Goal: Task Accomplishment & Management: Manage account settings

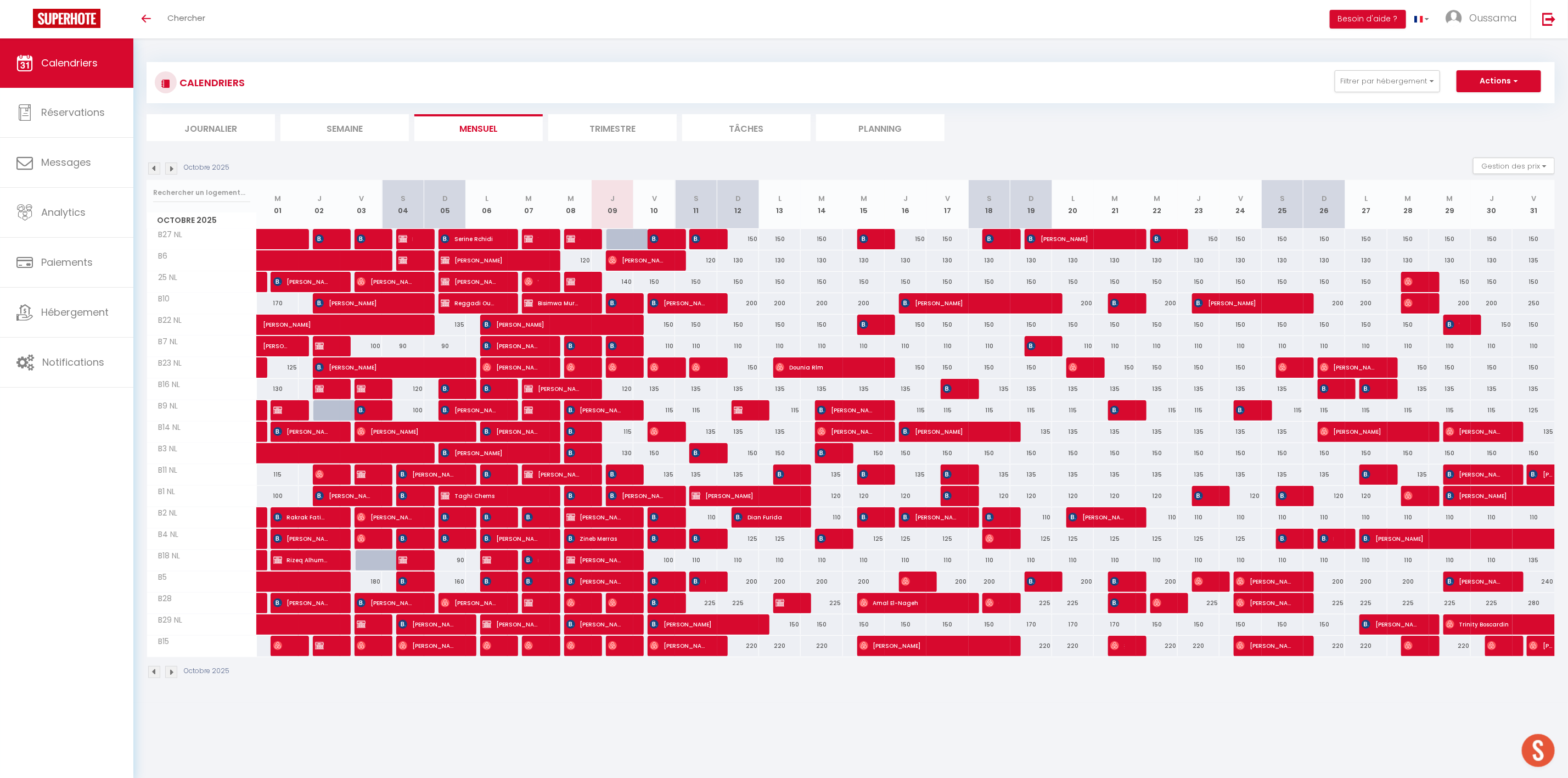
click at [625, 242] on div at bounding box center [627, 239] width 42 height 21
type input "140"
type input "Jeu 09 Octobre 2025"
type input "Ven 10 Octobre 2025"
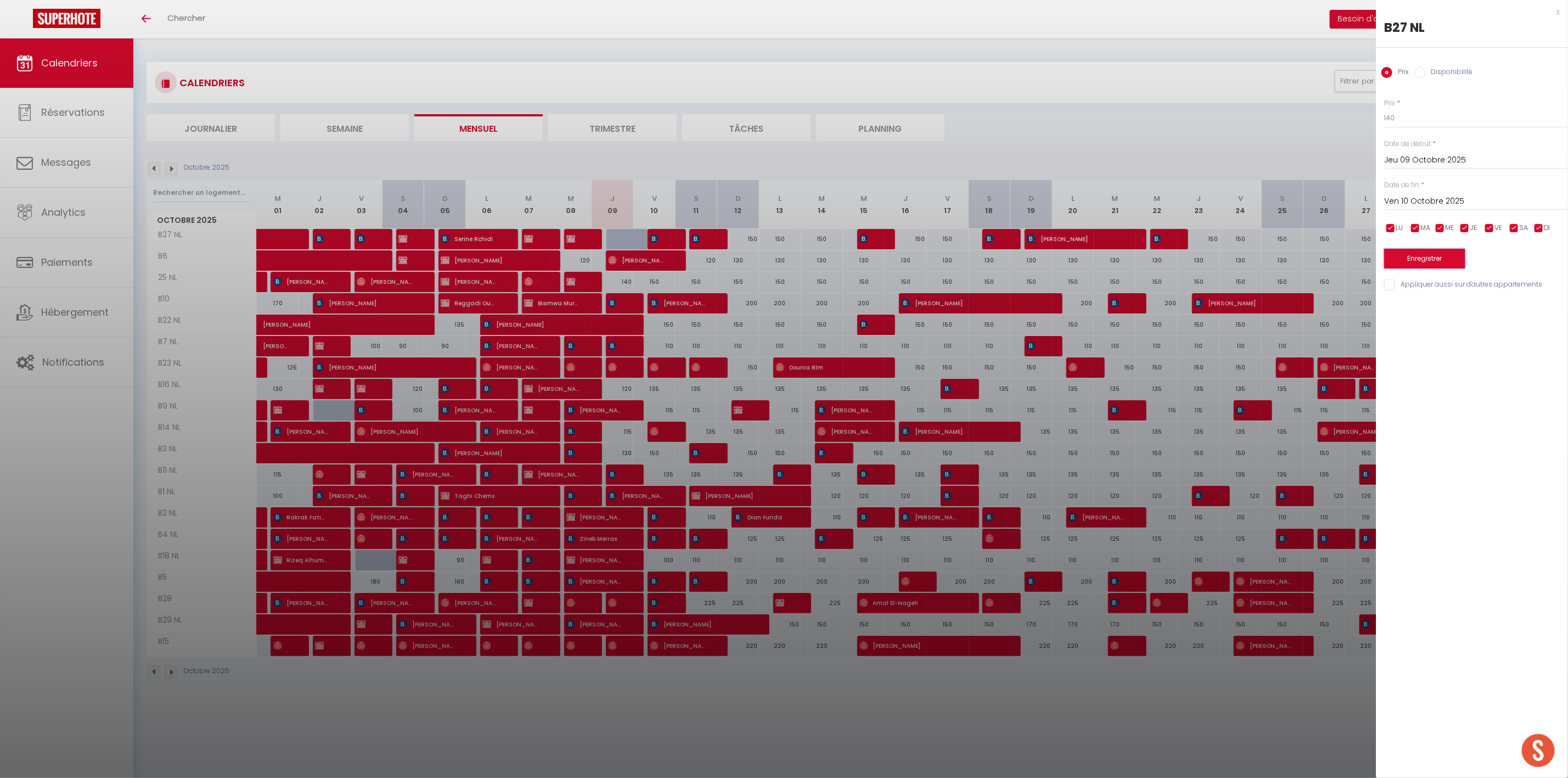
click at [1433, 260] on button "Enregistrer" at bounding box center [1425, 259] width 82 height 20
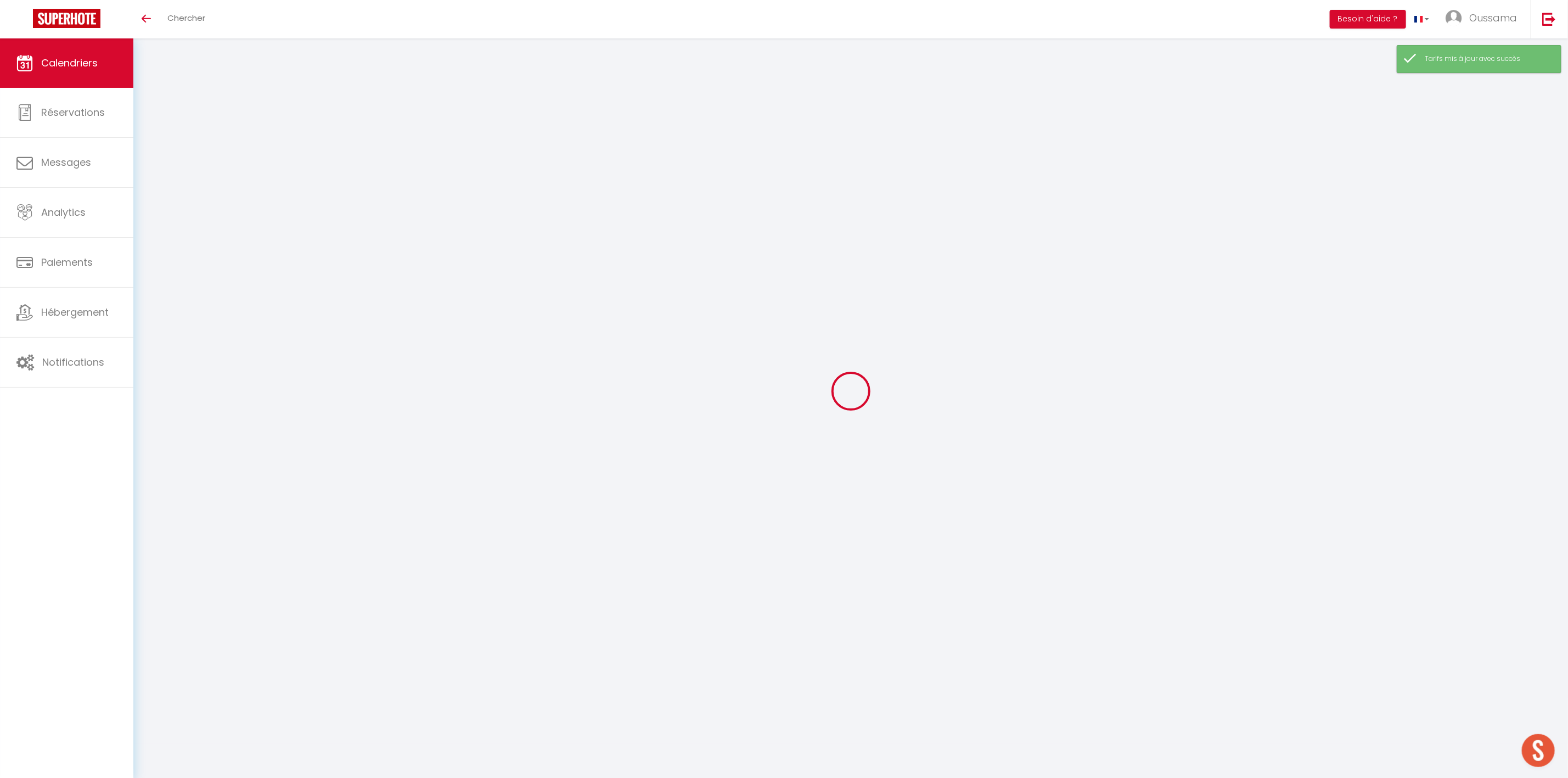
select select
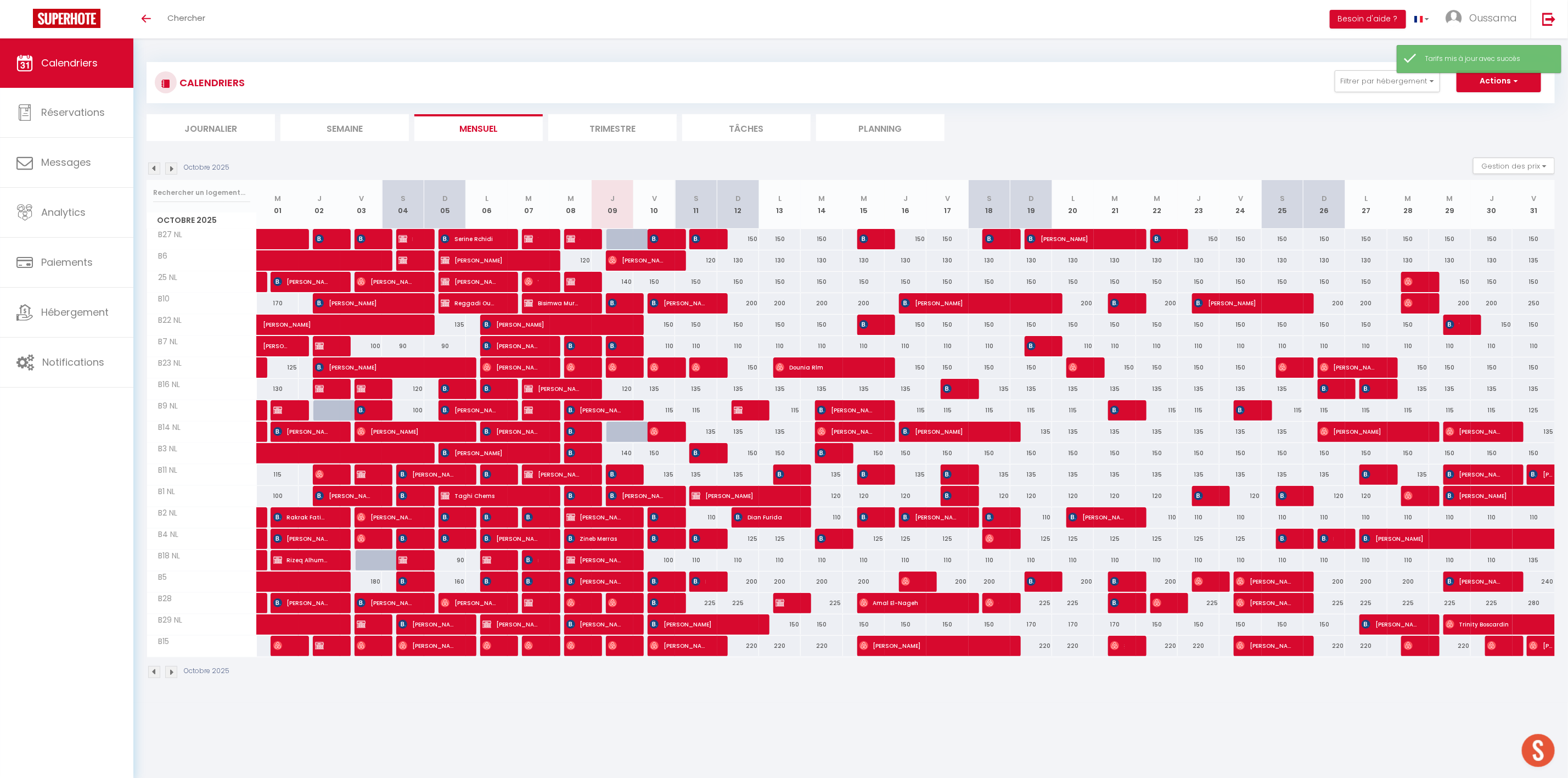
click at [617, 242] on div at bounding box center [627, 239] width 42 height 21
type input "140"
select select "1"
type input "Jeu 09 Octobre 2025"
type input "Ven 10 Octobre 2025"
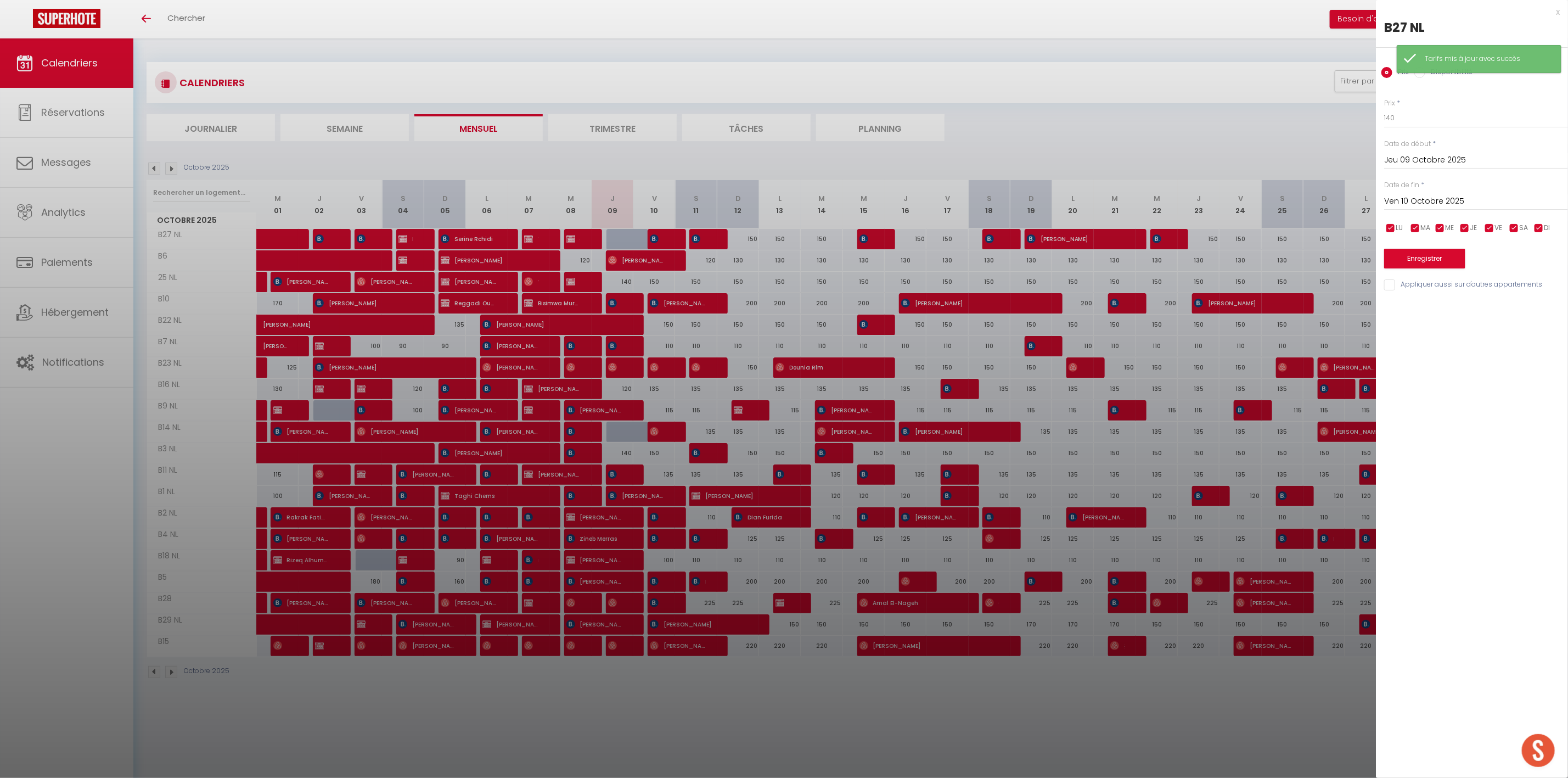
click at [1412, 77] on div "Prix Disponibilité" at bounding box center [1472, 66] width 192 height 37
click at [1423, 75] on input "Disponibilité" at bounding box center [1419, 72] width 11 height 11
radio input "true"
radio input "false"
click at [1428, 255] on button "Enregistrer" at bounding box center [1425, 260] width 82 height 20
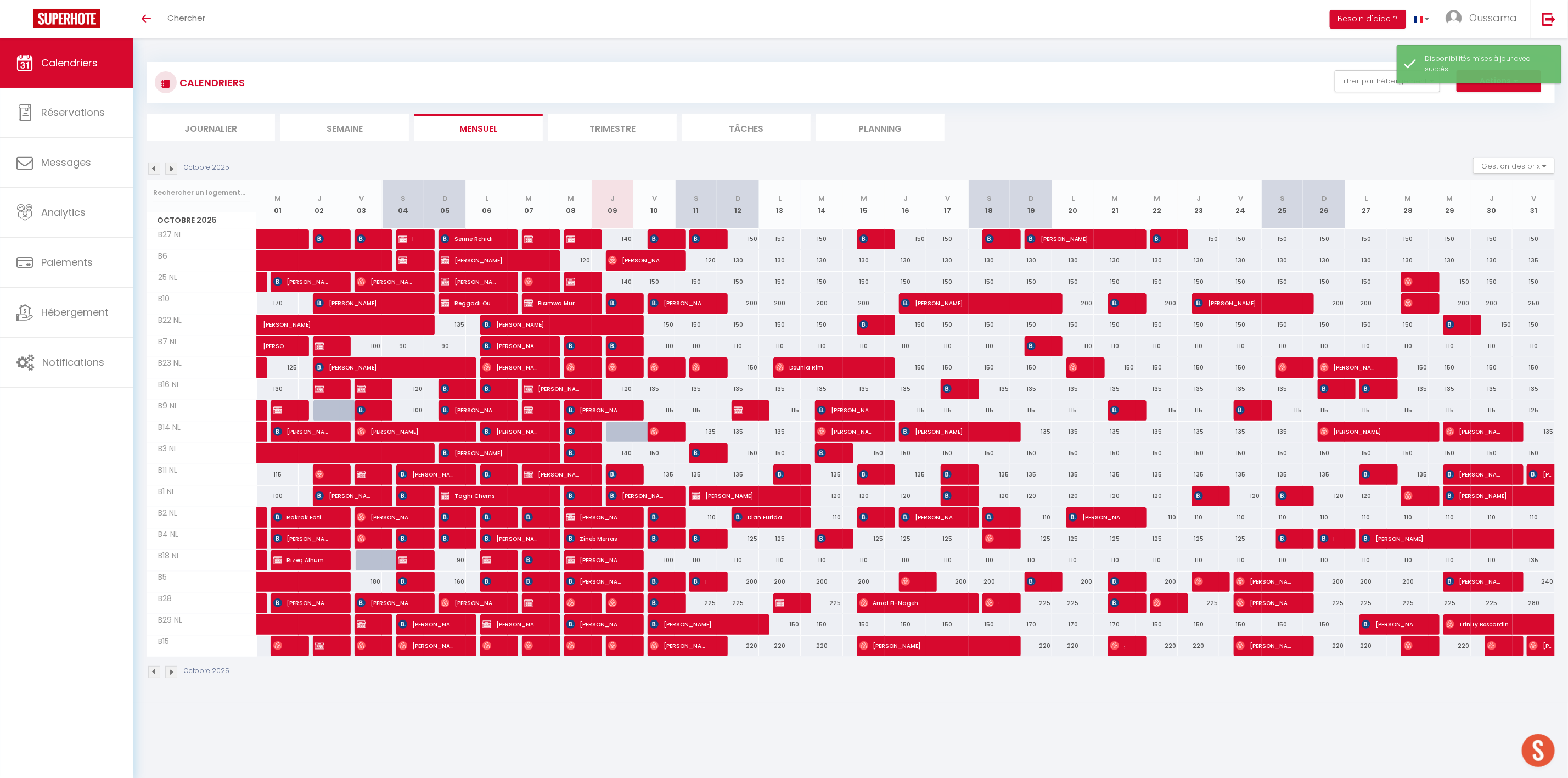
click at [627, 279] on div "140" at bounding box center [612, 282] width 42 height 21
select select "1"
type input "Jeu 09 Octobre 2025"
type input "Ven 10 Octobre 2025"
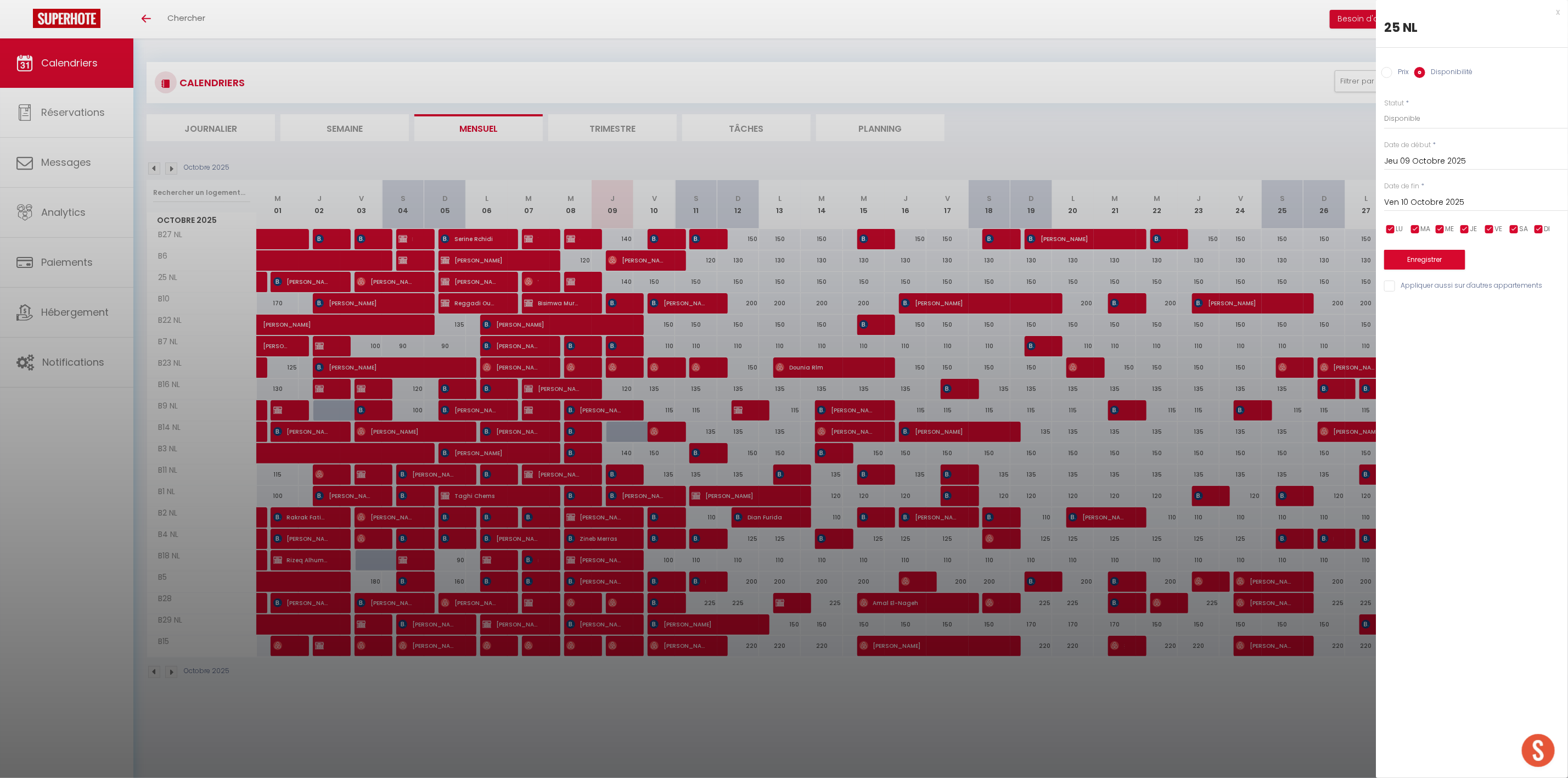
click at [1386, 70] on input "Prix" at bounding box center [1386, 72] width 11 height 11
radio input "true"
radio input "false"
click at [1398, 193] on div "Ven 10 Octobre 2025 < [DATE] > Dim Lun Mar Mer Jeu Ven Sam 1 2 3 4 5 6 7 8 9 10…" at bounding box center [1476, 200] width 184 height 20
click at [1397, 203] on input "Ven 10 Octobre 2025" at bounding box center [1476, 201] width 184 height 14
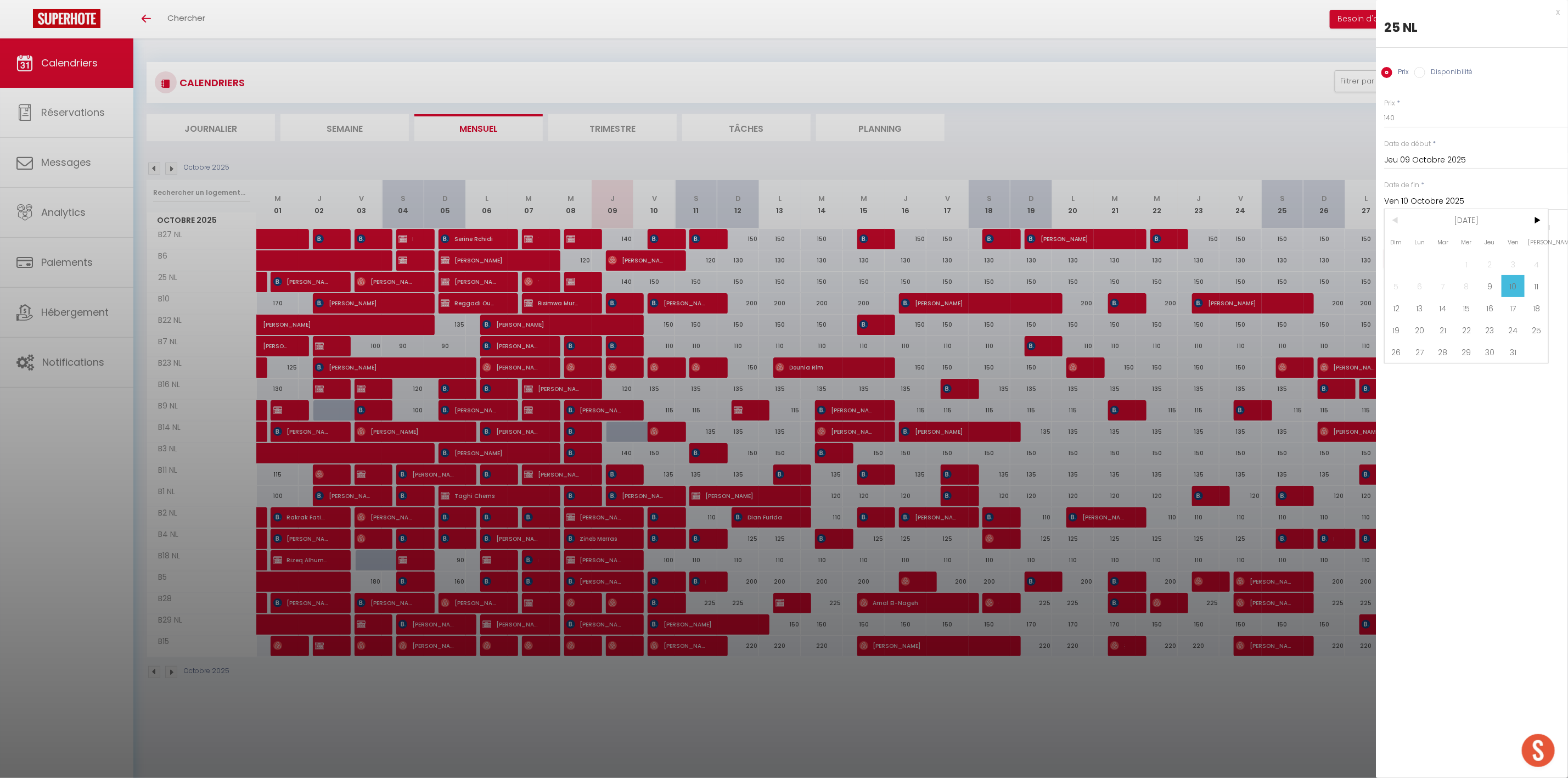
click at [1517, 351] on span "31" at bounding box center [1513, 352] width 24 height 22
type input "Ven 31 Octobre 2025"
click at [1432, 257] on button "Enregistrer" at bounding box center [1425, 259] width 82 height 20
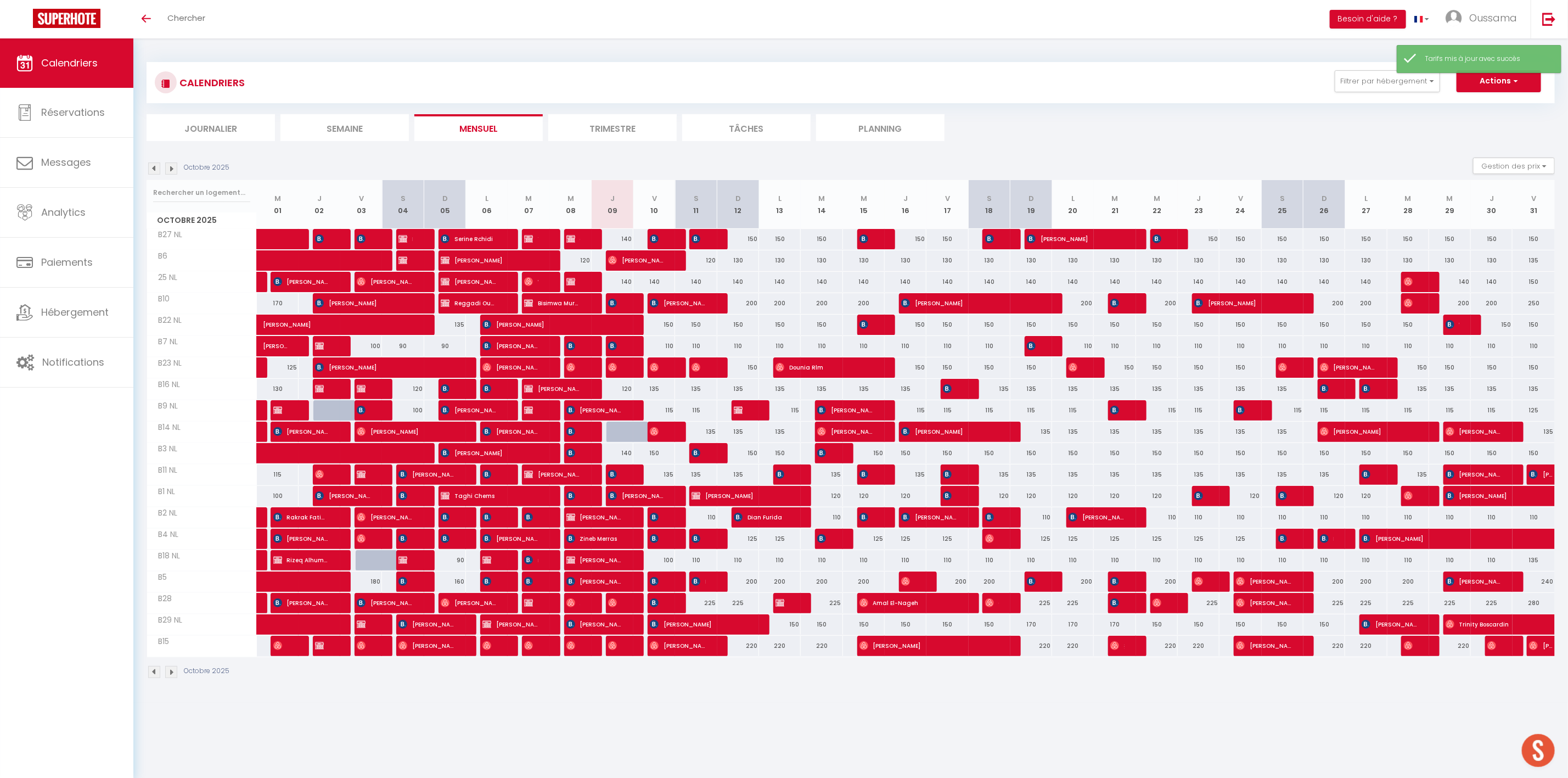
click at [186, 39] on div "CALENDRIERS Filtrer par hébergement AGADIR [GEOGRAPHIC_DATA] studio A2 by TCE […" at bounding box center [850, 371] width 1435 height 664
click at [186, 29] on link "Chercher" at bounding box center [186, 19] width 54 height 39
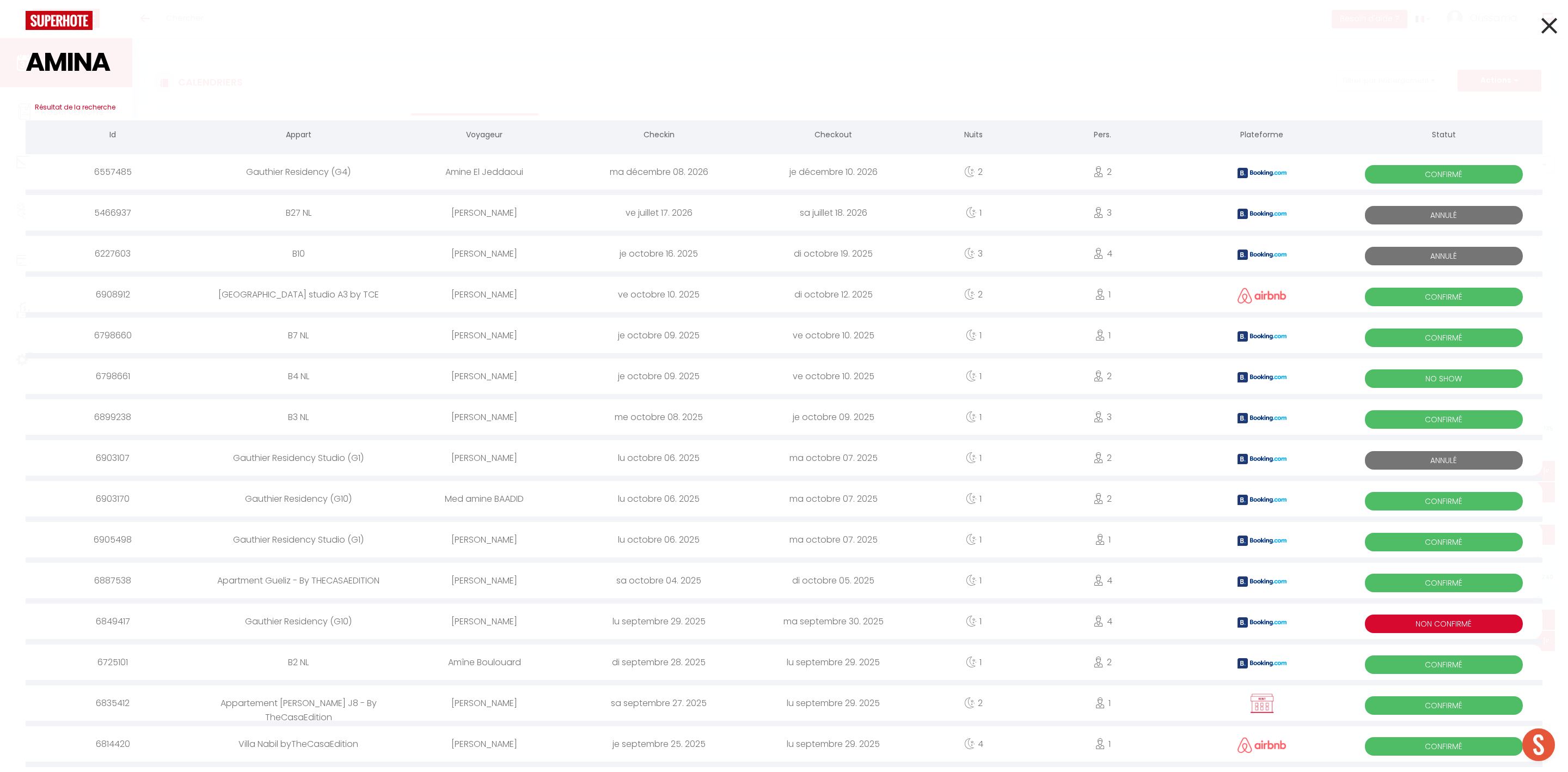
type input "AMINA"
click at [474, 375] on div "[PERSON_NAME]" at bounding box center [484, 375] width 174 height 35
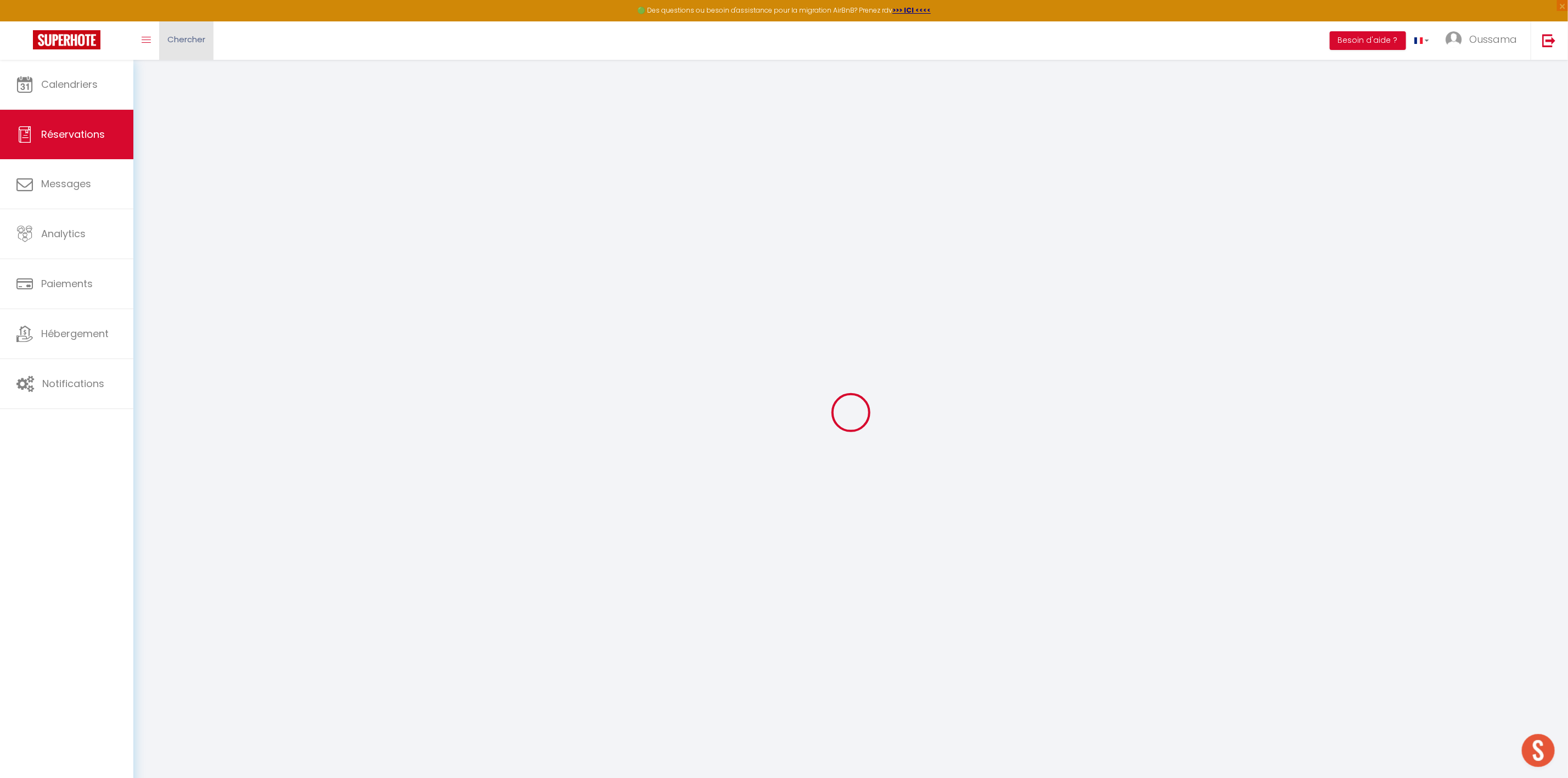
type input "Amina"
type input "Boudraa"
type input "[EMAIL_ADDRESS][DOMAIN_NAME]"
type input "[PHONE_NUMBER]"
type input "."
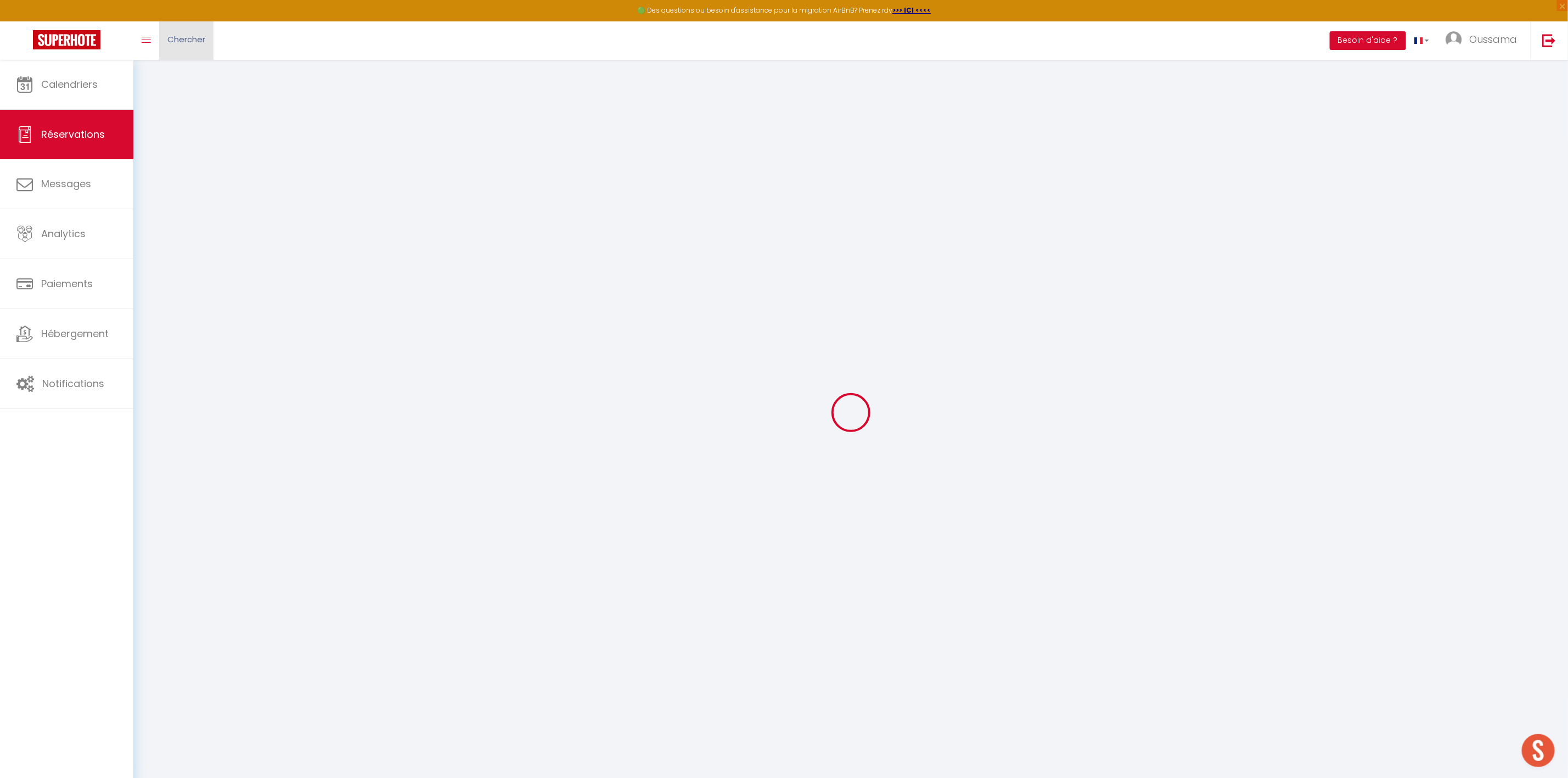
select select "IT"
type input "24.3"
type input "4.57"
select select "44374"
select select "3"
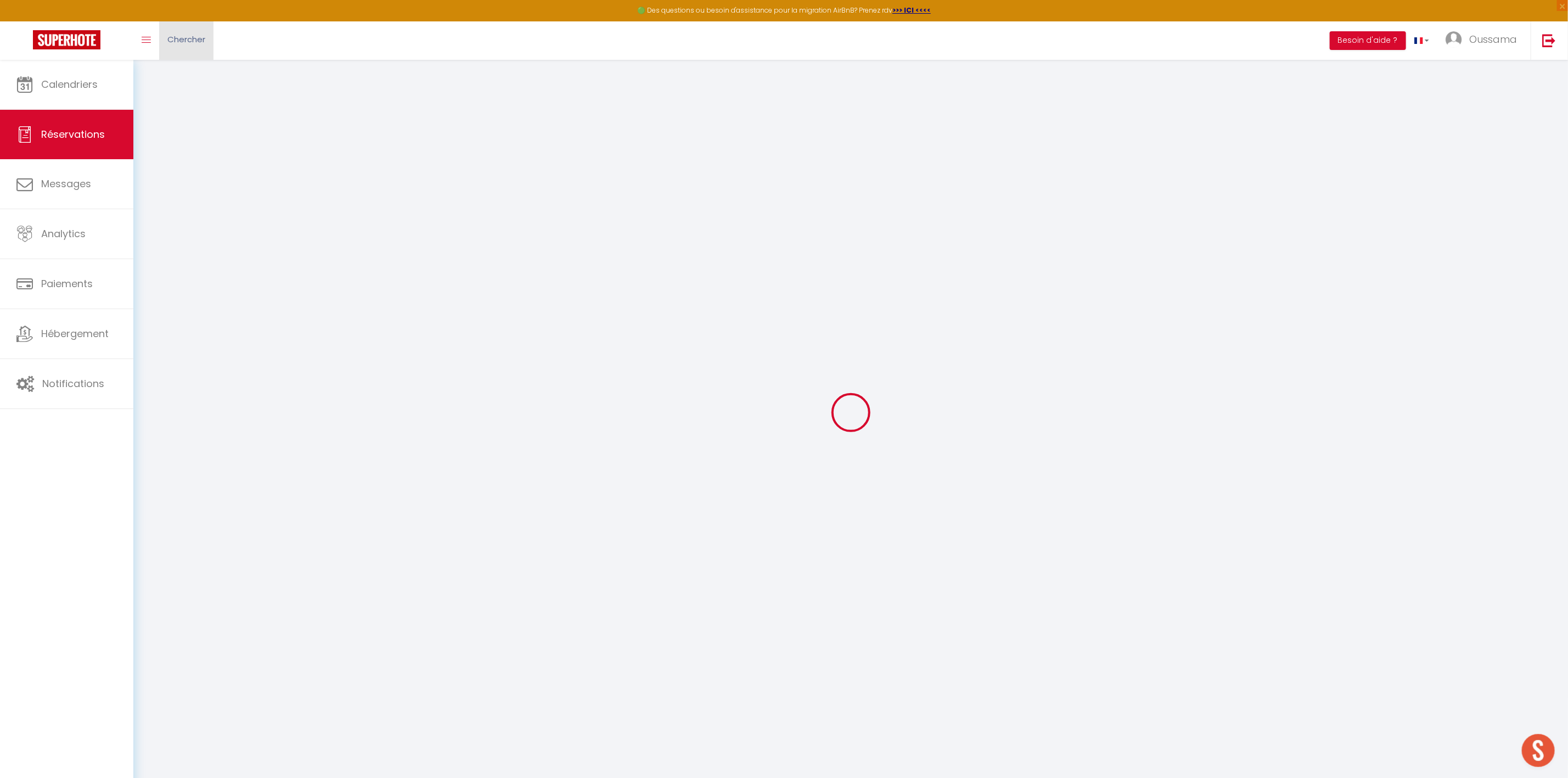
select select
type input "2"
select select "12"
select select
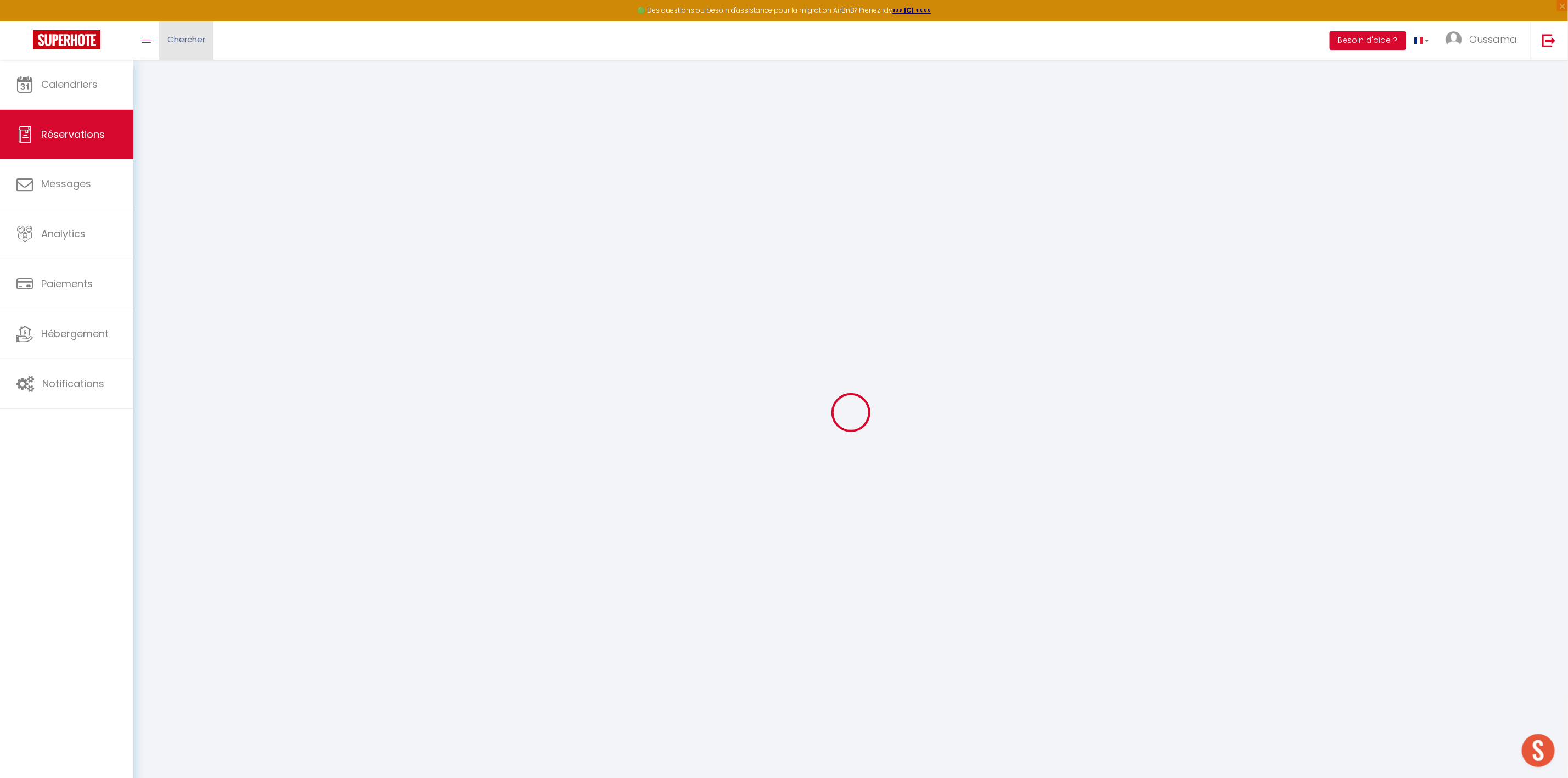
type input "121.5"
checkbox input "false"
type input "0"
select select "2"
type input "0"
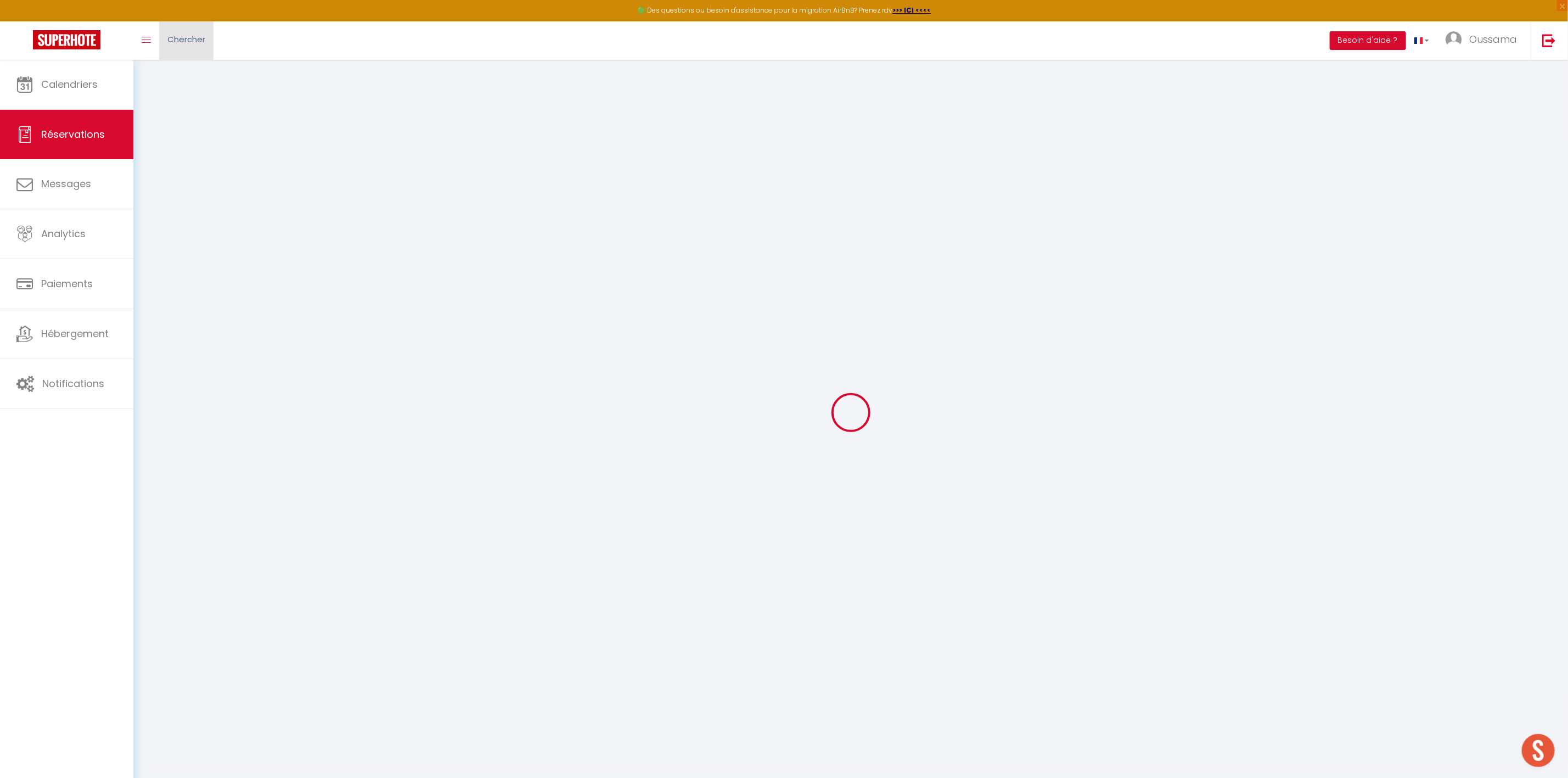
type input "0"
click at [203, 45] on span "Chercher" at bounding box center [186, 40] width 38 height 12
select select
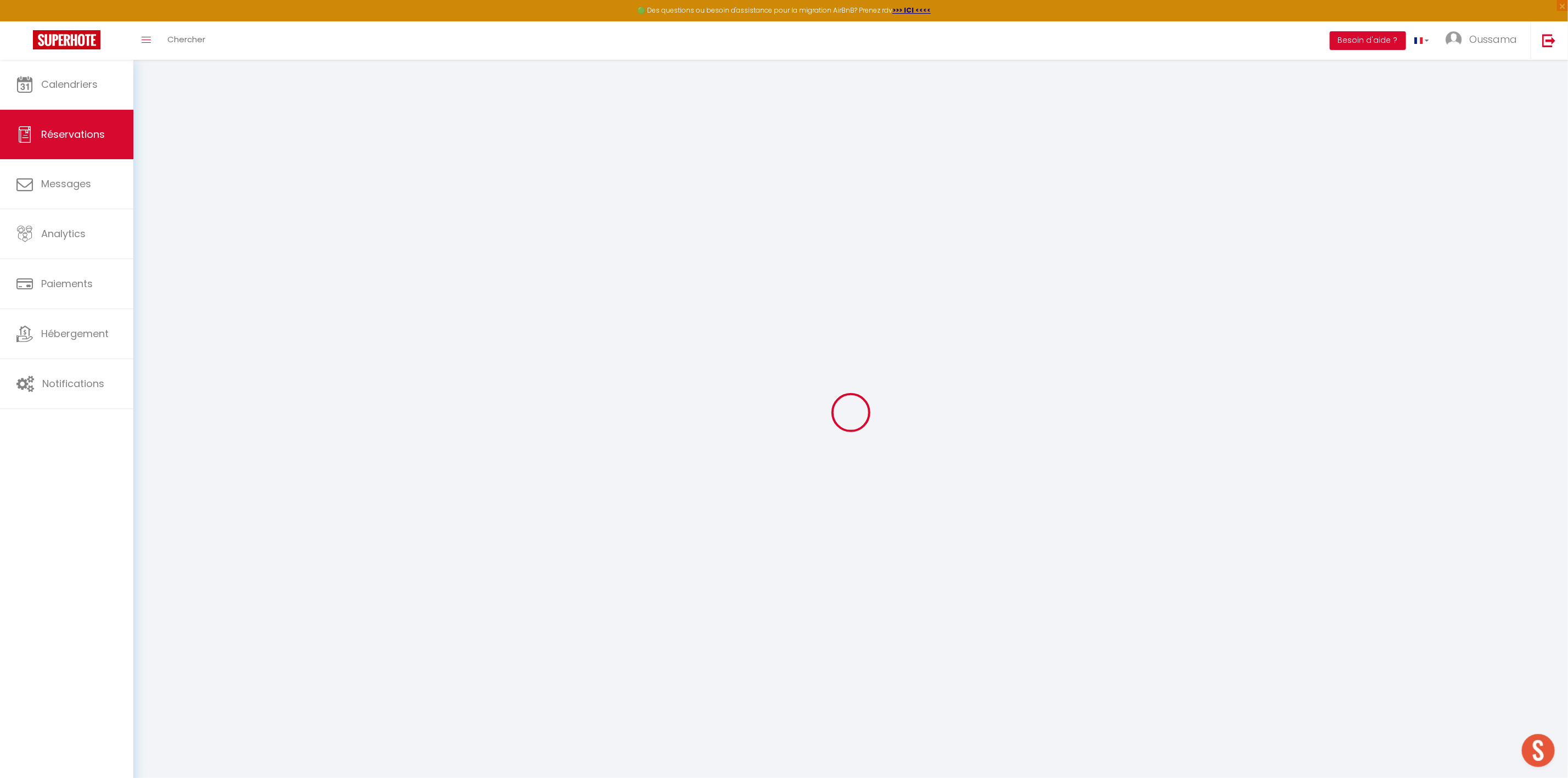
select select "14"
checkbox input "false"
select select
checkbox input "false"
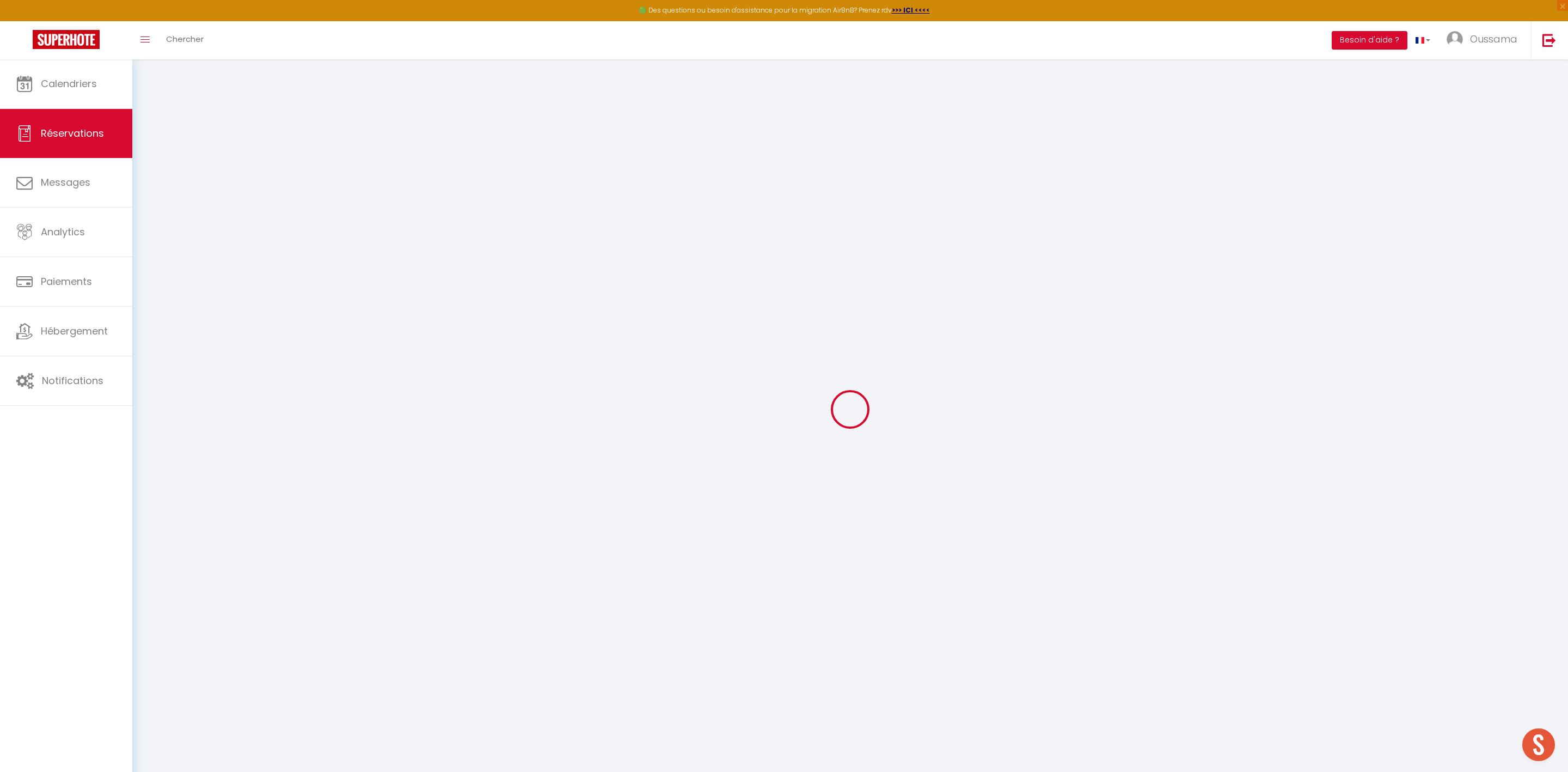
select select
checkbox input "false"
type textarea "** THIS RESERVATION HAS BEEN PRE-PAID ** BOOKING NOTE : Payment charge is EUR 4…"
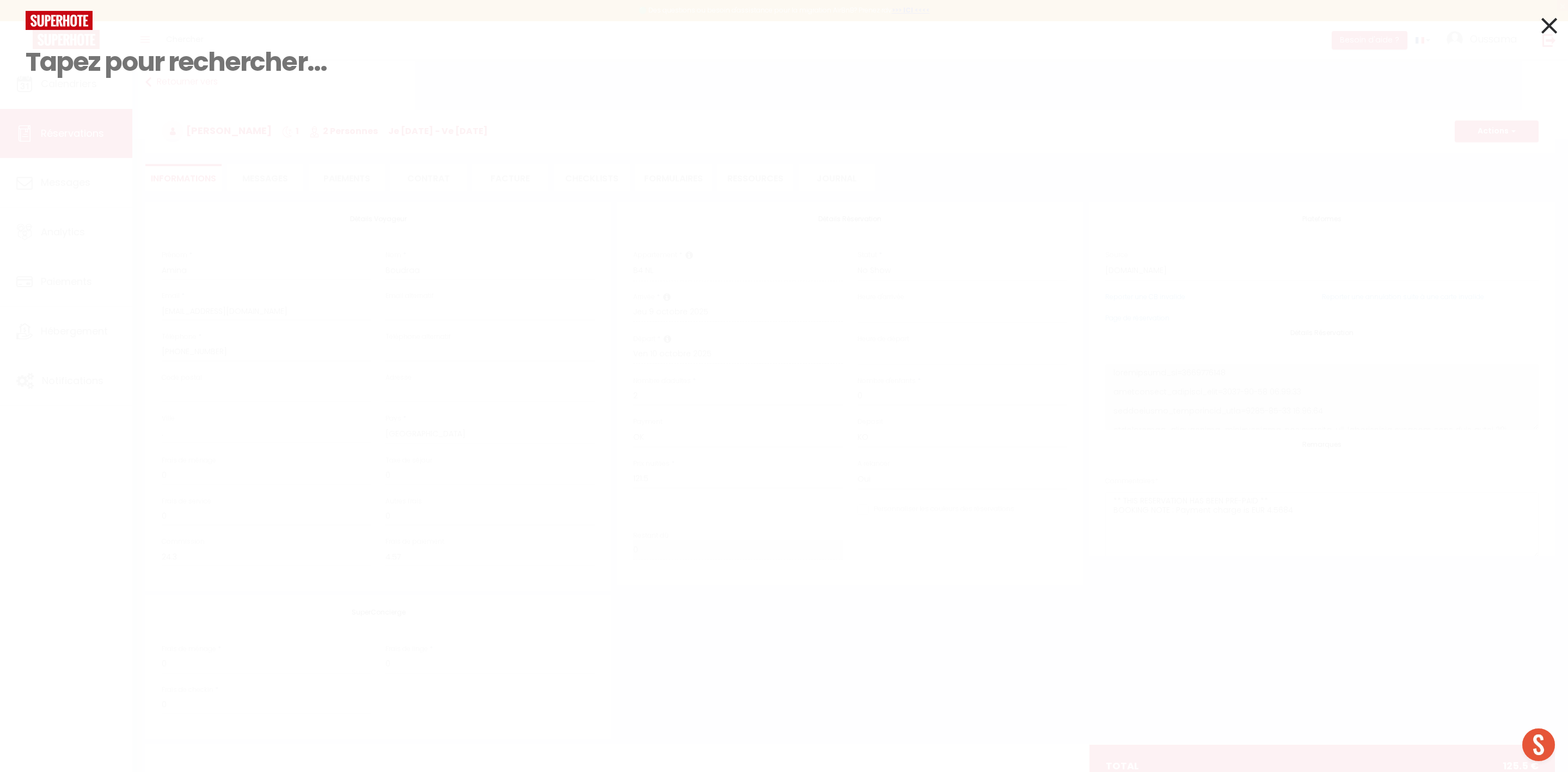
type input "4"
select select
checkbox input "false"
select select
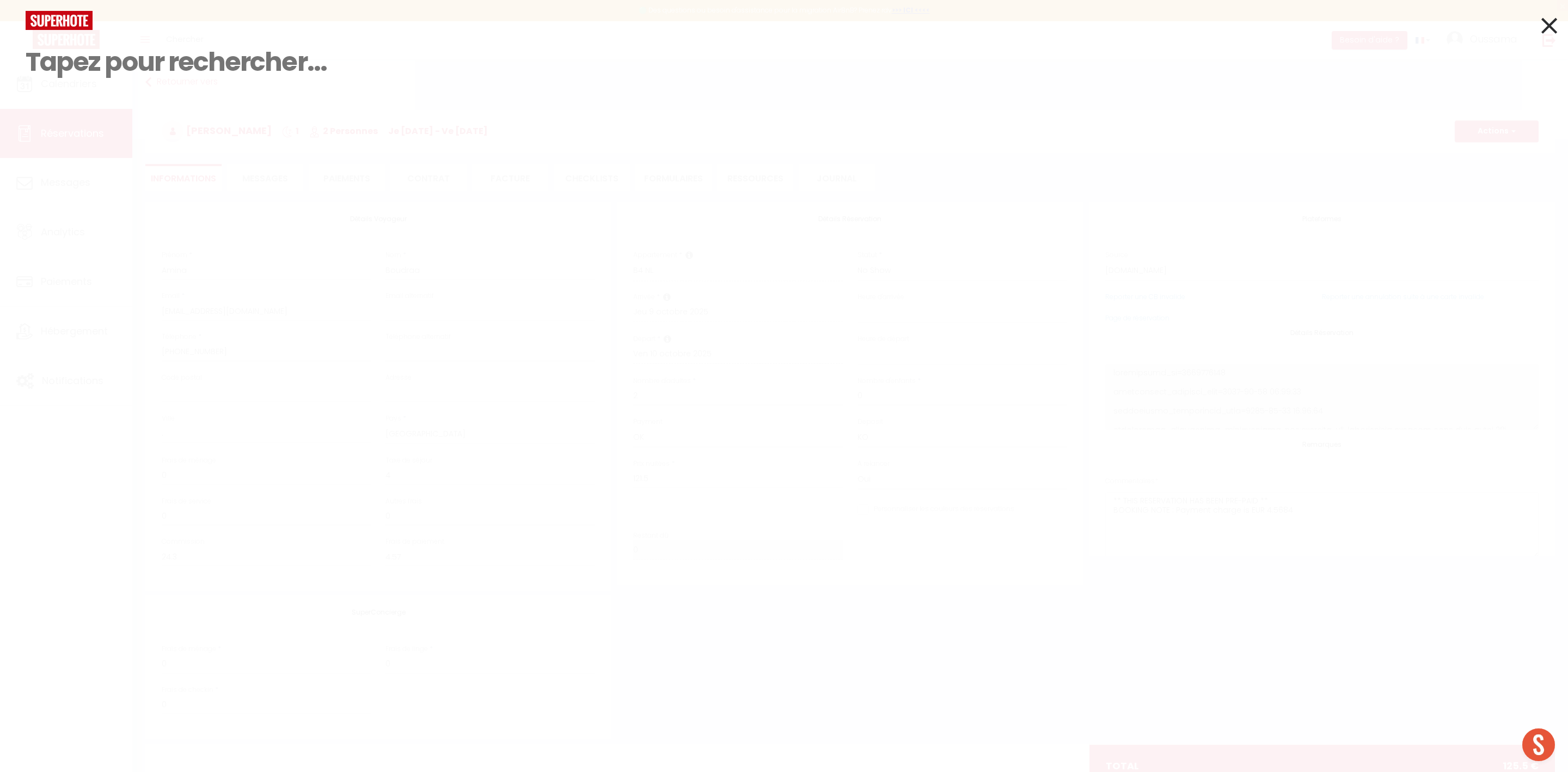
select select
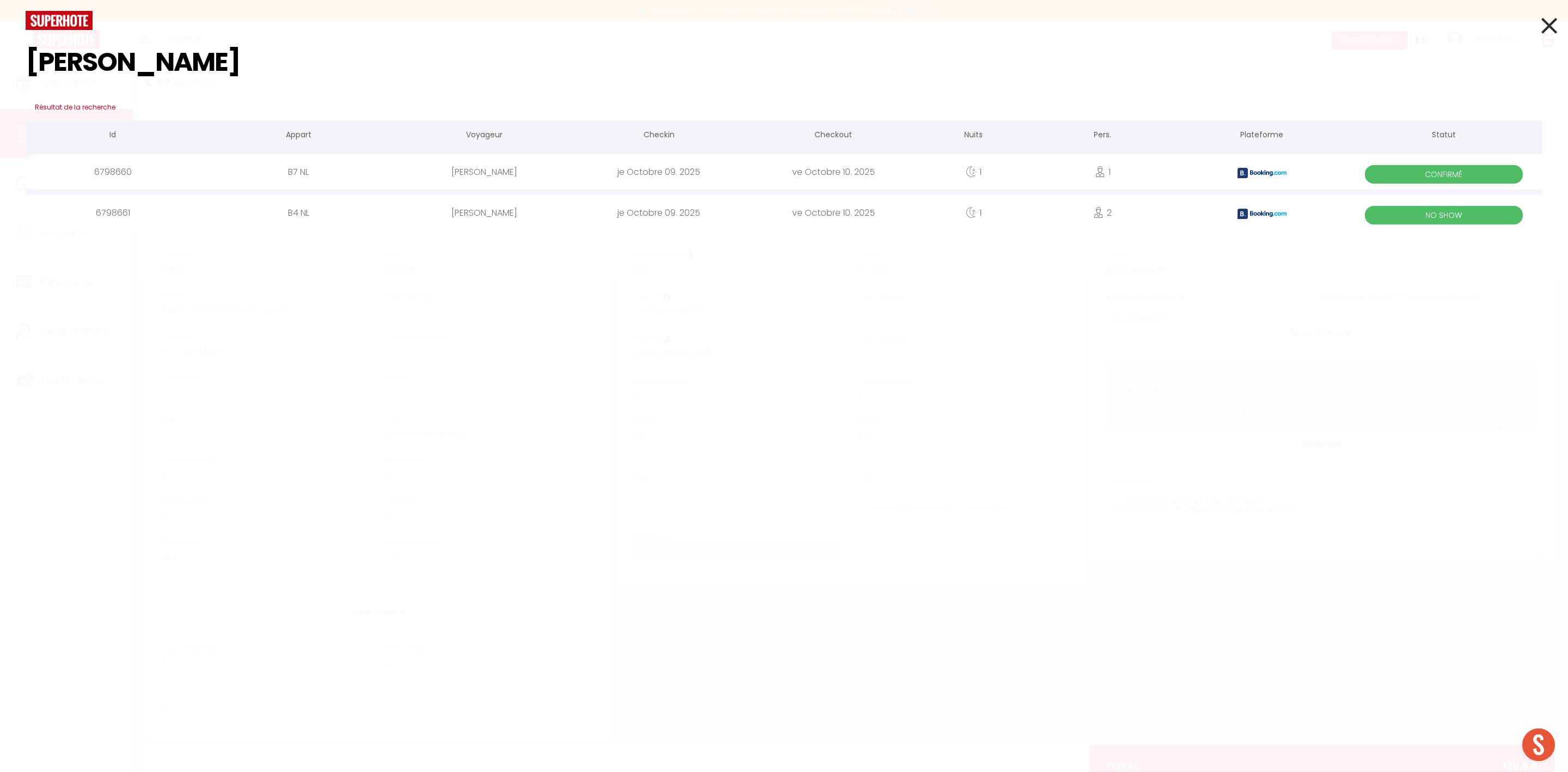
type input "[PERSON_NAME]"
click at [1548, 30] on icon at bounding box center [1548, 25] width 16 height 27
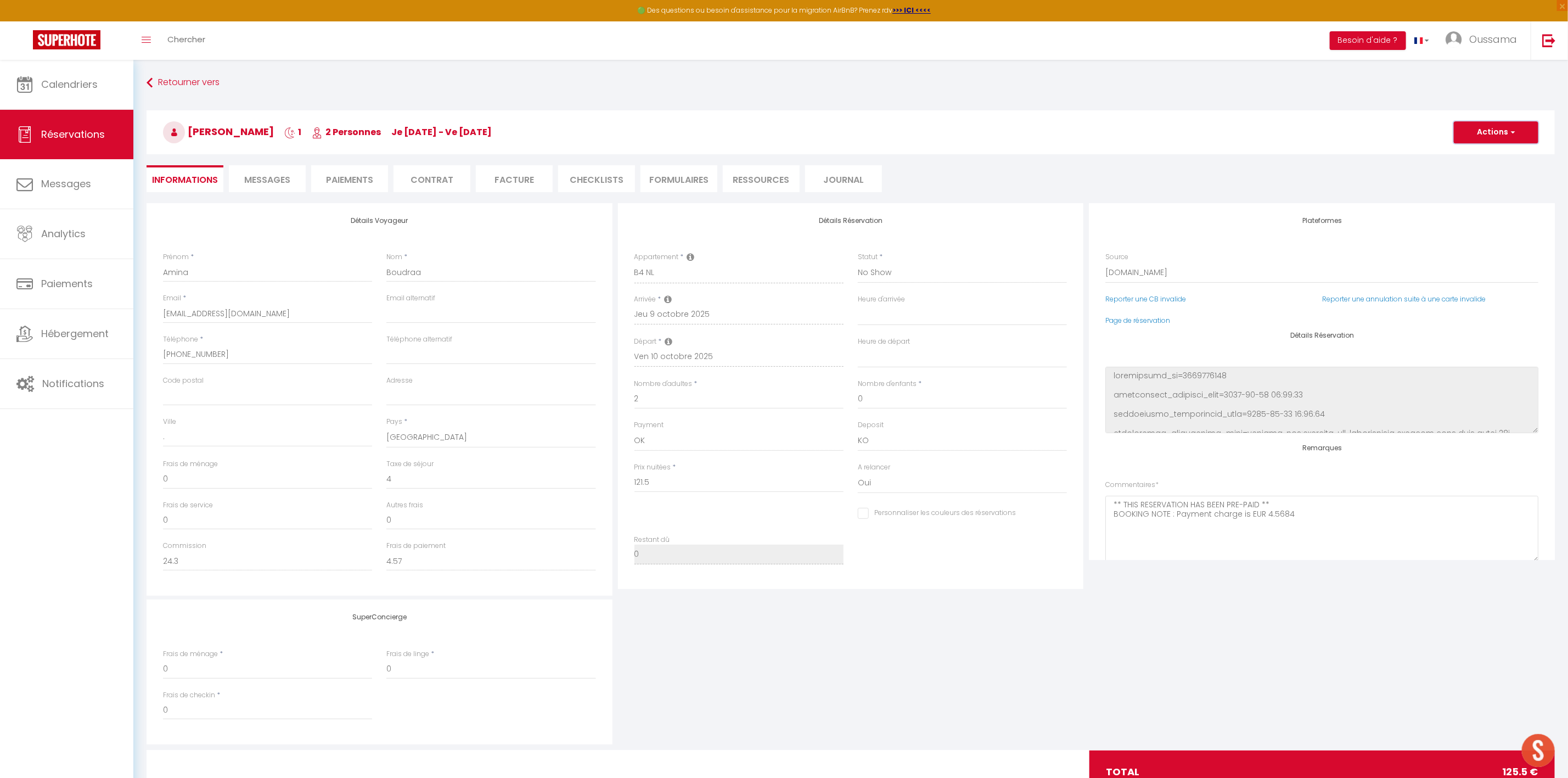
click at [1476, 131] on button "Actions" at bounding box center [1495, 132] width 85 height 22
click at [1467, 173] on link "Dupliquer" at bounding box center [1485, 170] width 87 height 14
type input "0"
select select
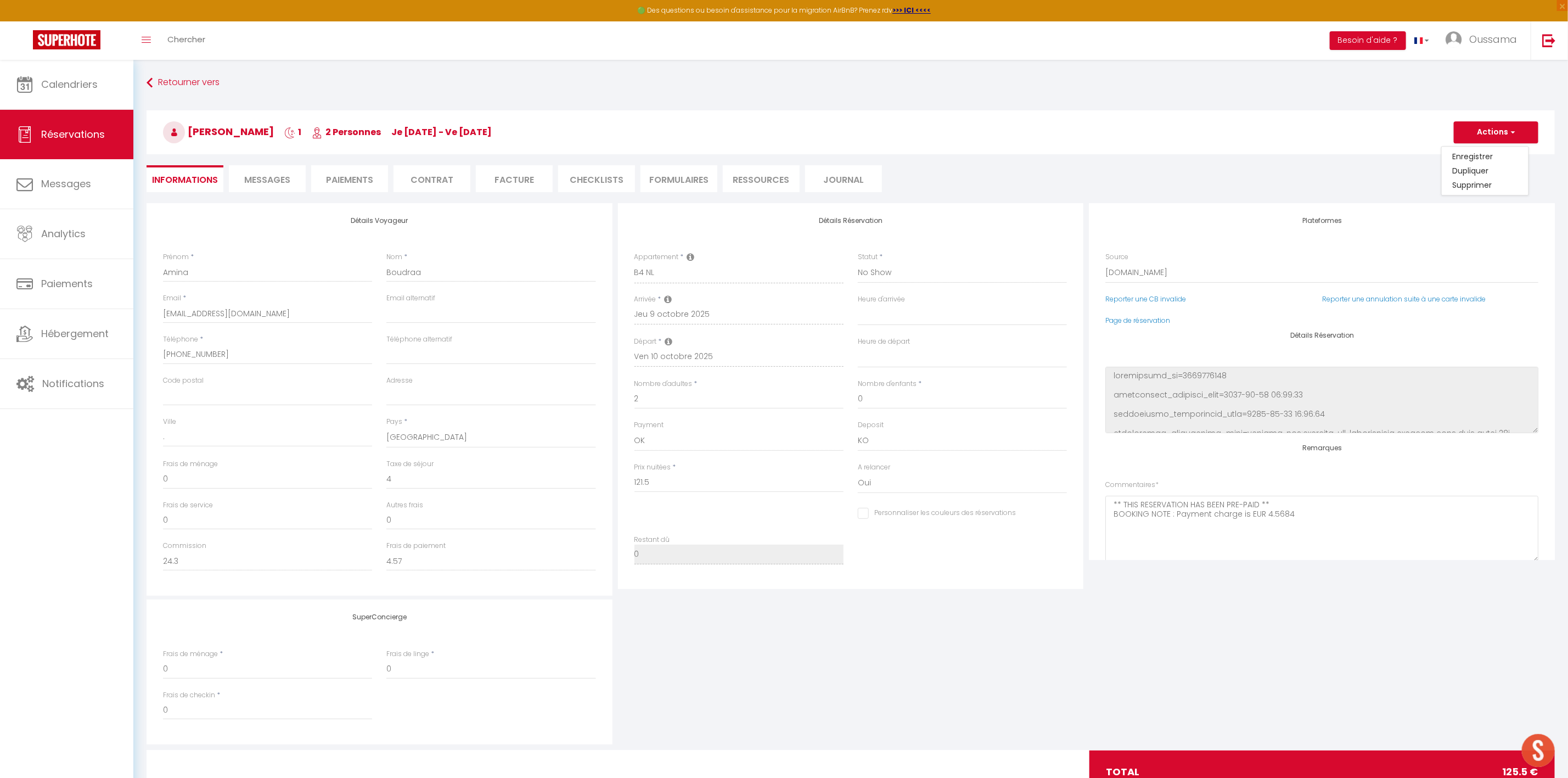
select select
checkbox input "false"
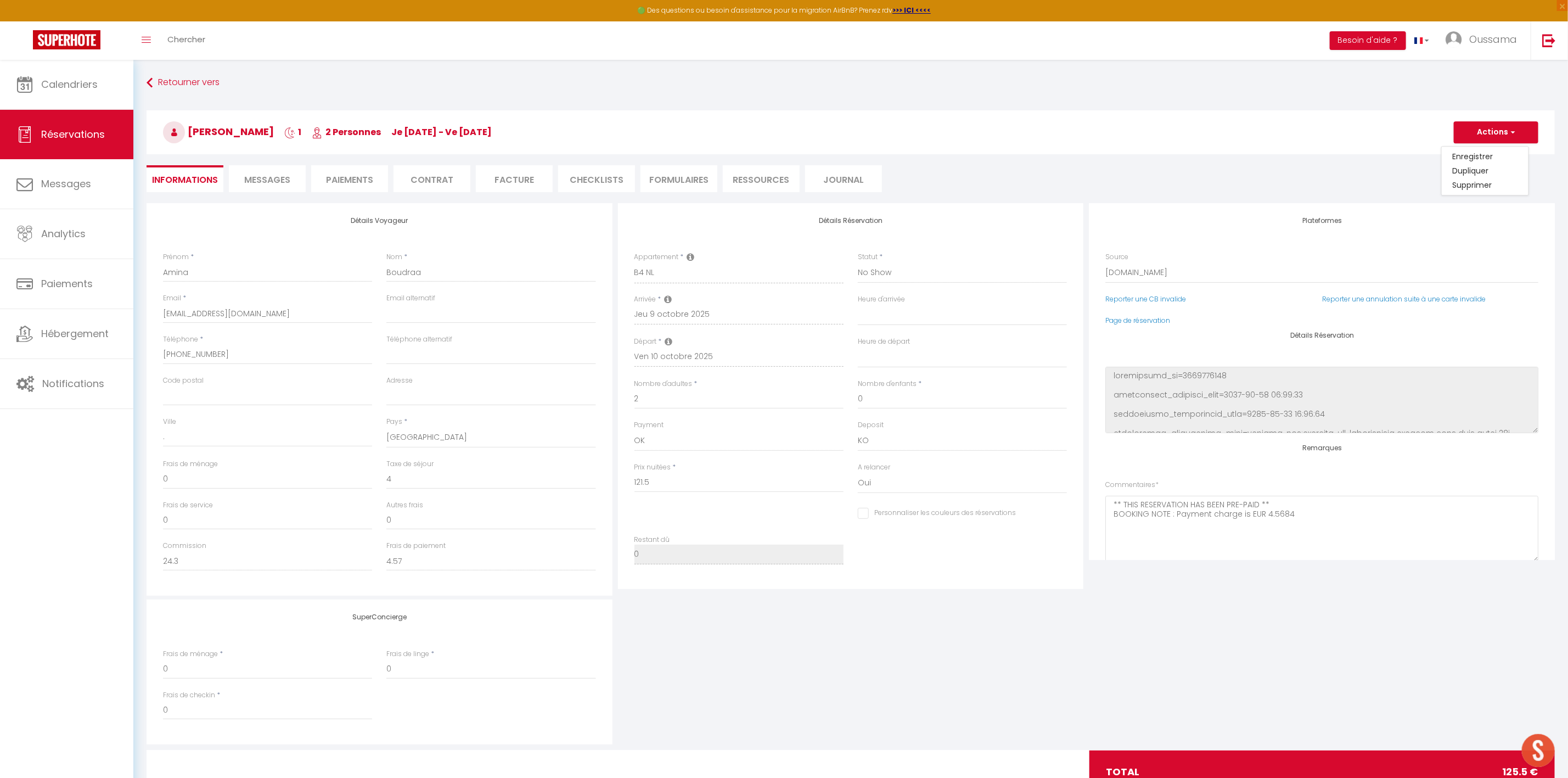
type input "Invalid Dateundefined"
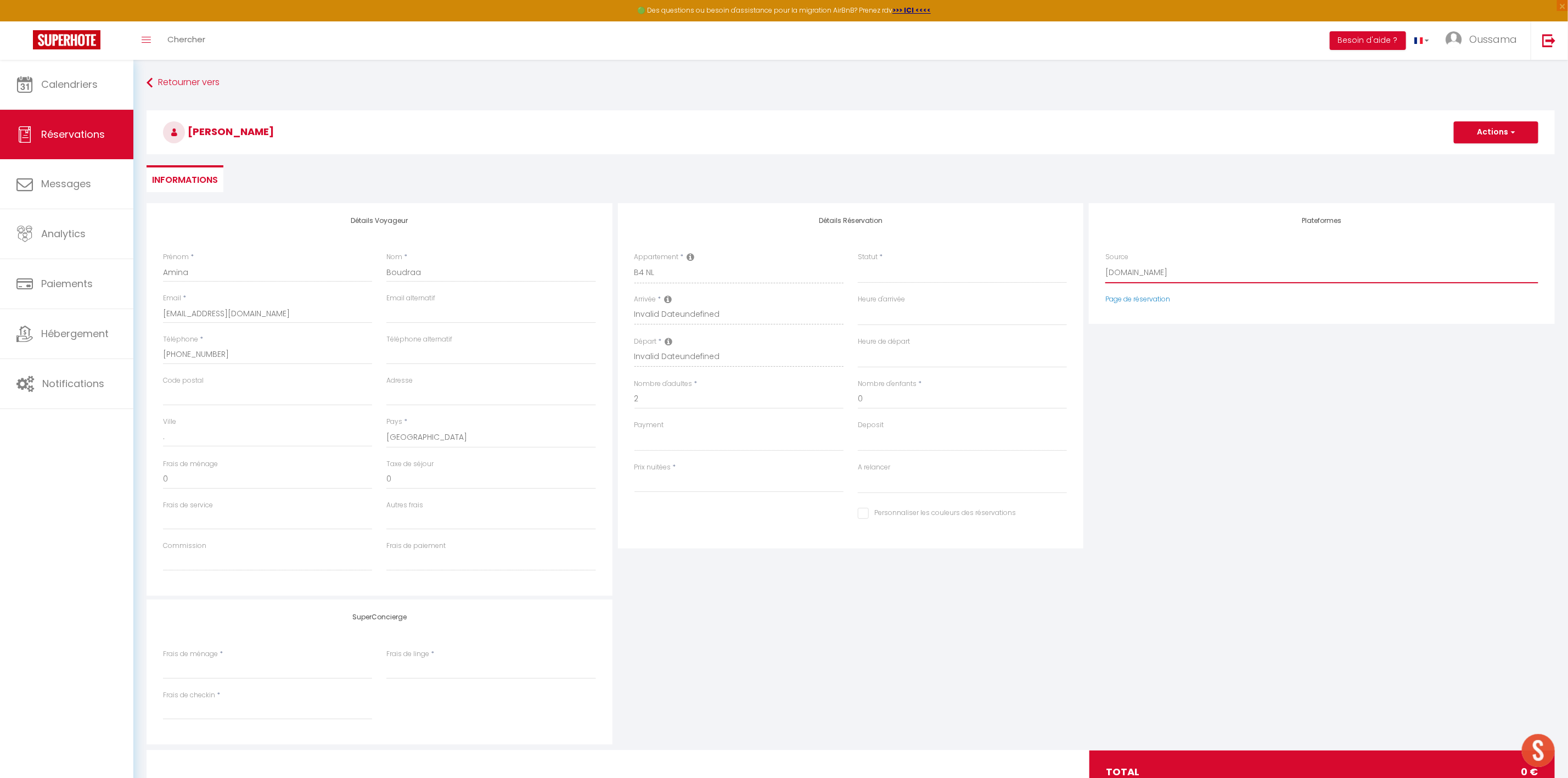
click at [1131, 272] on select "Direct [DOMAIN_NAME] [DOMAIN_NAME] Chalet montagne Expedia Gite de [GEOGRAPHIC_…" at bounding box center [1321, 272] width 433 height 21
select select "54"
click at [1105, 262] on select "Direct [DOMAIN_NAME] [DOMAIN_NAME] Chalet montagne Expedia Gite de [GEOGRAPHIC_…" at bounding box center [1321, 272] width 433 height 21
click at [901, 270] on select "Confirmé Non Confirmé [PERSON_NAME] par le voyageur No Show Request" at bounding box center [962, 272] width 209 height 21
select select
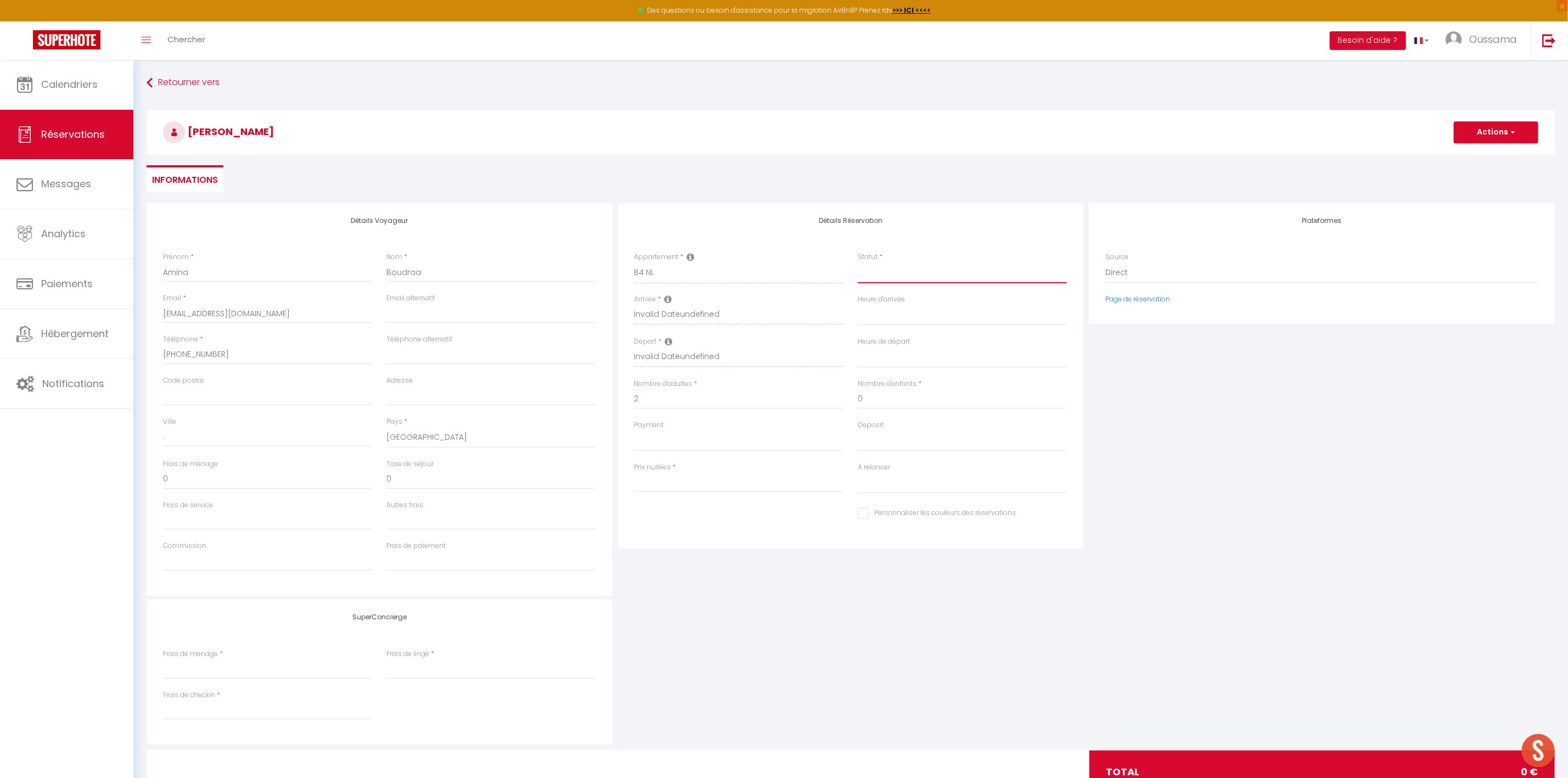
select select
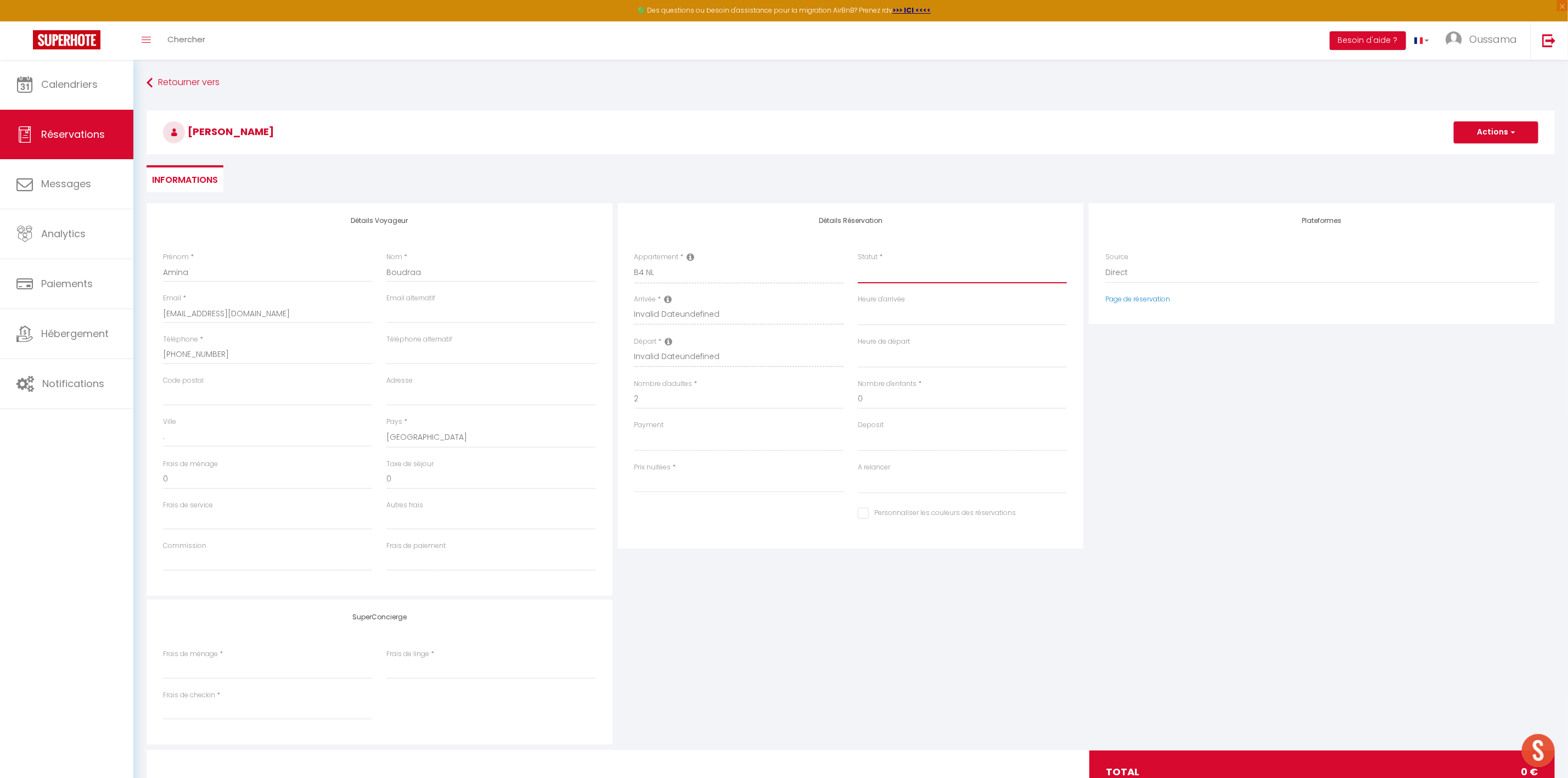
checkbox input "false"
select select "1"
click at [858, 262] on select "Confirmé Non Confirmé [PERSON_NAME] par le voyageur No Show Request" at bounding box center [962, 272] width 209 height 21
select select
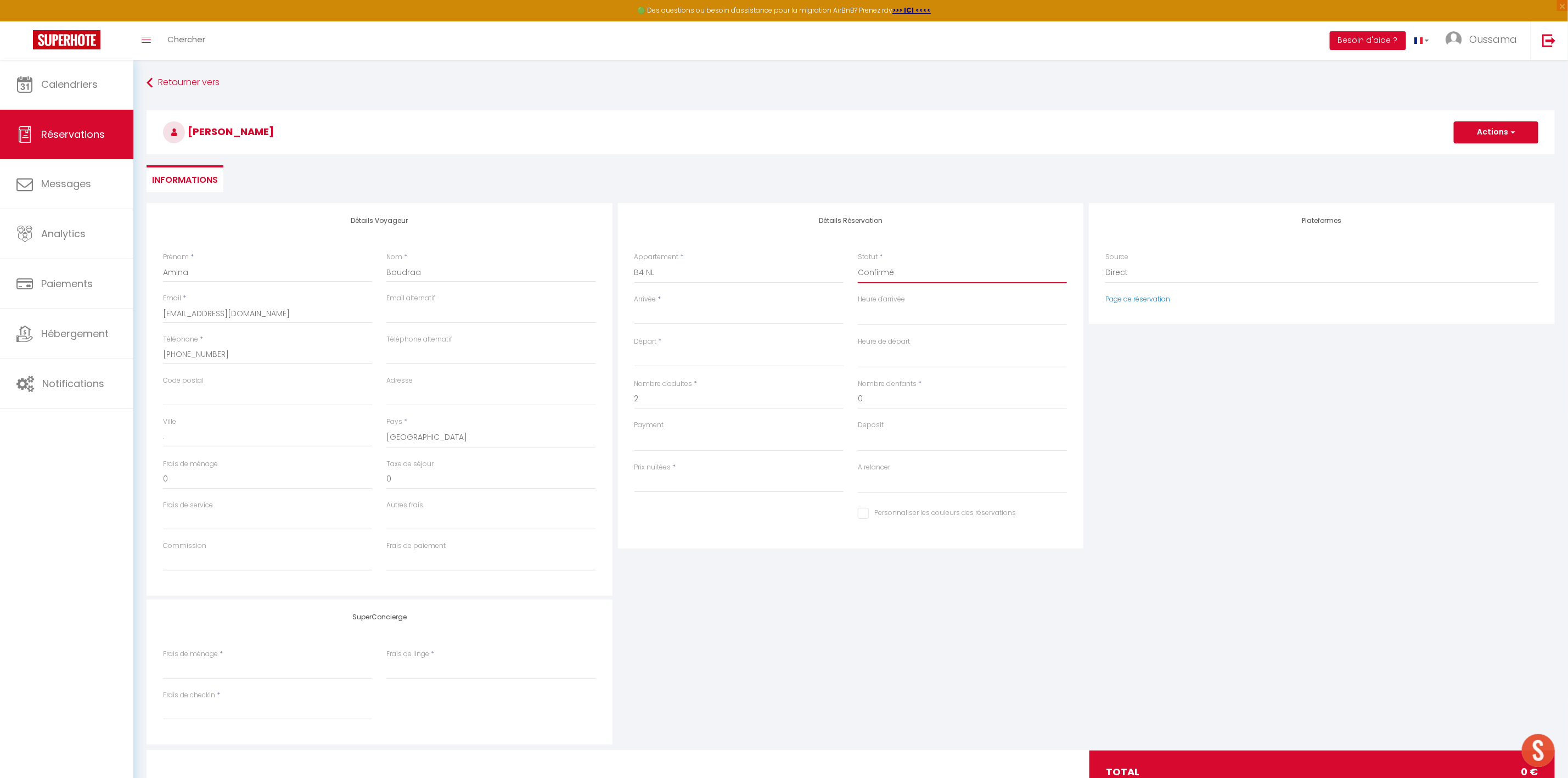
select select
checkbox input "false"
click at [651, 275] on select "[GEOGRAPHIC_DATA] studio A2 by TCE [GEOGRAPHIC_DATA] studio A3 by TCE B27 NL [G…" at bounding box center [739, 272] width 209 height 21
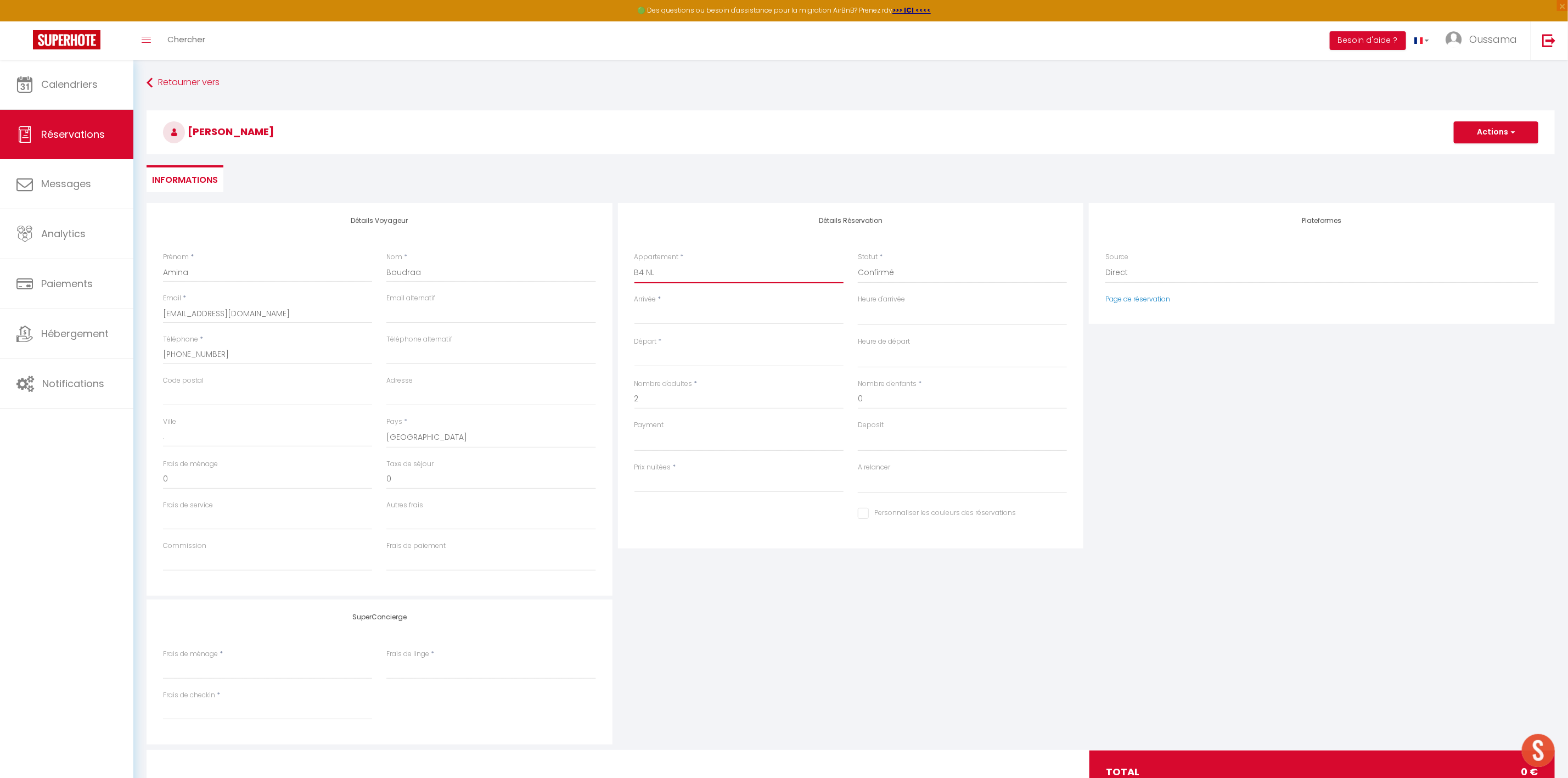
select select "44369"
click at [634, 262] on select "[GEOGRAPHIC_DATA] studio A2 by TCE [GEOGRAPHIC_DATA] studio A3 by TCE B27 NL [G…" at bounding box center [739, 272] width 209 height 21
select select
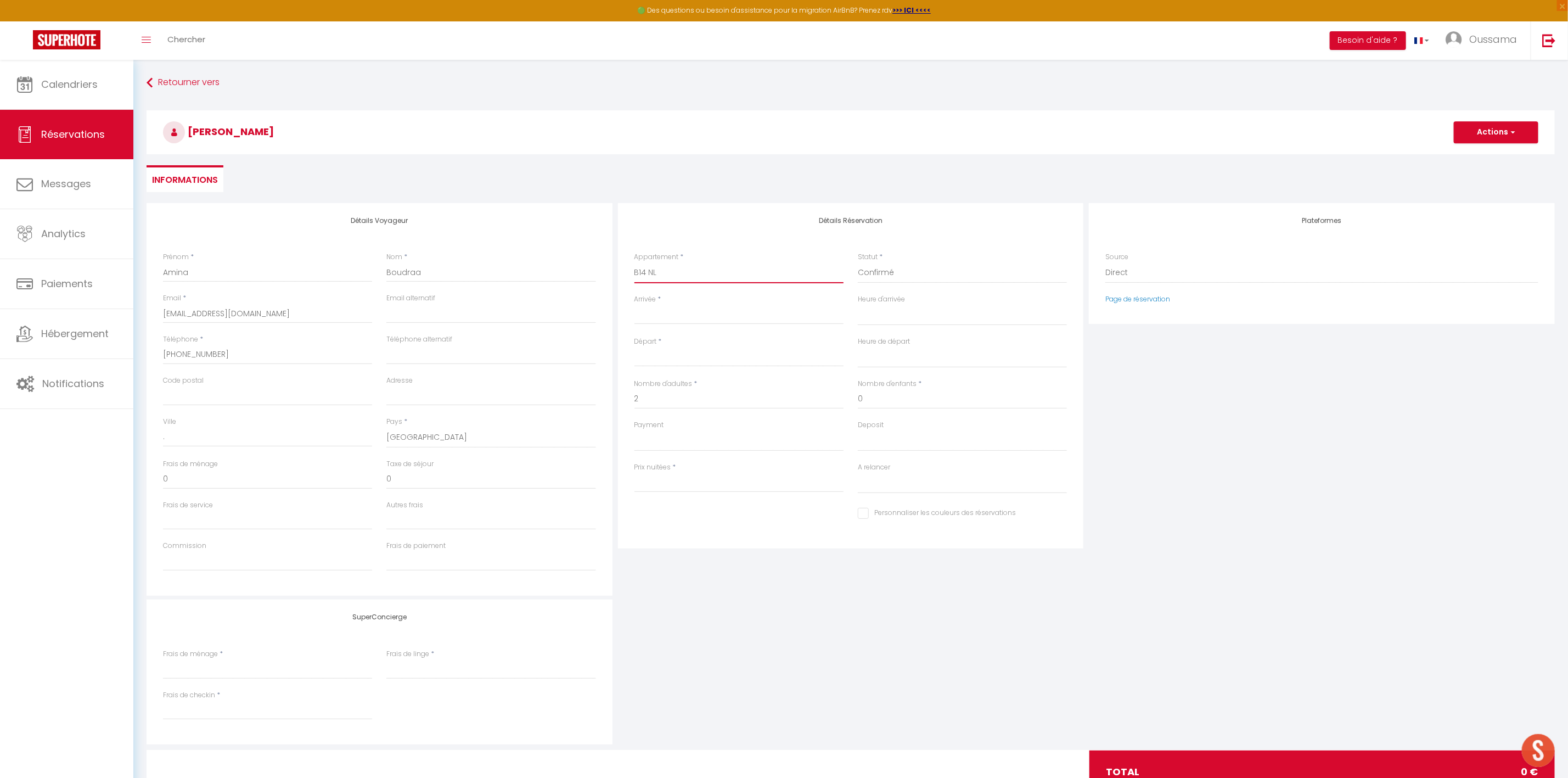
select select
type input "0"
select select
checkbox input "false"
click at [679, 320] on input "Arrivée" at bounding box center [739, 315] width 209 height 14
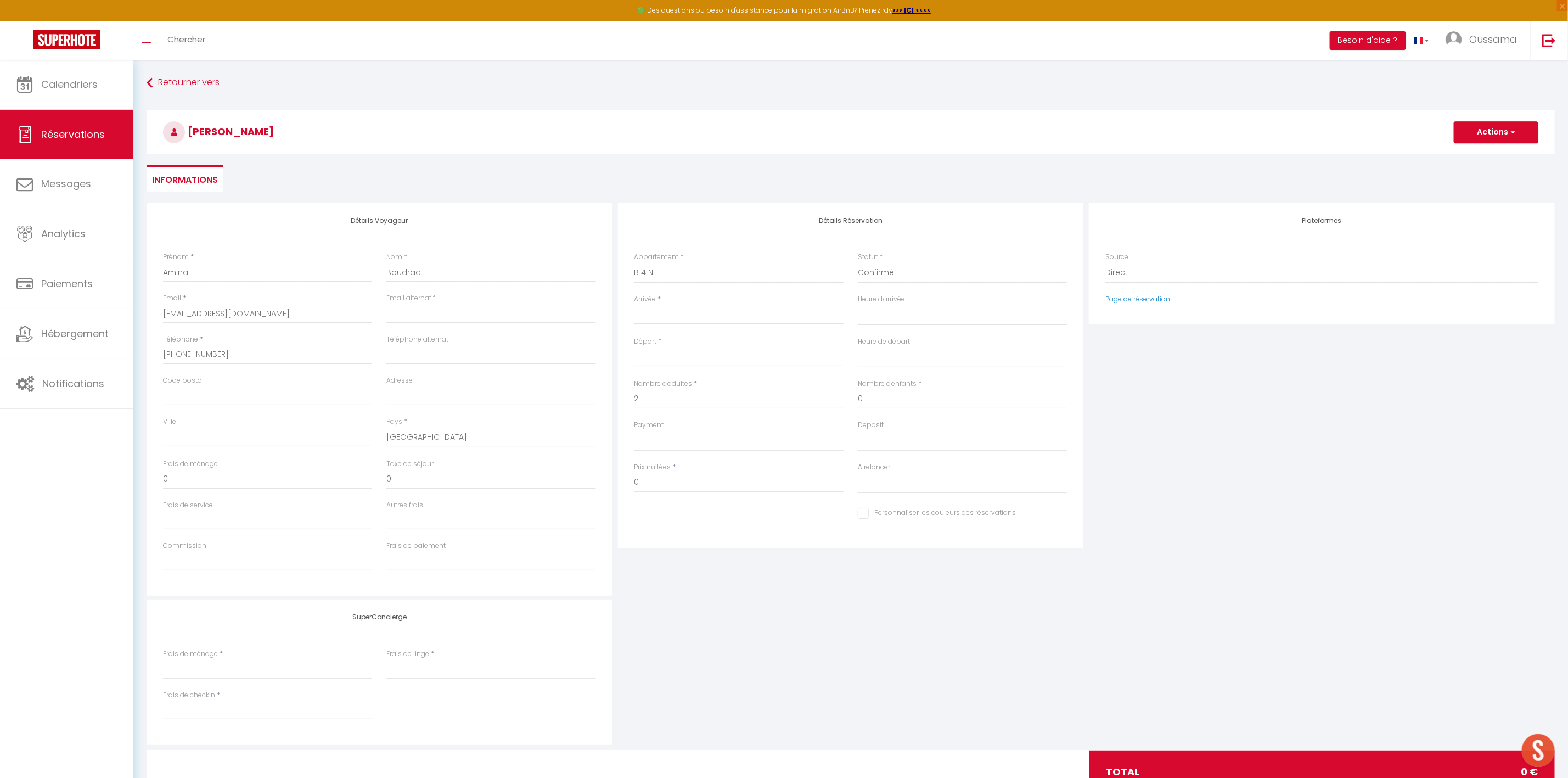
click at [679, 316] on input "Arrivée" at bounding box center [739, 315] width 209 height 14
select select
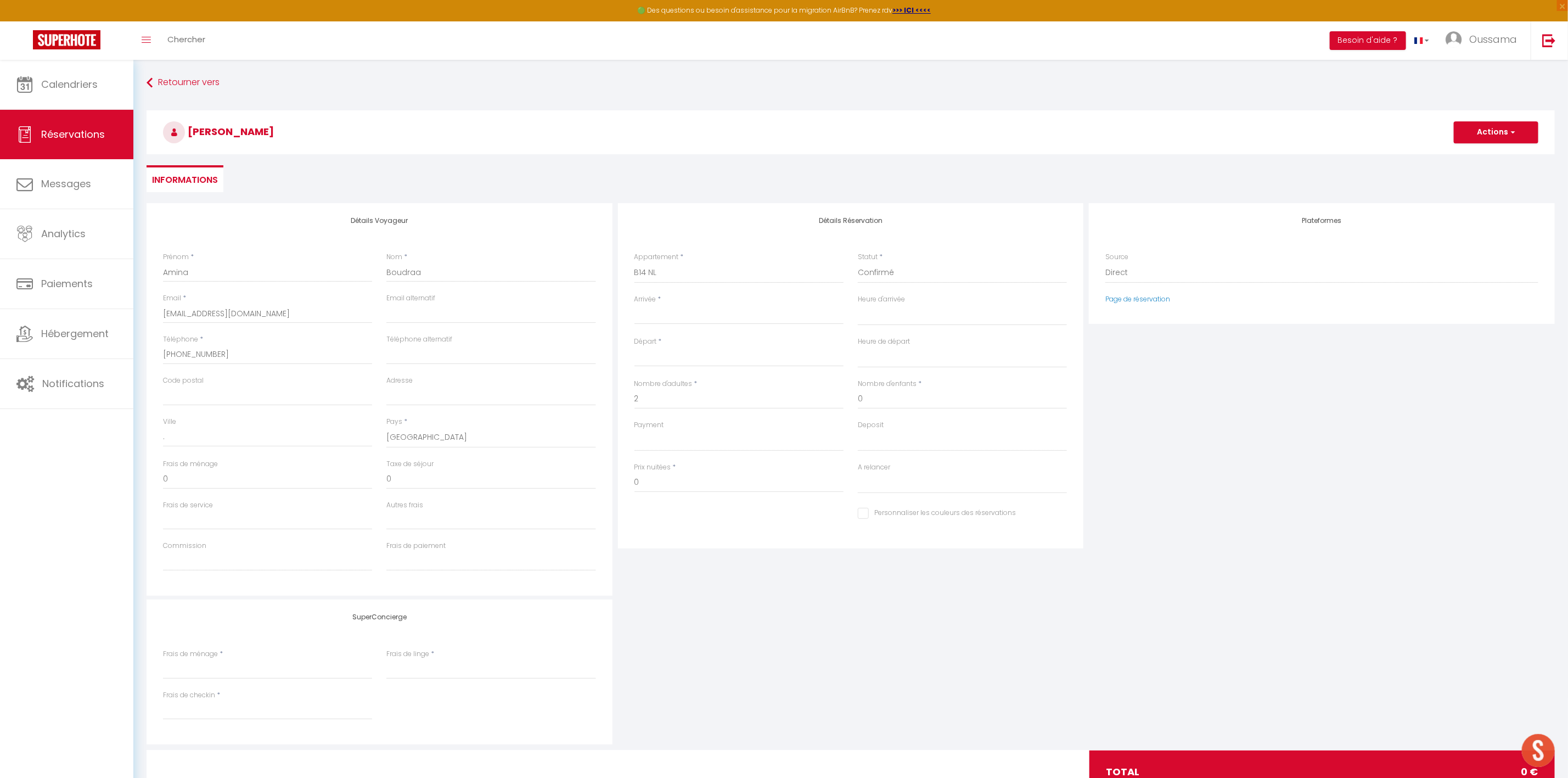
select select
checkbox input "false"
click at [679, 316] on input "Arrivée" at bounding box center [739, 315] width 209 height 14
click at [747, 401] on span "9" at bounding box center [740, 400] width 24 height 22
select select
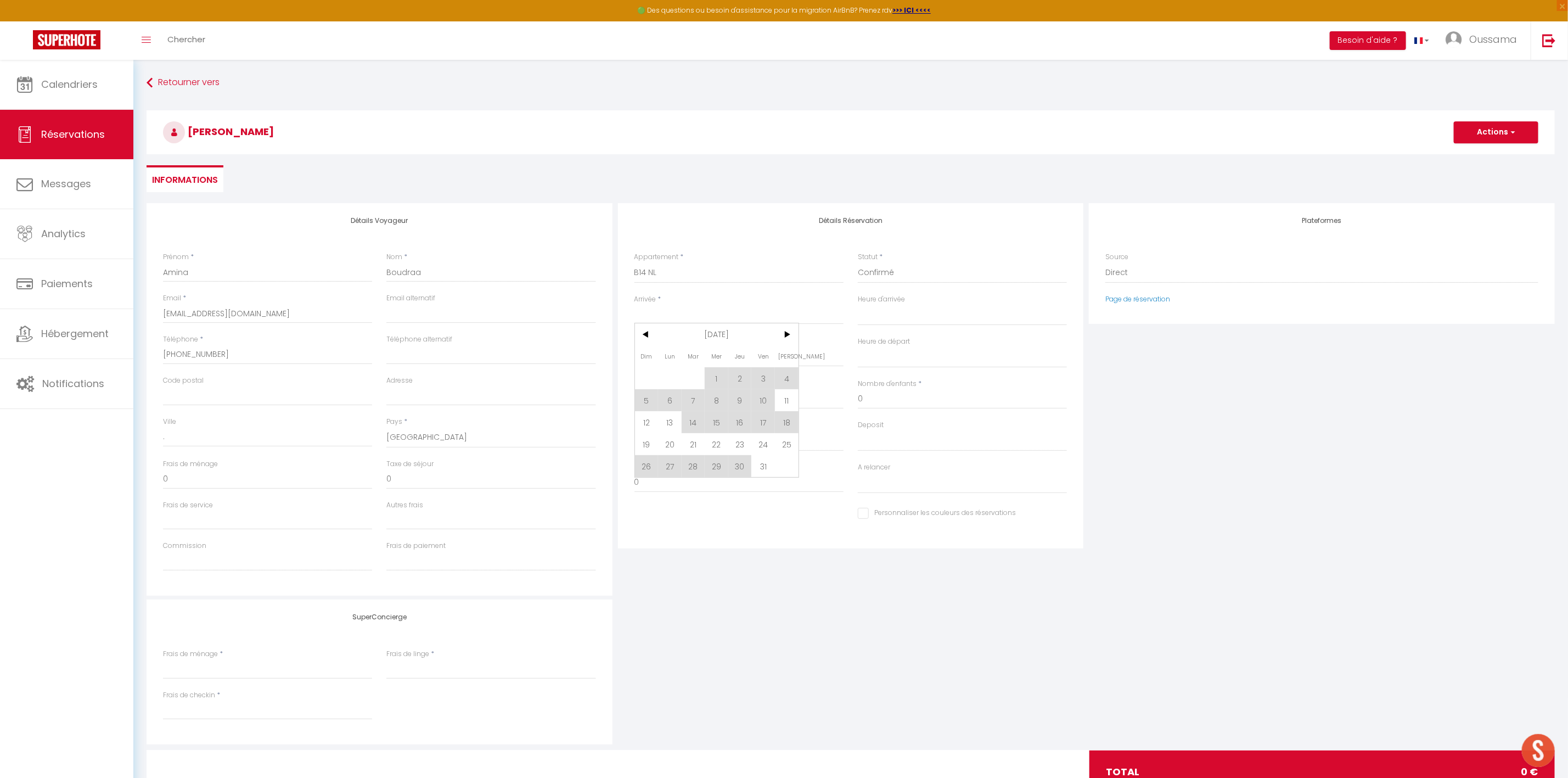
select select
checkbox input "false"
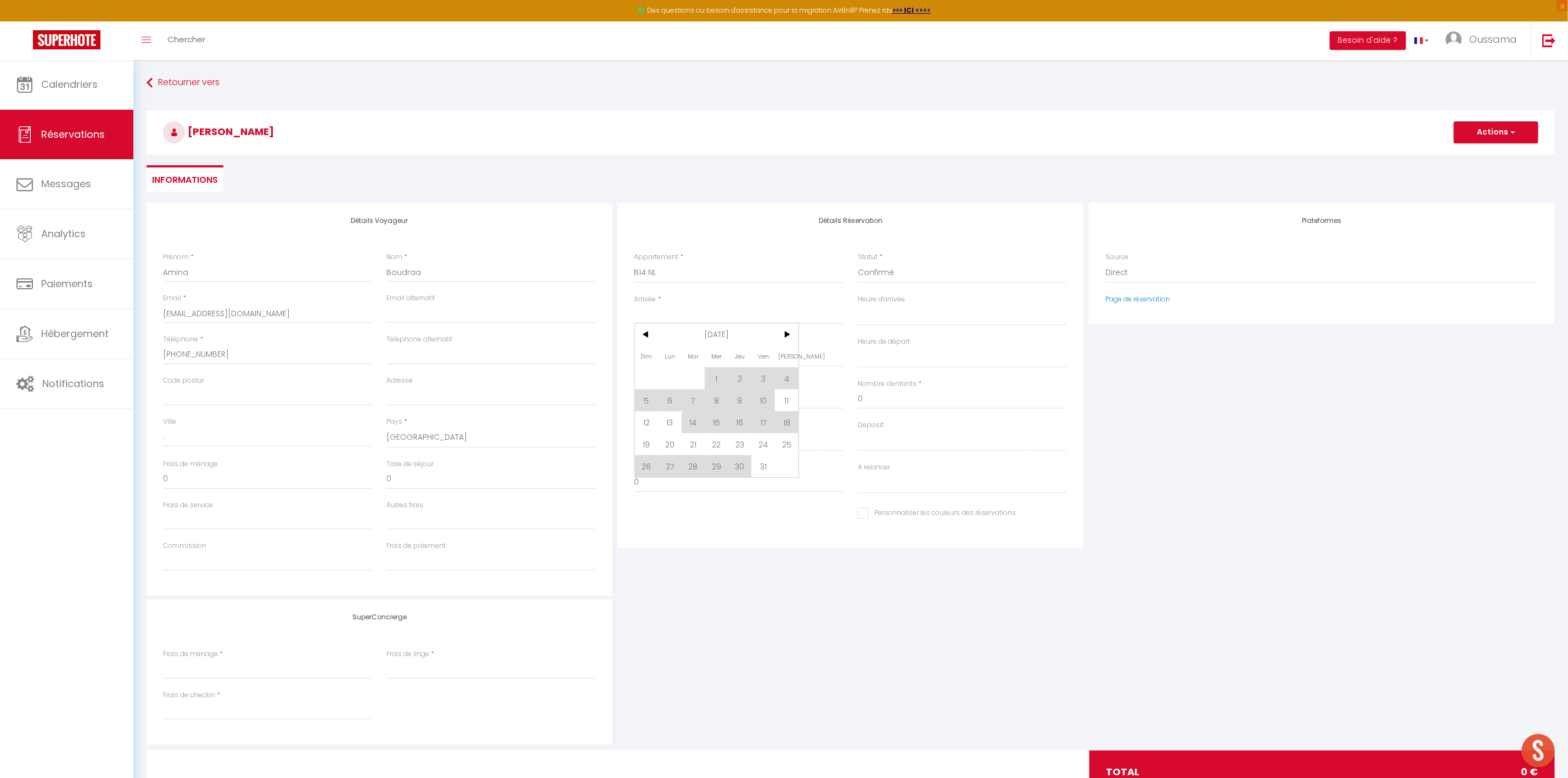
type input "Jeu 09 Octobre 2025"
type input "Ven 10 Octobre 2025"
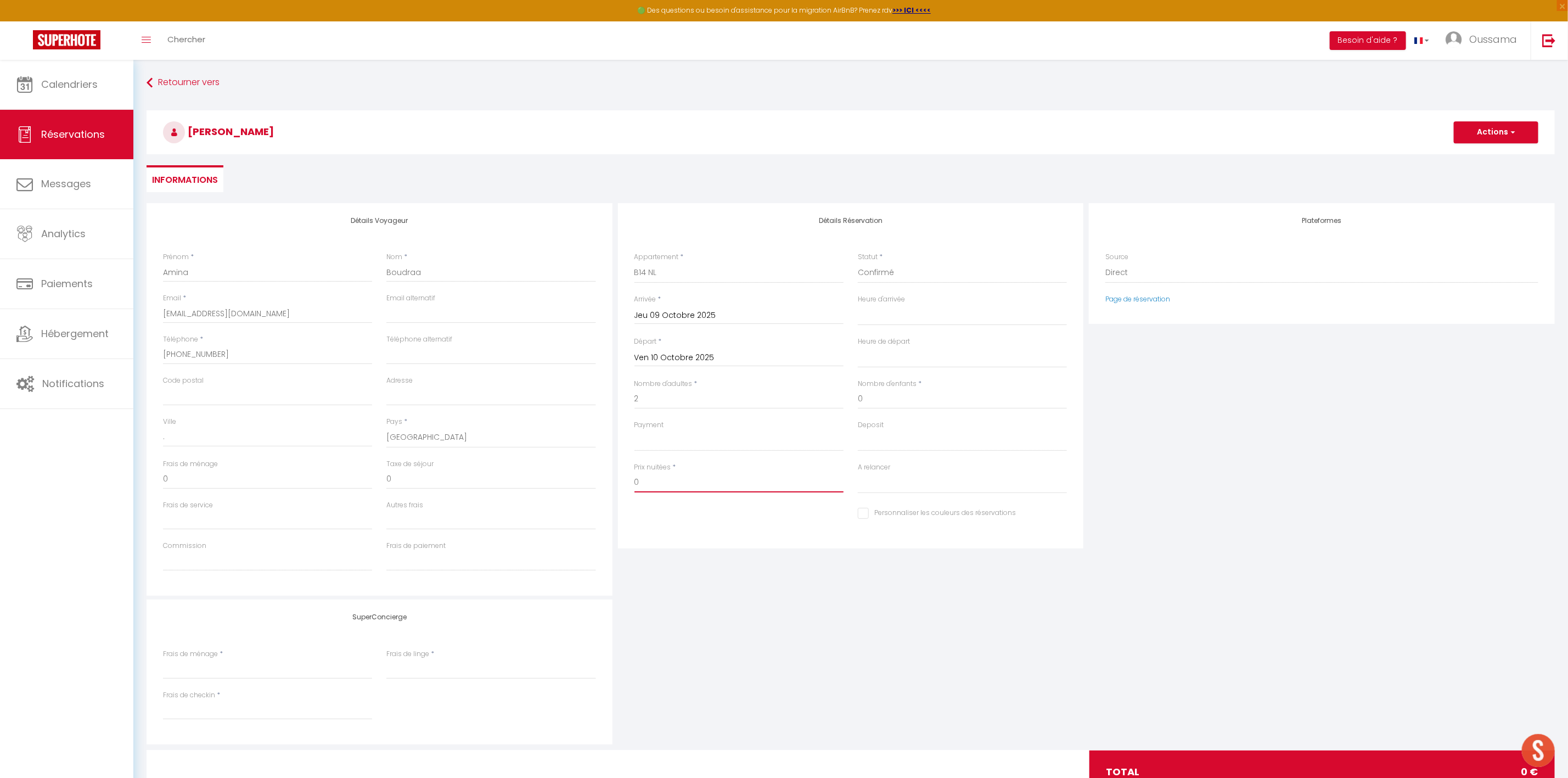
drag, startPoint x: 658, startPoint y: 484, endPoint x: 595, endPoint y: 484, distance: 63.0
click at [595, 484] on div "Détails Voyageur Prénom * [PERSON_NAME] * Boudraa Email * [EMAIL_ADDRESS][DOMAI…" at bounding box center [850, 399] width 1414 height 392
type input "121.5"
click at [1484, 135] on button "Actions" at bounding box center [1495, 132] width 85 height 22
click at [1476, 158] on link "Enregistrer" at bounding box center [1485, 156] width 87 height 14
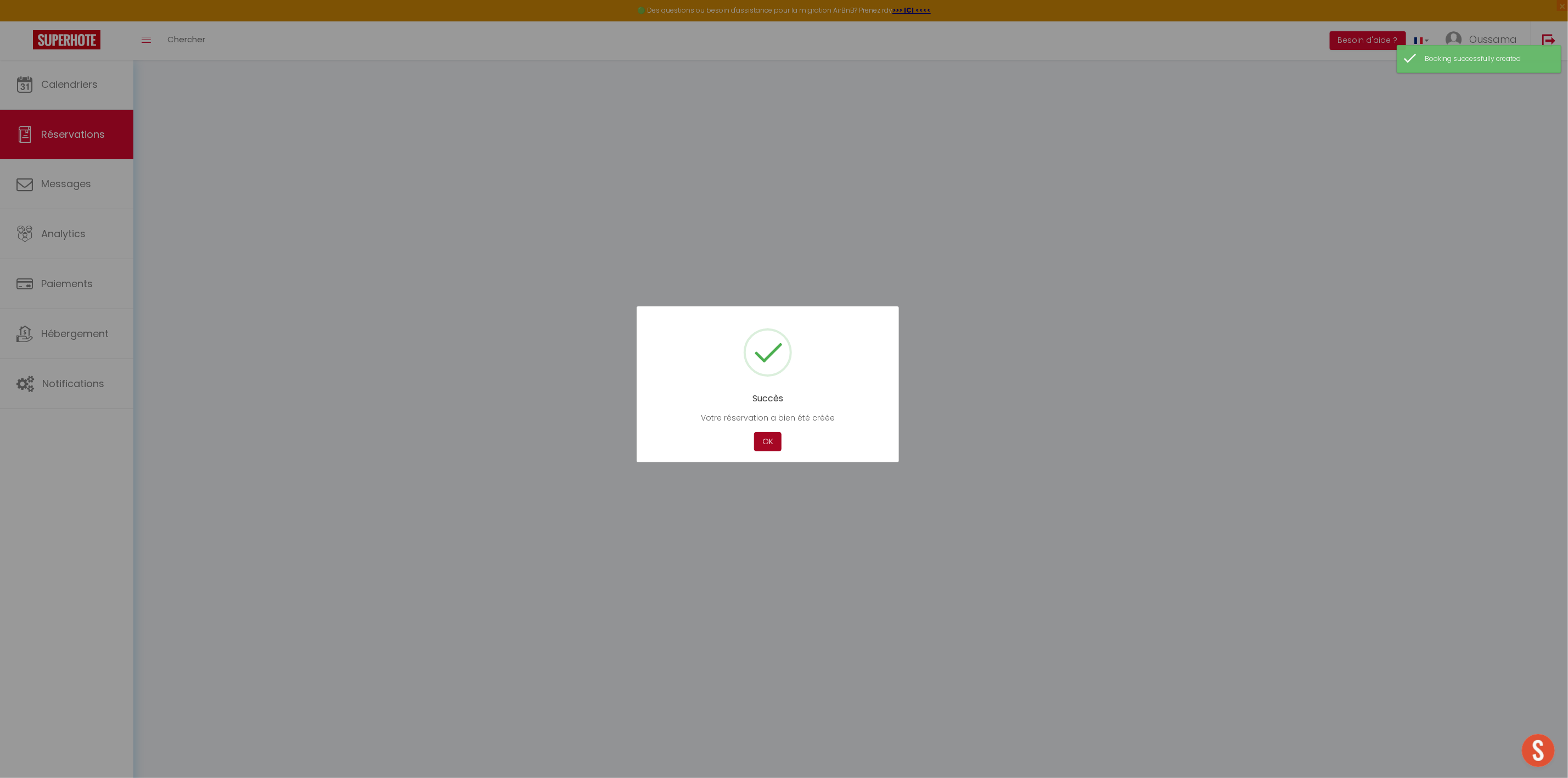
click at [768, 434] on button "OK" at bounding box center [767, 441] width 27 height 19
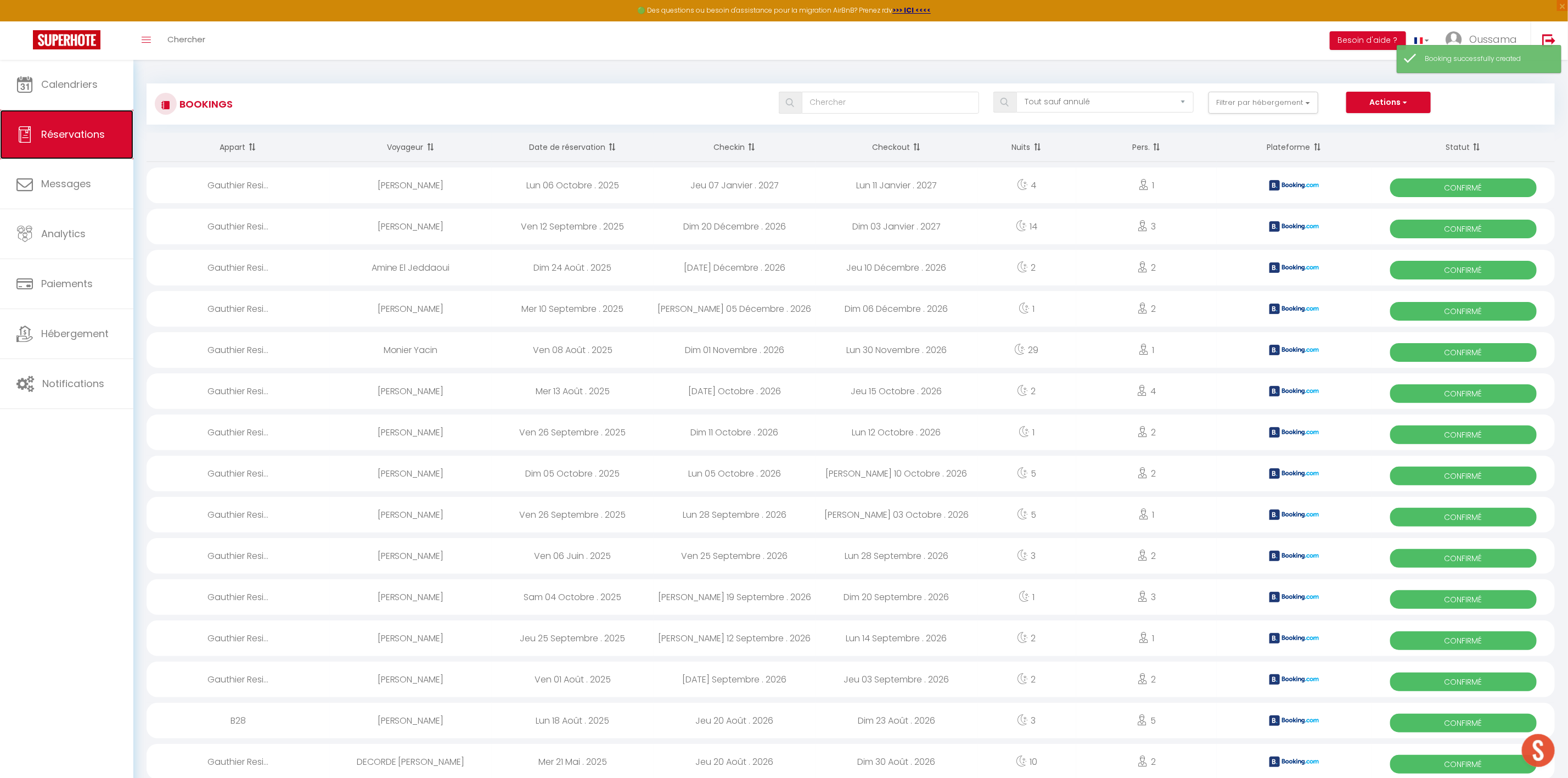
click at [49, 111] on link "Réservations" at bounding box center [67, 134] width 133 height 49
click at [55, 102] on link "Calendriers" at bounding box center [67, 85] width 133 height 49
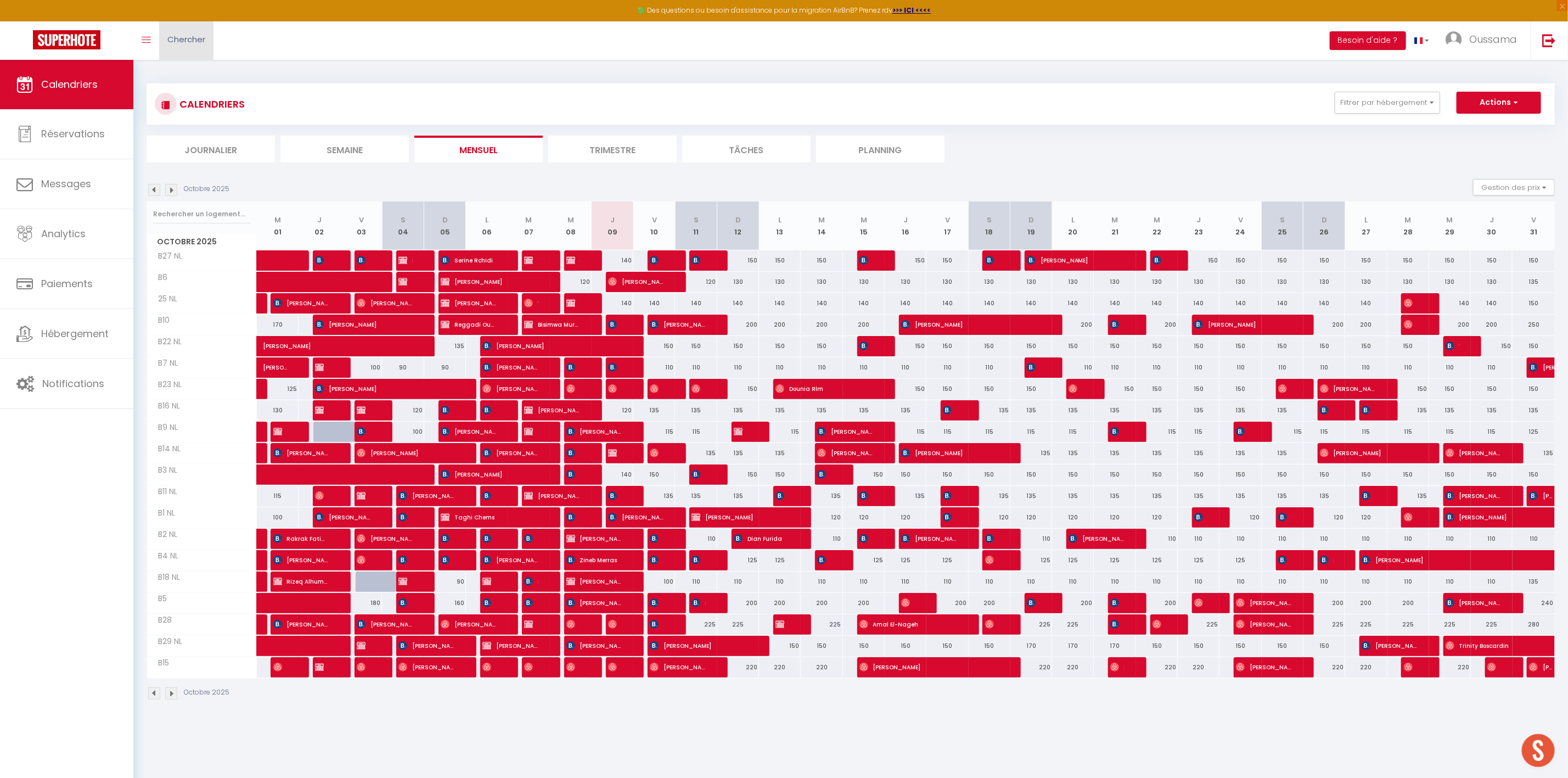
click at [190, 47] on link "Chercher" at bounding box center [186, 40] width 54 height 39
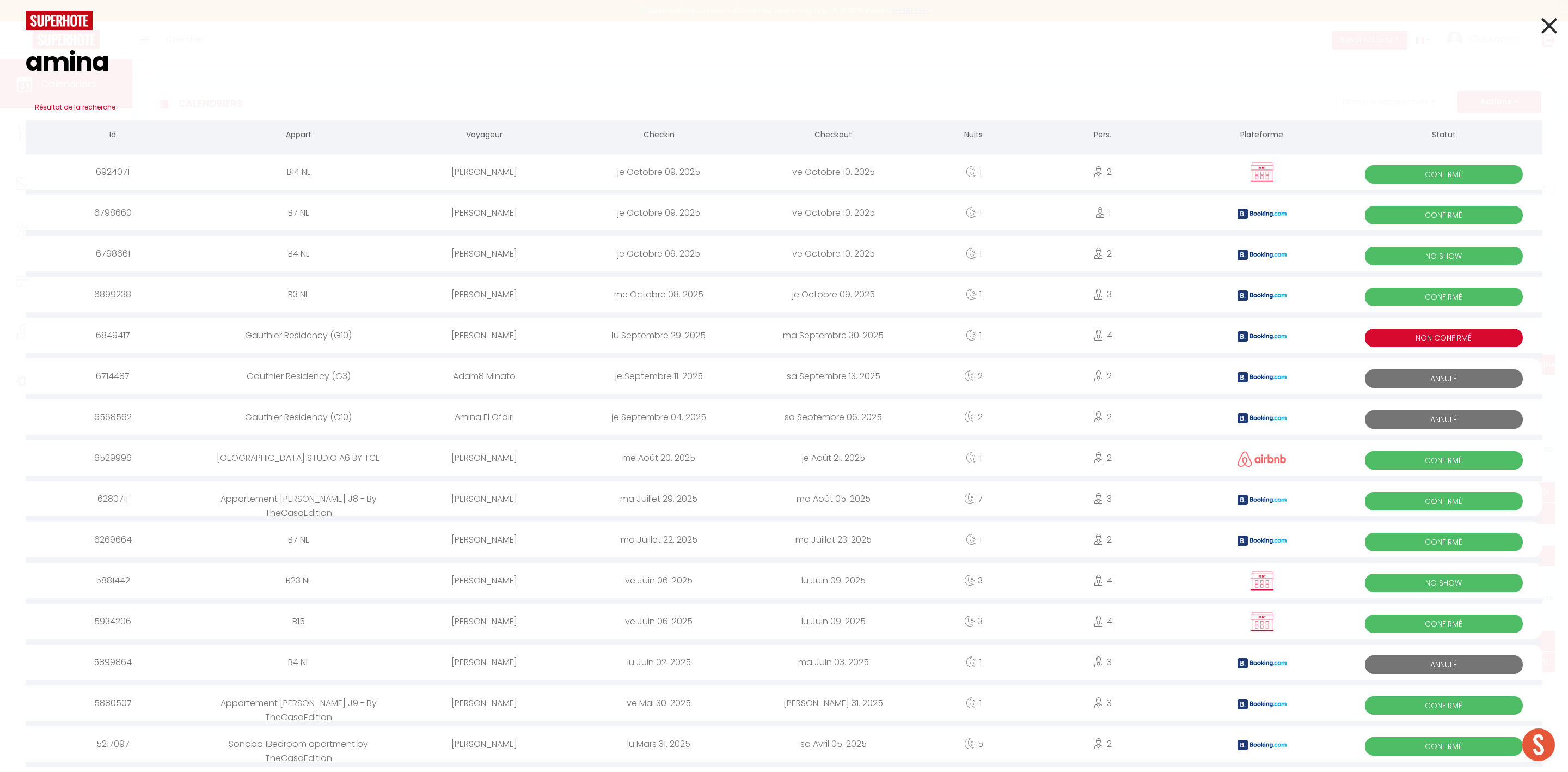
type input "amina"
click at [544, 255] on div "[PERSON_NAME]" at bounding box center [484, 253] width 174 height 35
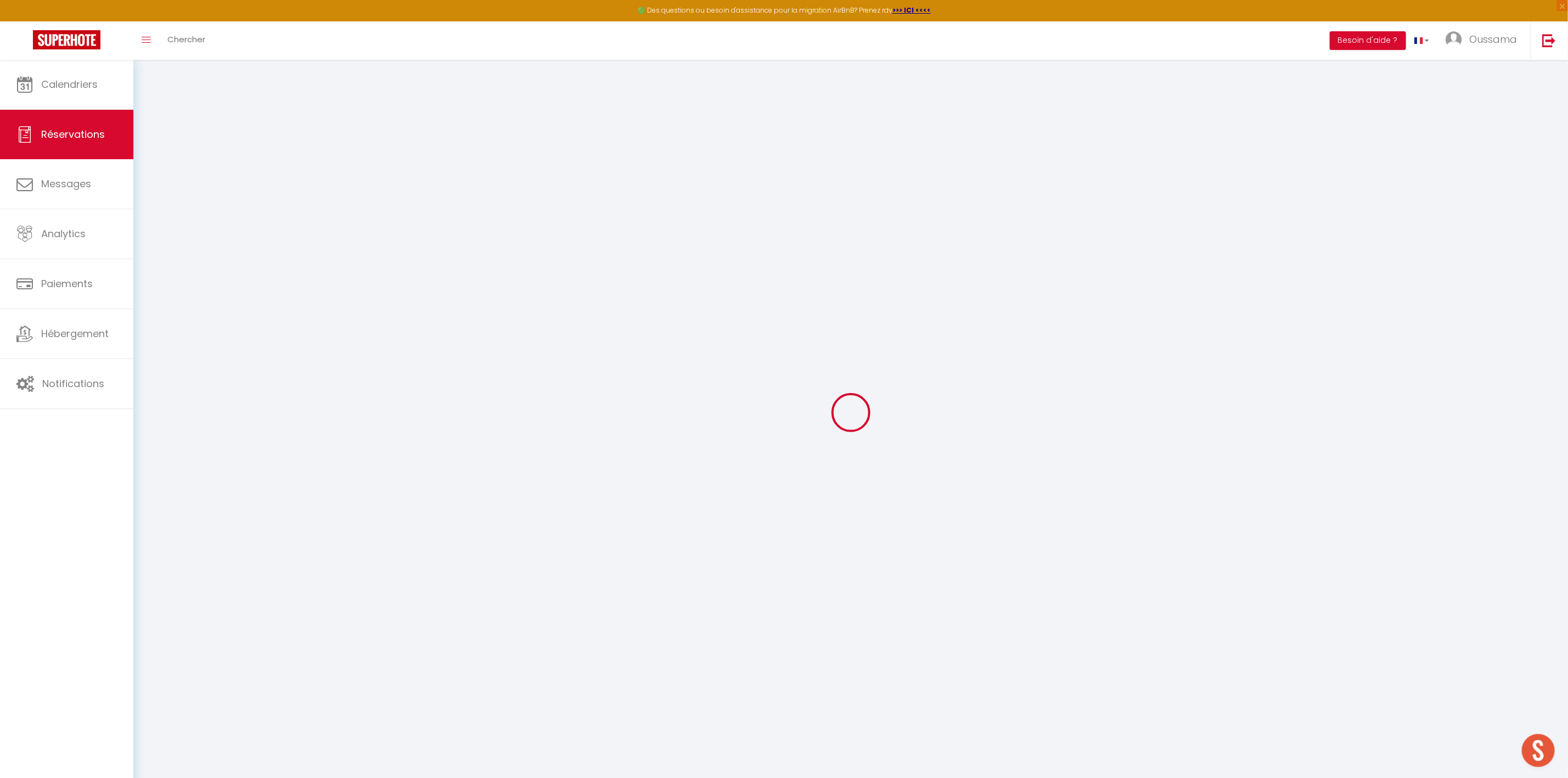
type input "Amina"
type input "Boudraa"
type input "[EMAIL_ADDRESS][DOMAIN_NAME]"
type input "[PHONE_NUMBER]"
type input "."
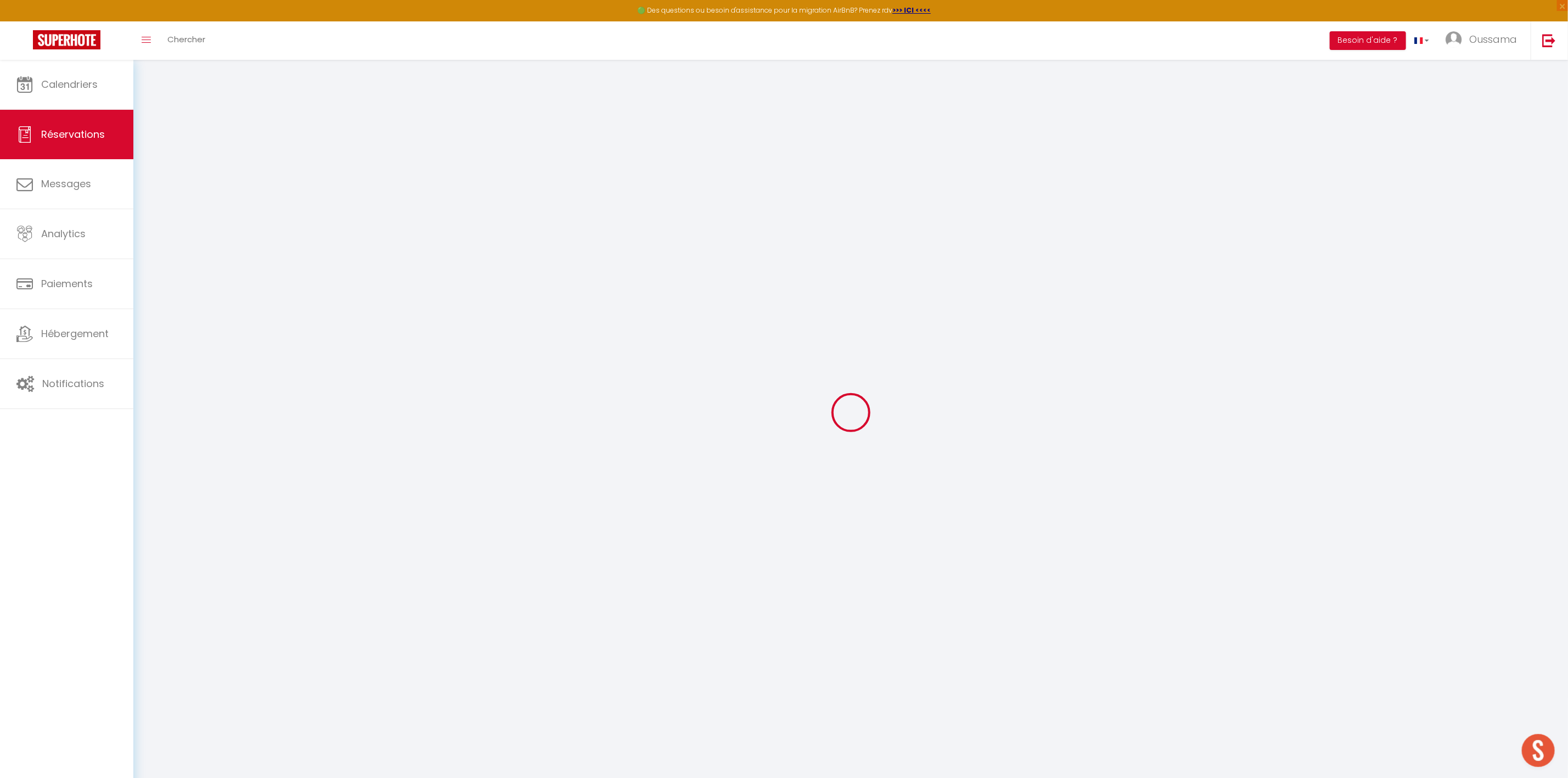
select select "IT"
type input "24.3"
type input "4.57"
select select "44374"
select select "3"
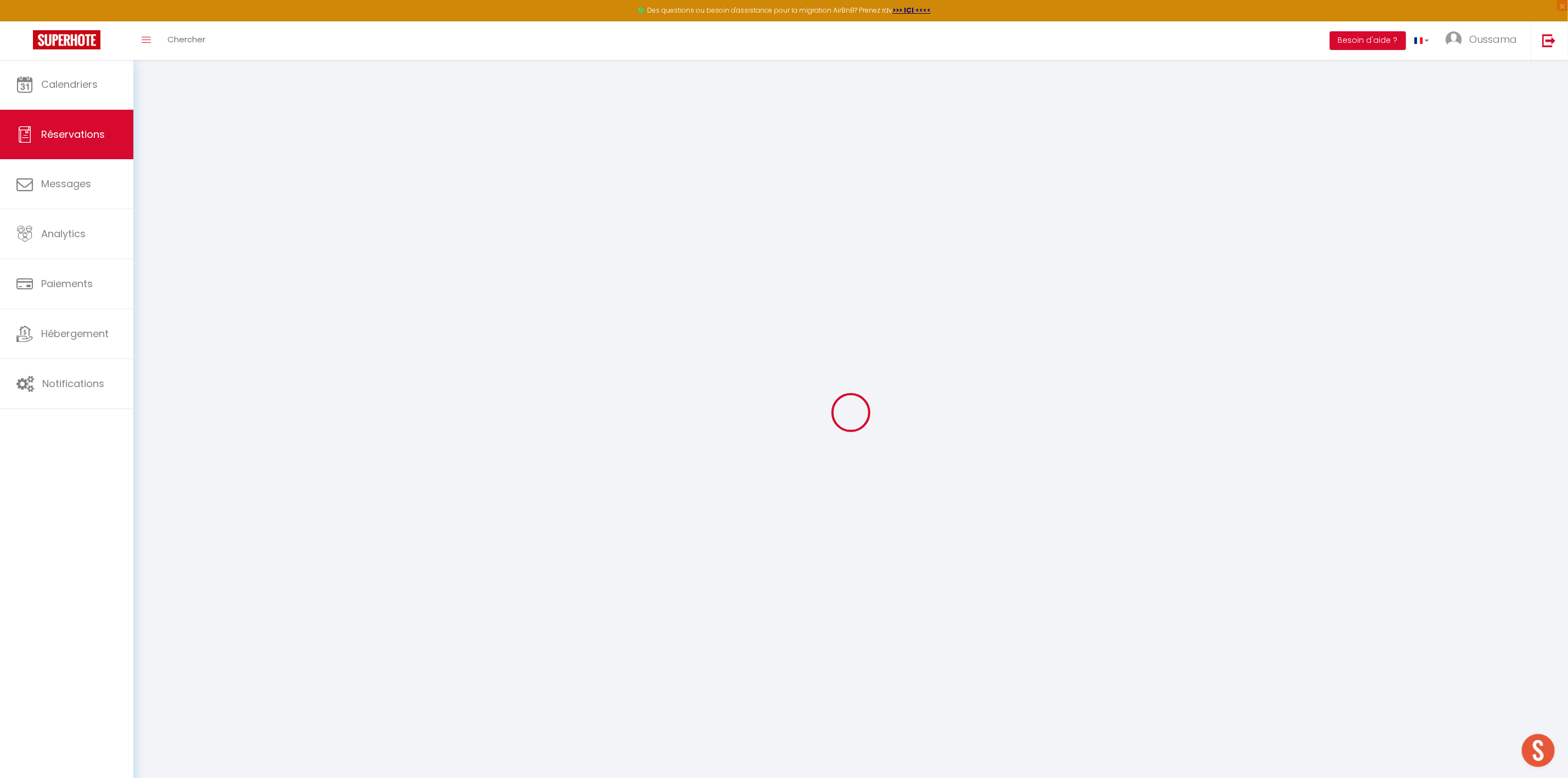
select select
type input "2"
select select "12"
select select
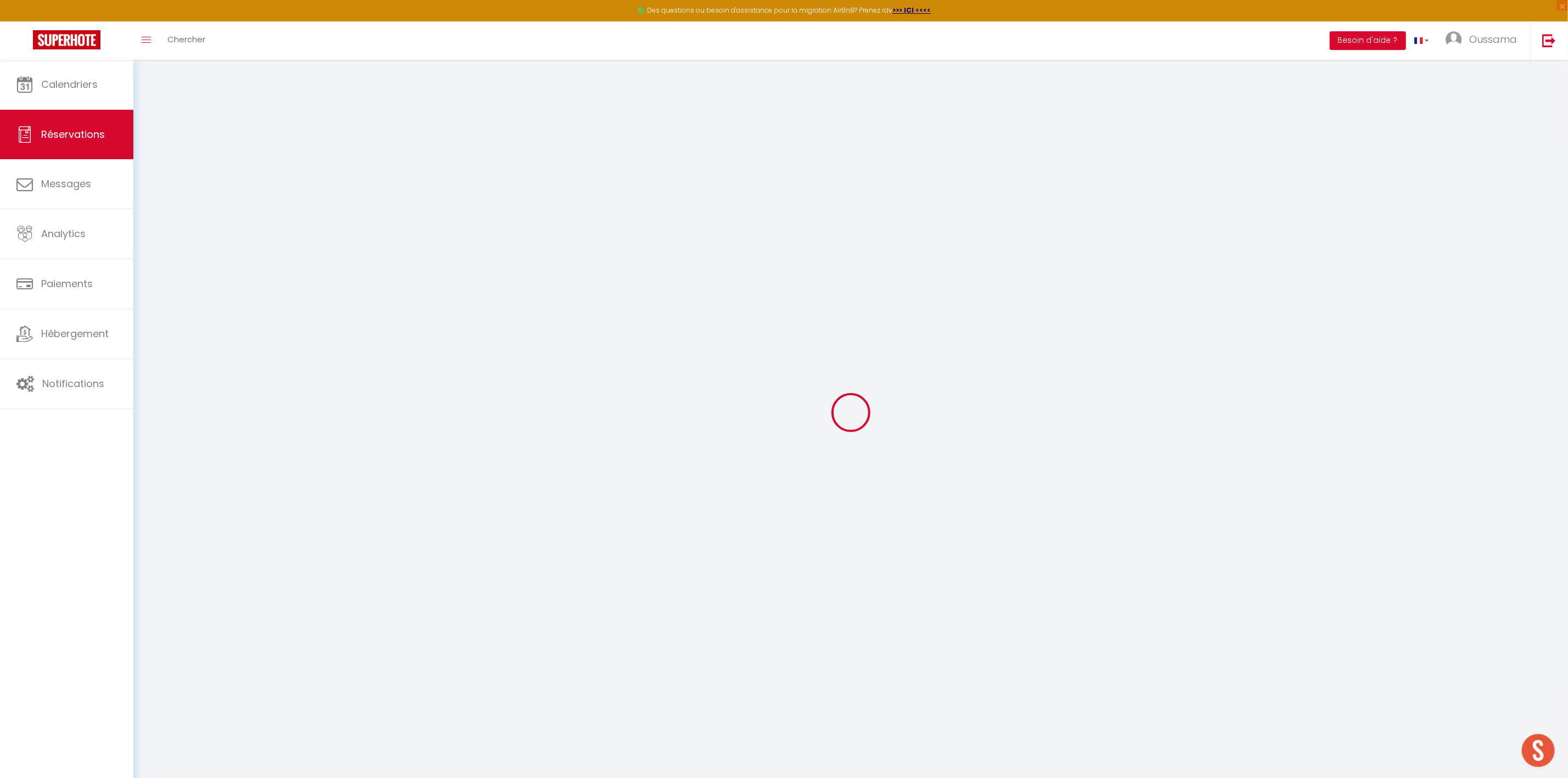
type input "121.5"
checkbox input "false"
type input "0"
select select "2"
type input "0"
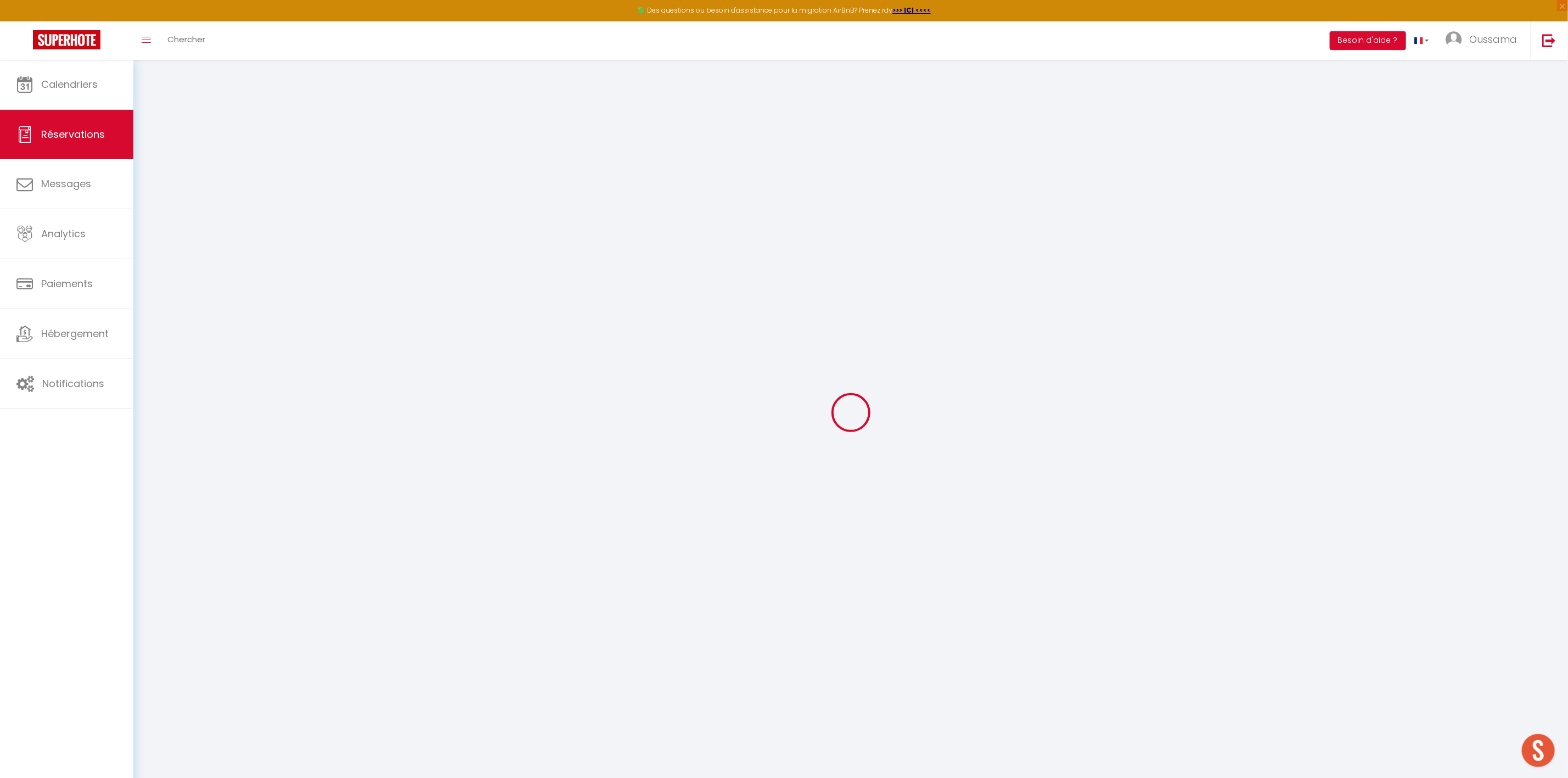
type input "0"
select select
select select "14"
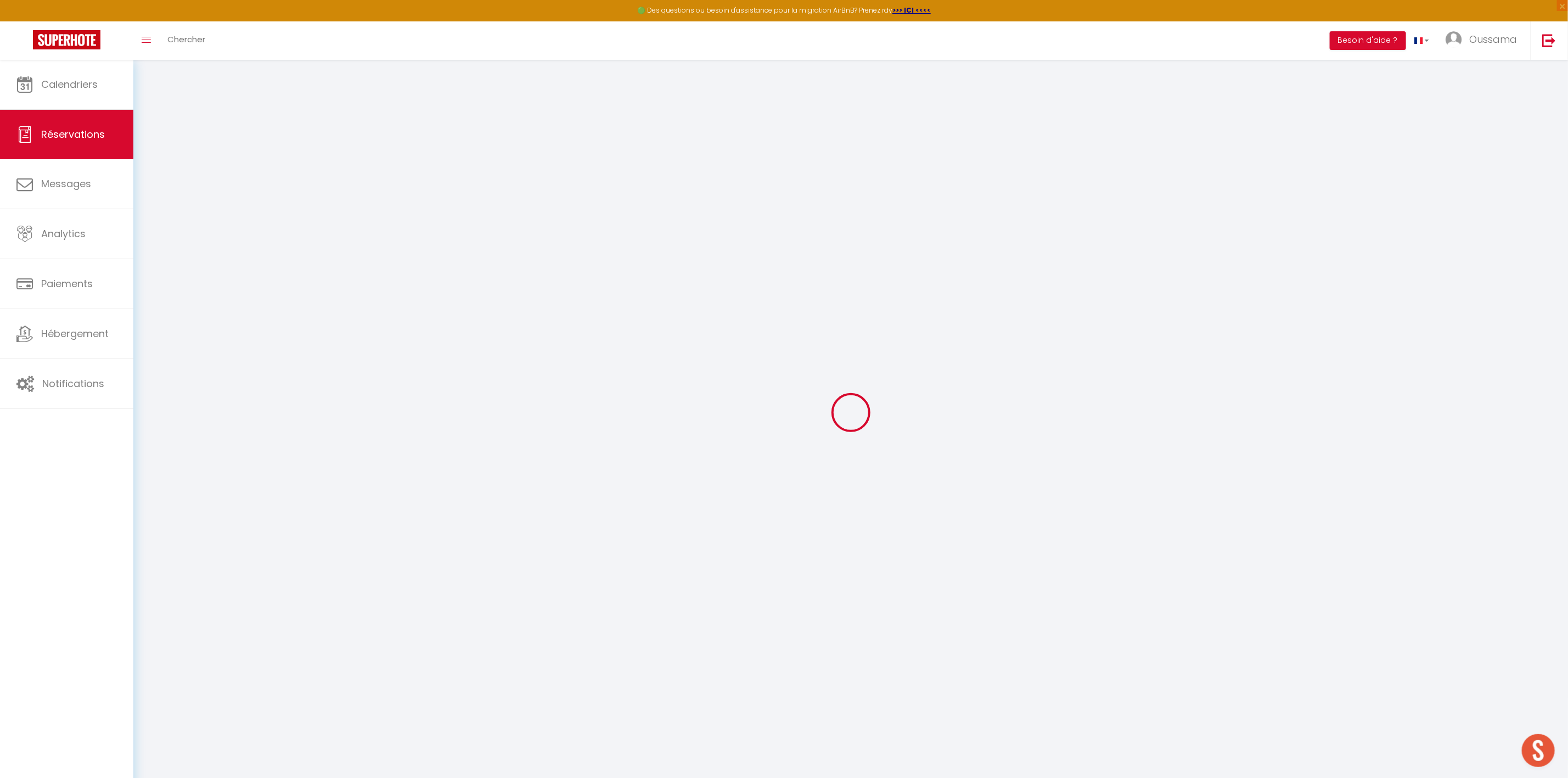
checkbox input "false"
select select
checkbox input "false"
select select
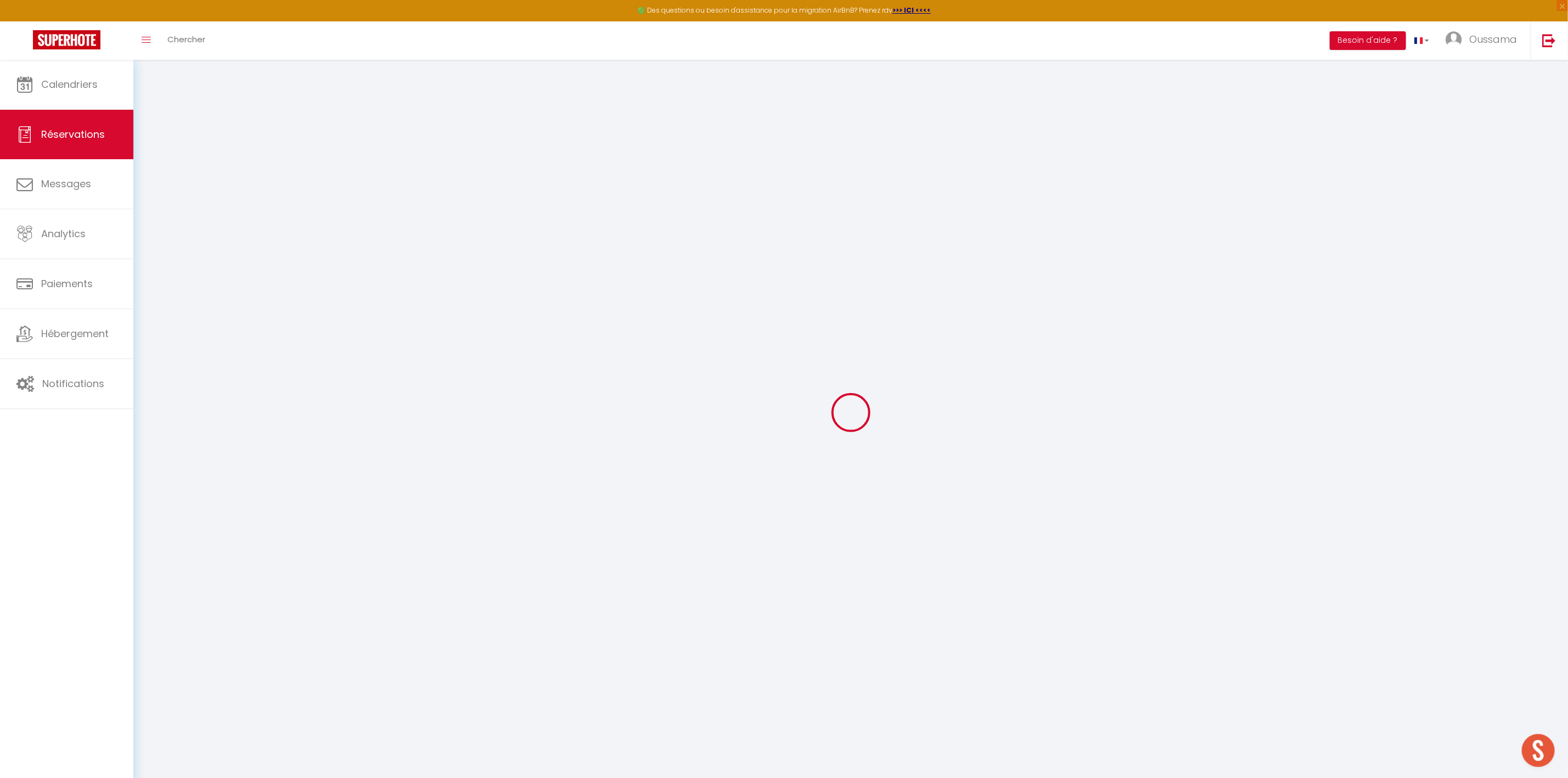
select select
checkbox input "false"
type textarea "** THIS RESERVATION HAS BEEN PRE-PAID ** BOOKING NOTE : Payment charge is EUR 4…"
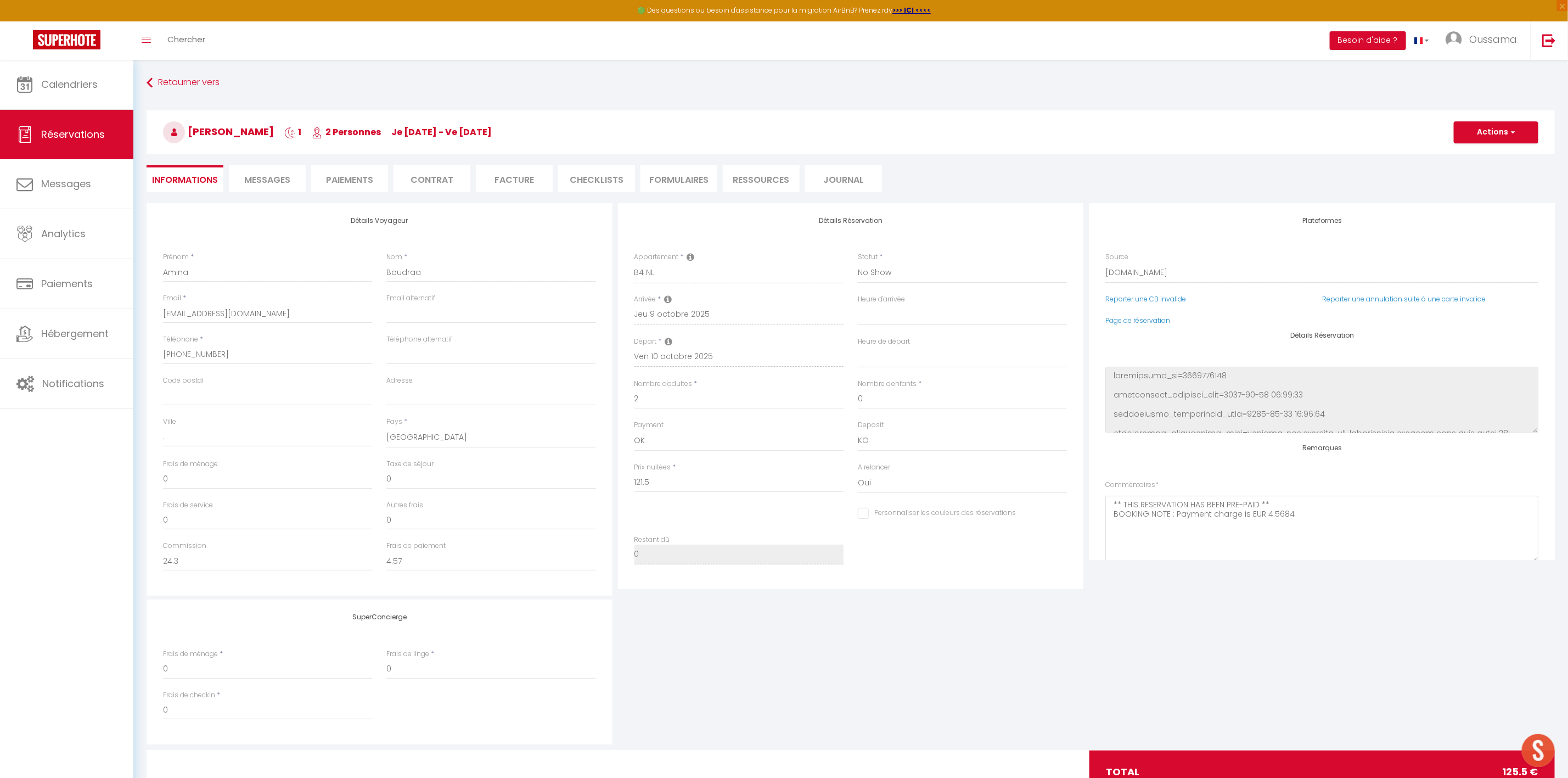
type input "4"
select select
checkbox input "false"
select select
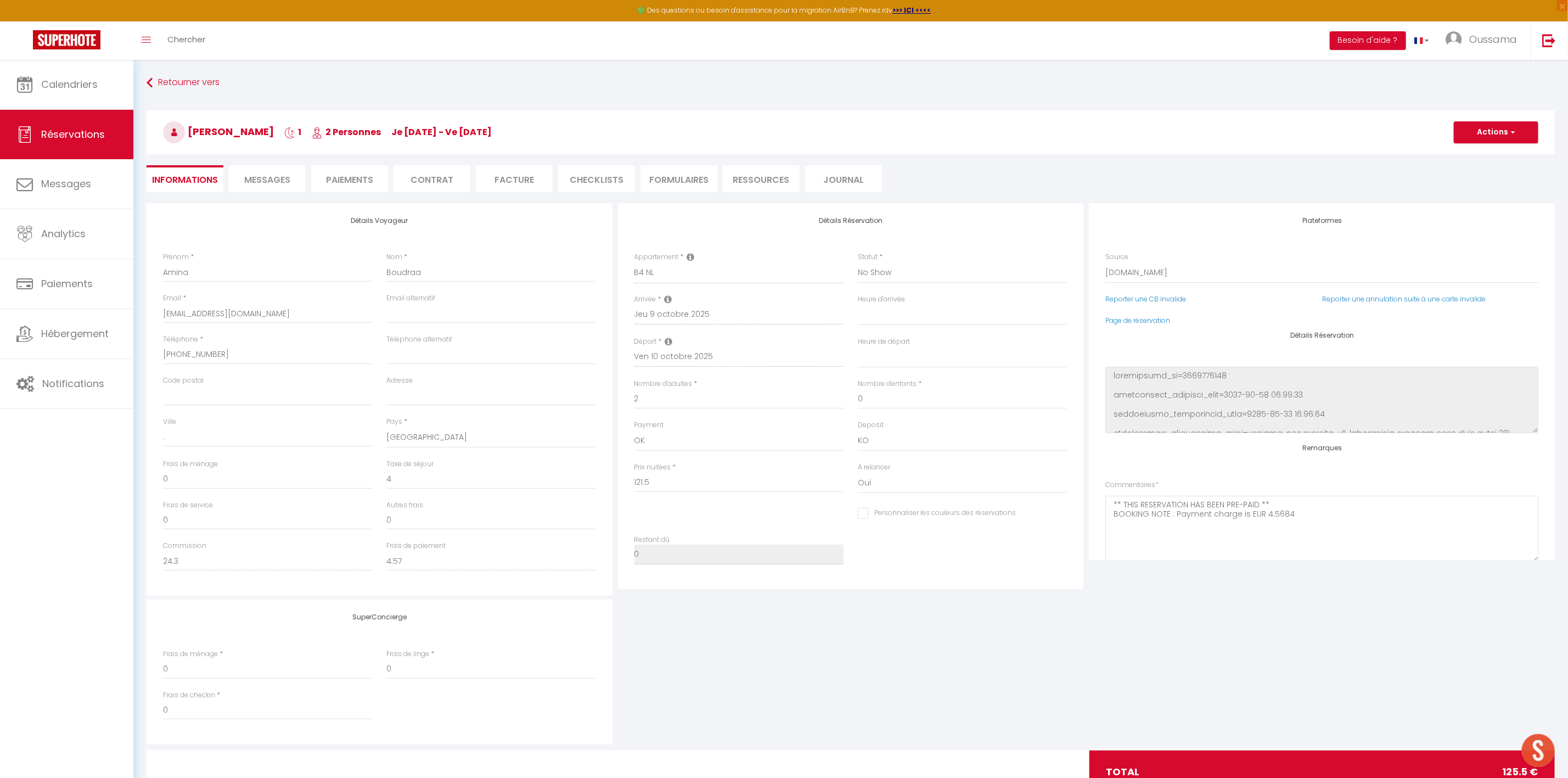
select select
drag, startPoint x: 265, startPoint y: 560, endPoint x: 125, endPoint y: 564, distance: 140.1
click at [125, 564] on div "🟢 Des questions ou besoin d'assistance pour la migration AirBnB? Prenez rdv >>>…" at bounding box center [784, 441] width 1568 height 762
click at [89, 88] on span "Calendriers" at bounding box center [69, 84] width 57 height 14
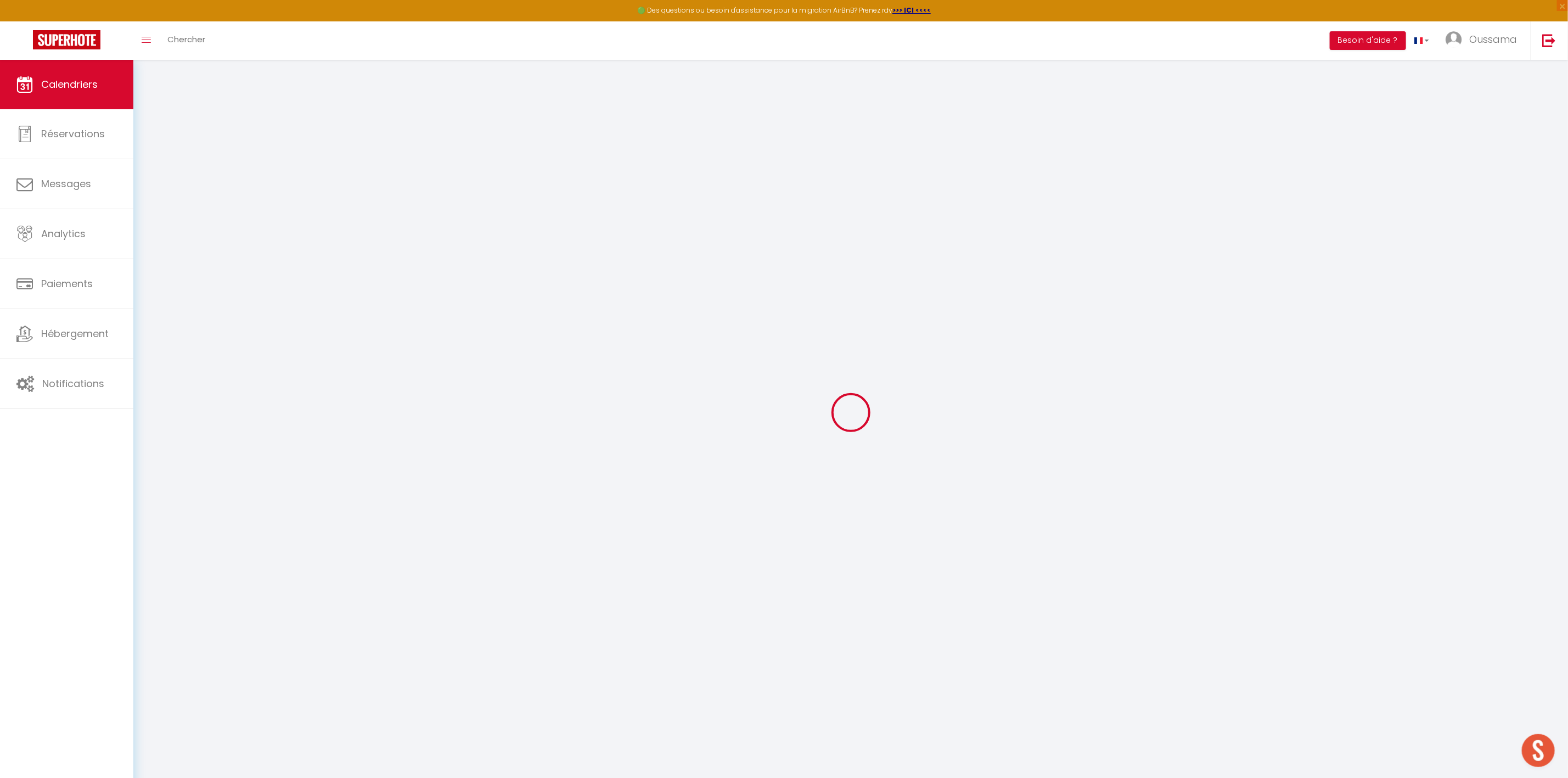
select select
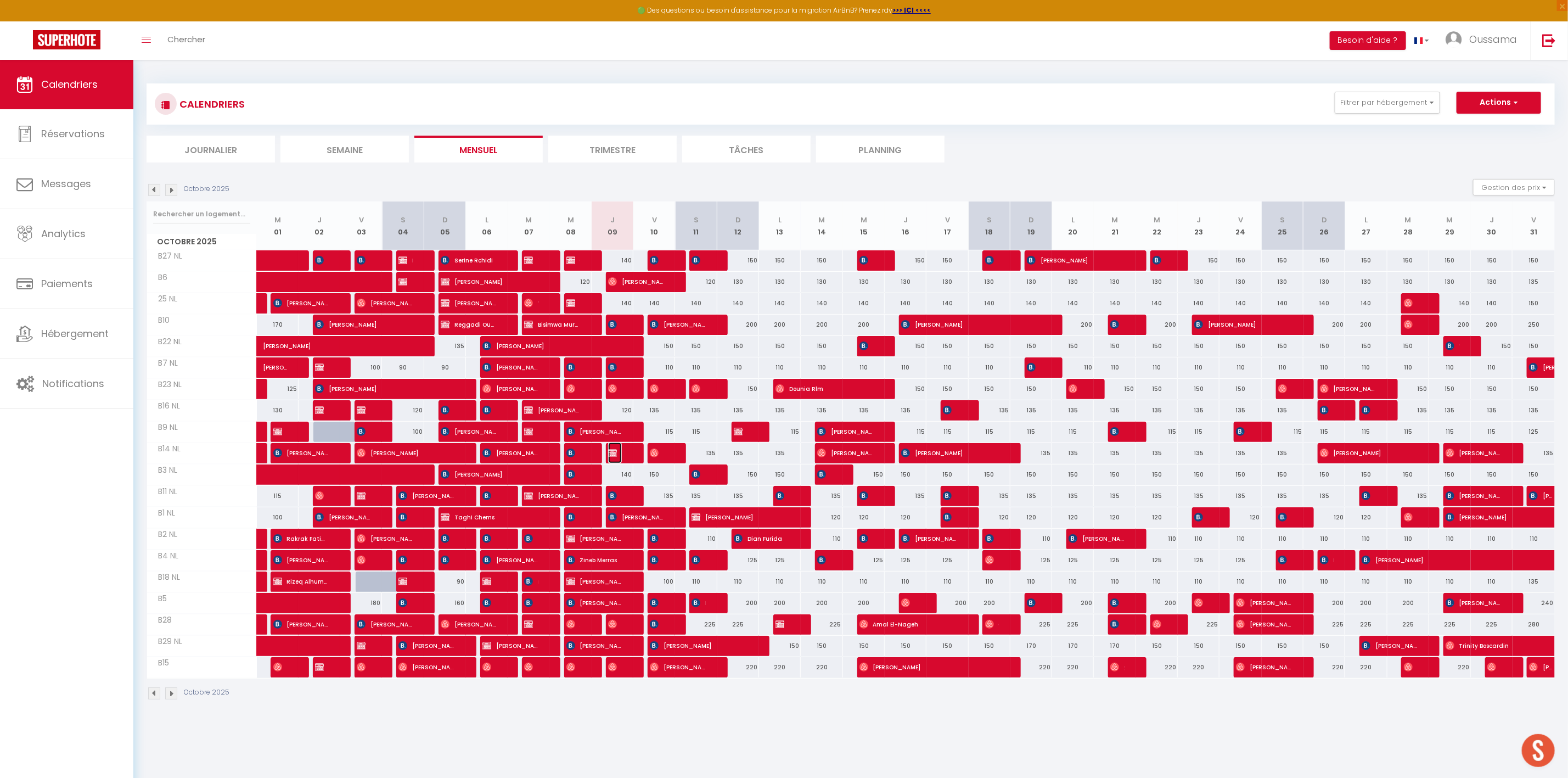
click at [611, 454] on img at bounding box center [612, 452] width 9 height 9
select select "OK"
select select "KO"
select select "0"
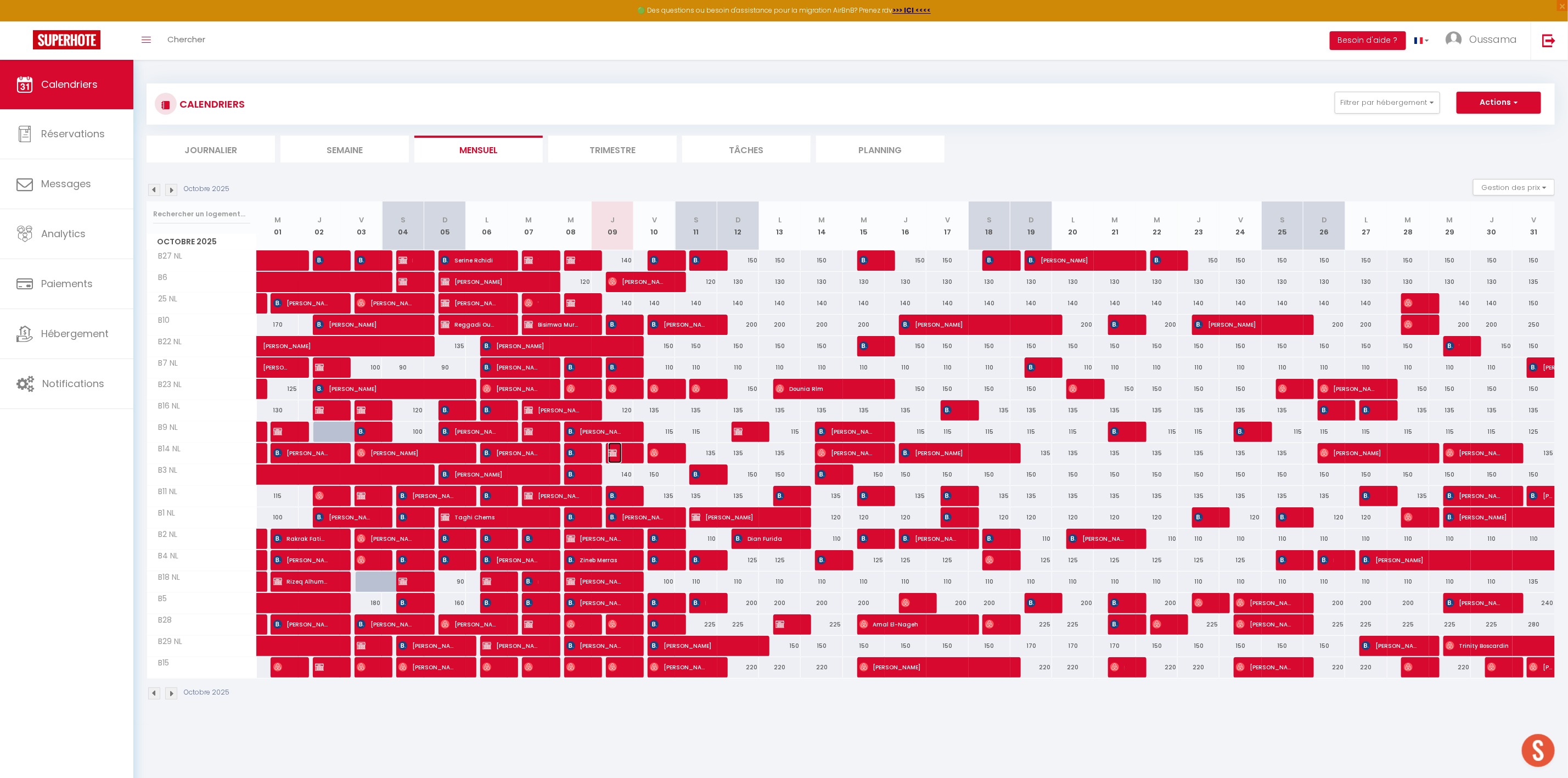
select select "1"
select select
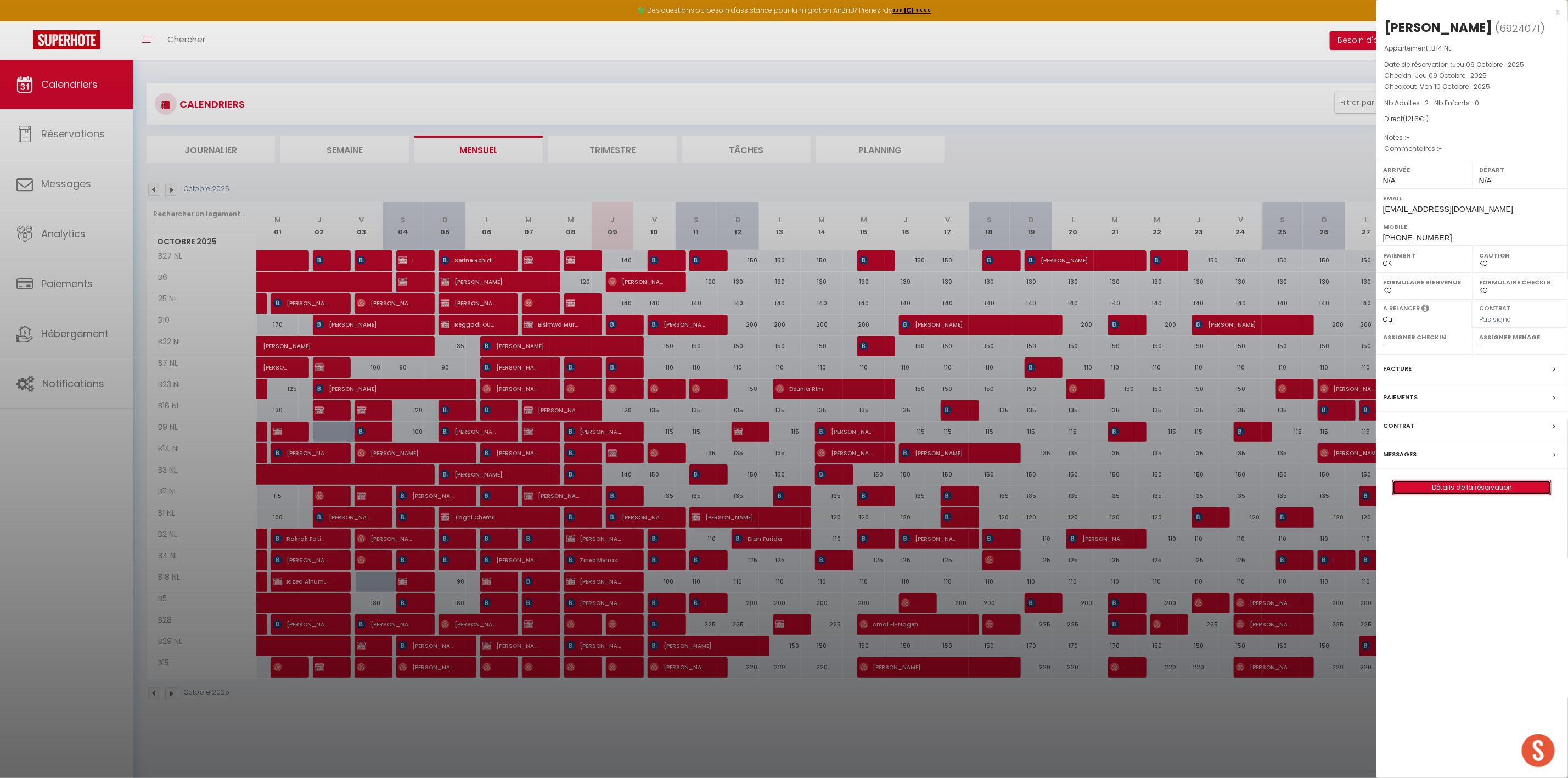
click at [1461, 494] on link "Détails de la réservation" at bounding box center [1472, 487] width 158 height 14
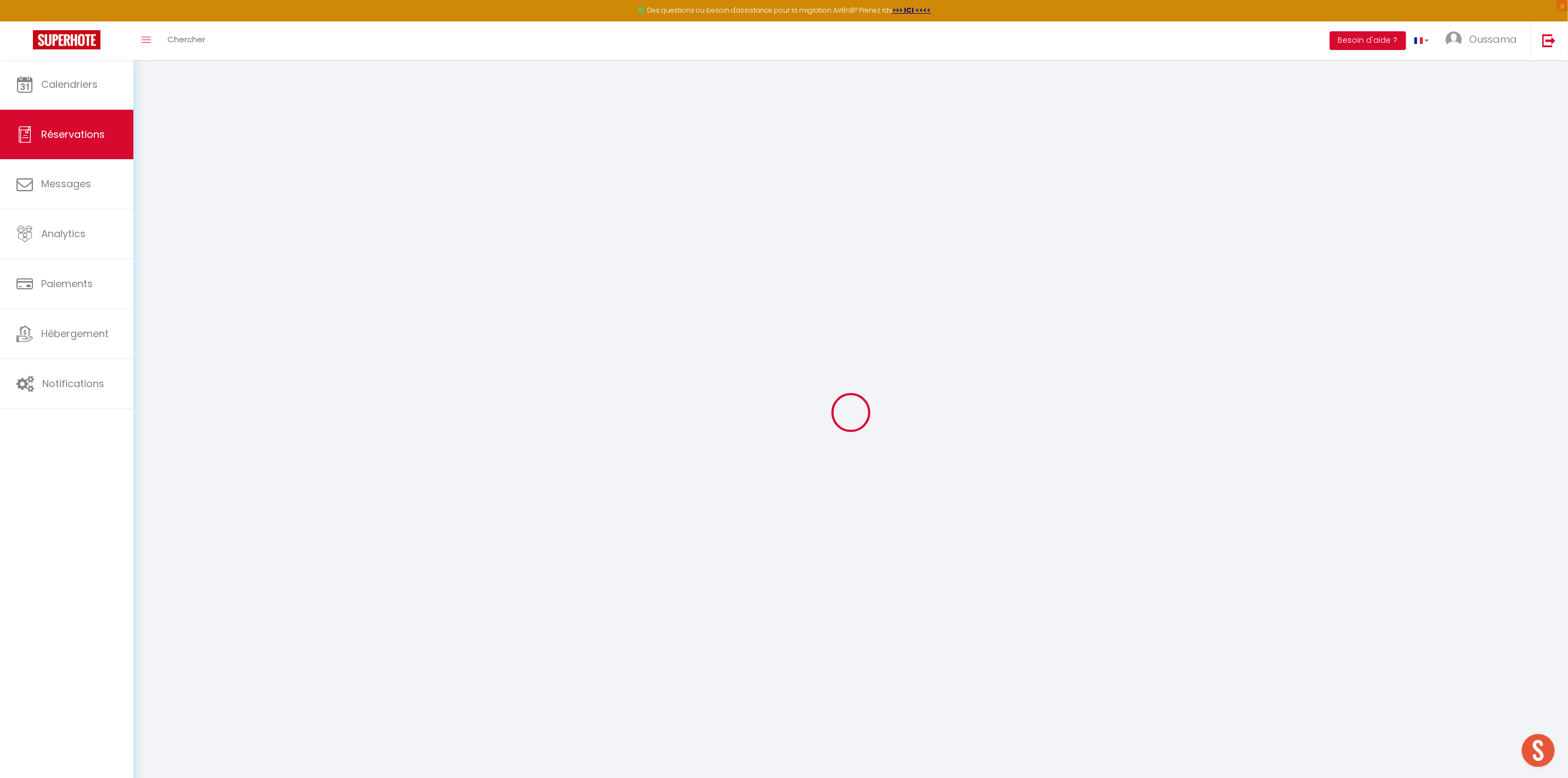
select select
checkbox input "false"
select select
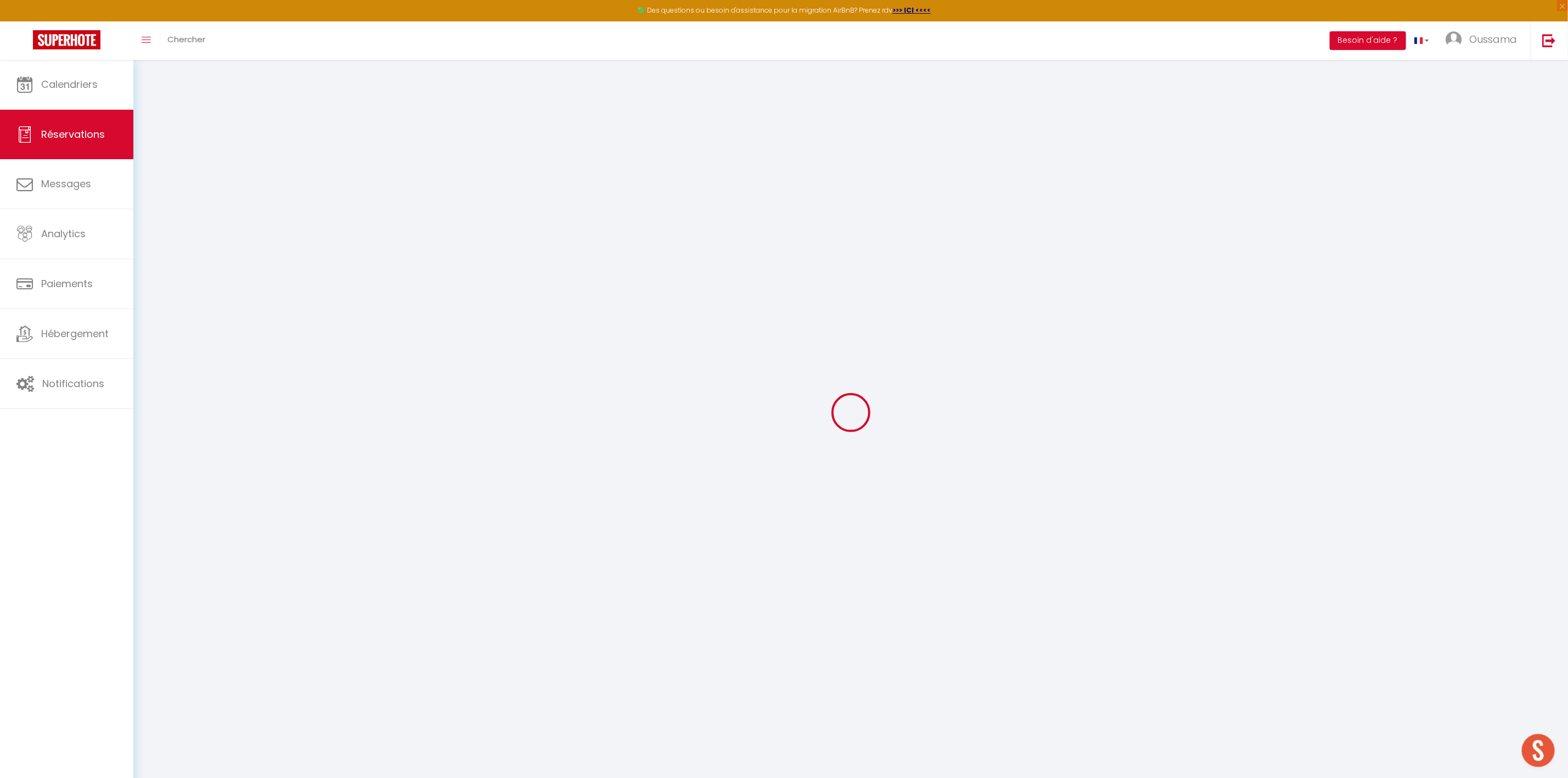
checkbox input "false"
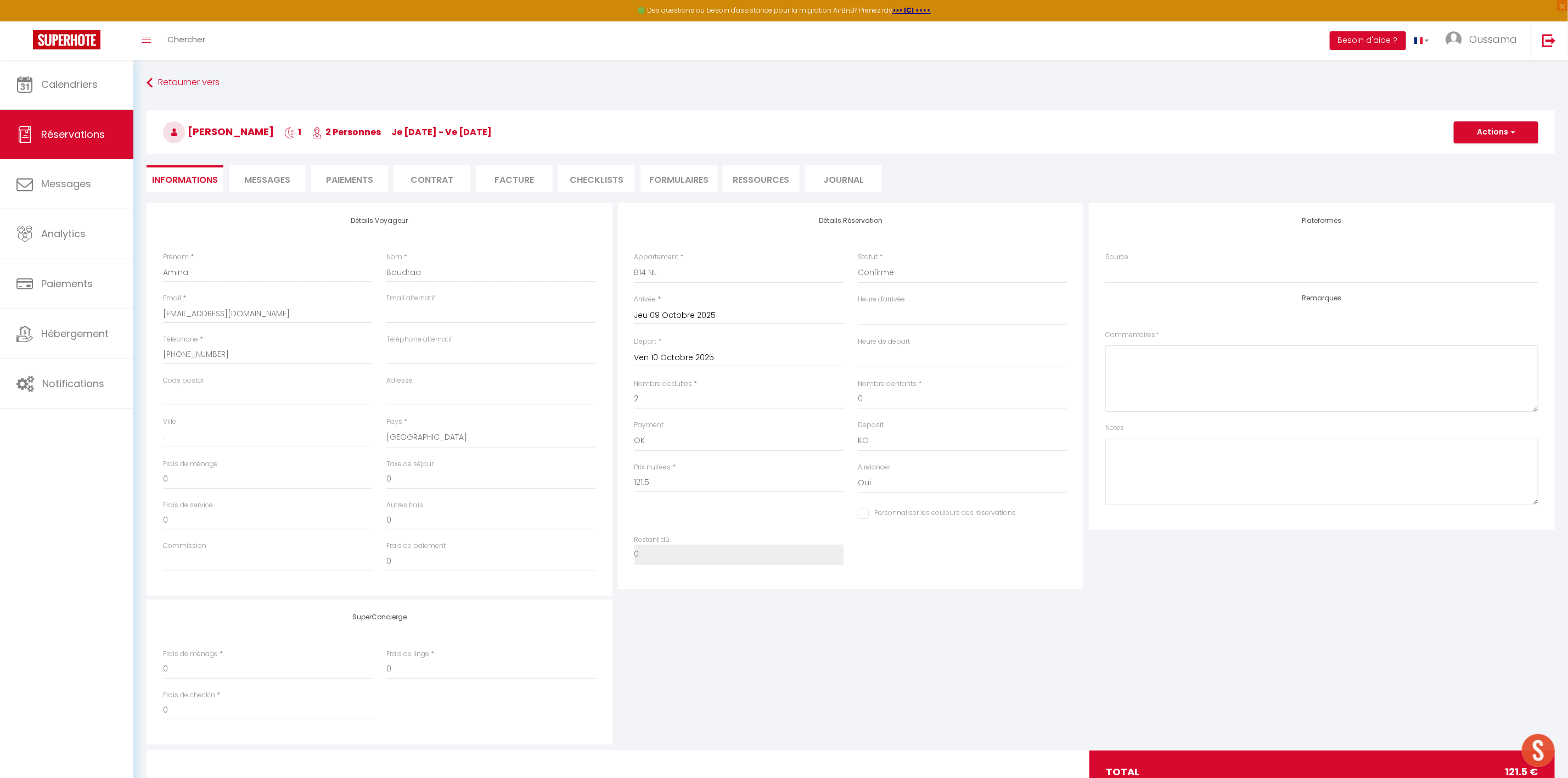
select select
checkbox input "false"
select select
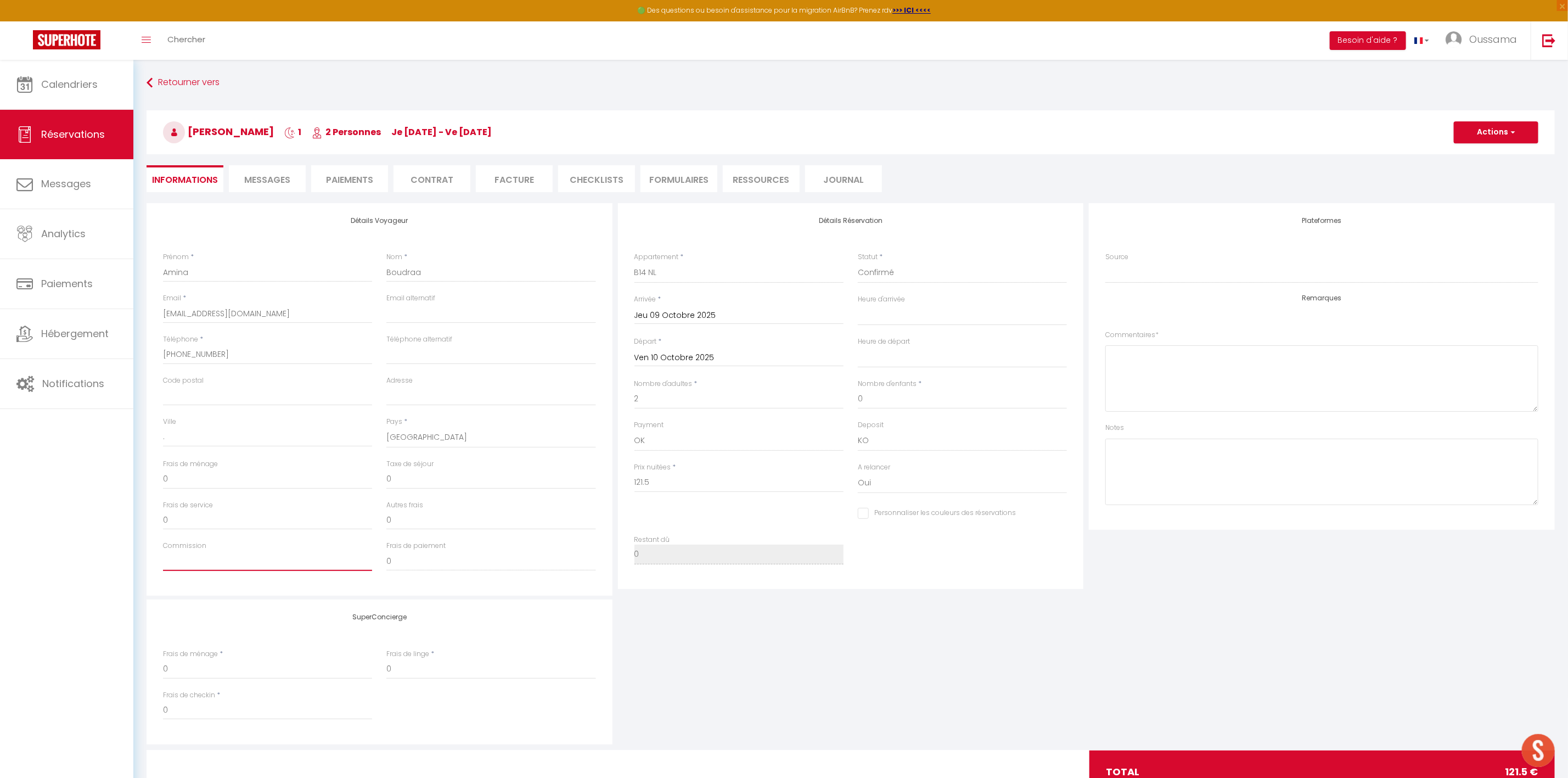
click at [218, 556] on input "Commission" at bounding box center [268, 561] width 209 height 20
paste input "24.3"
type input "24.3"
select select
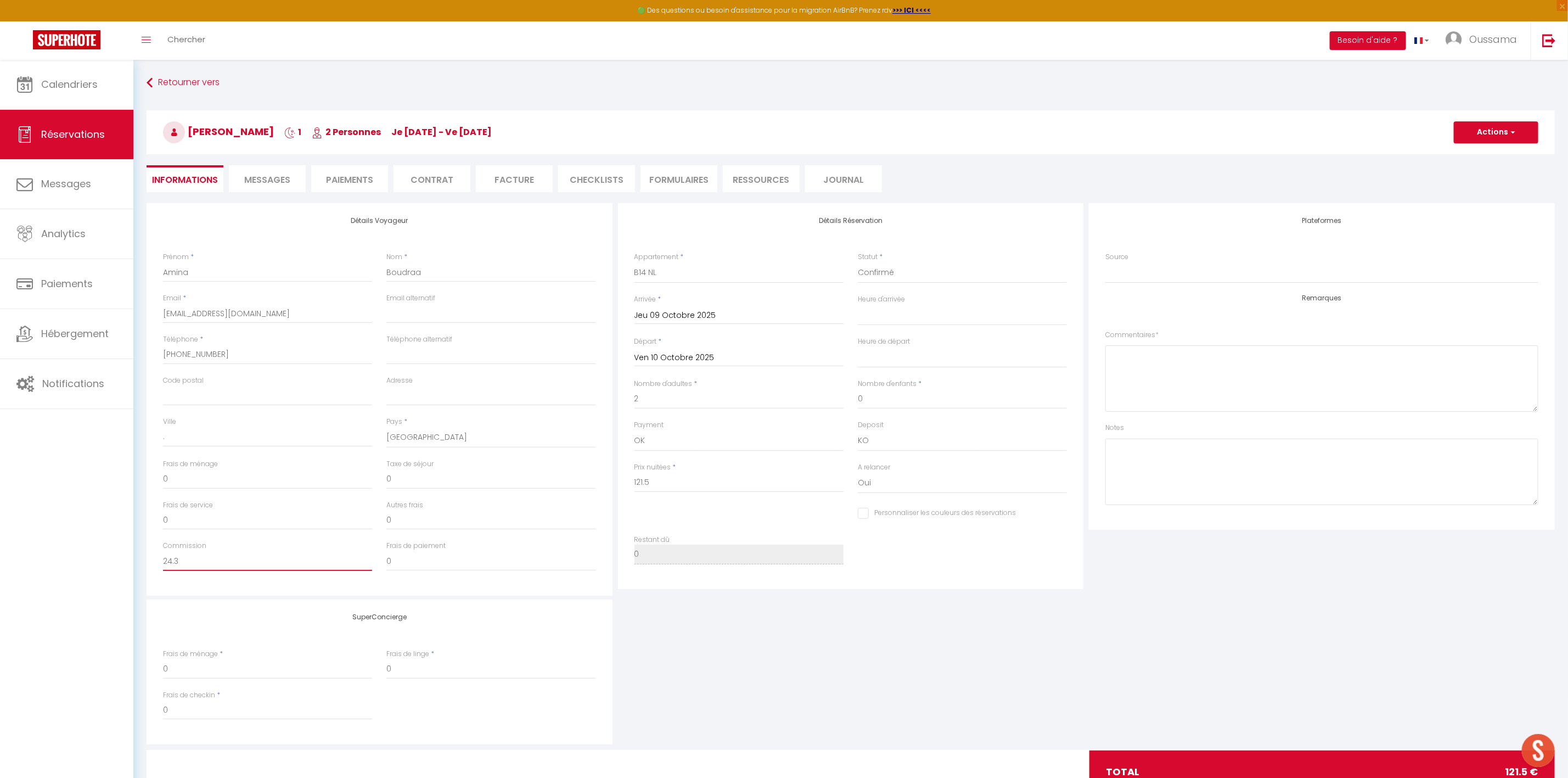
checkbox input "false"
type input "24.3"
click at [406, 559] on input "0" at bounding box center [491, 561] width 209 height 20
select select
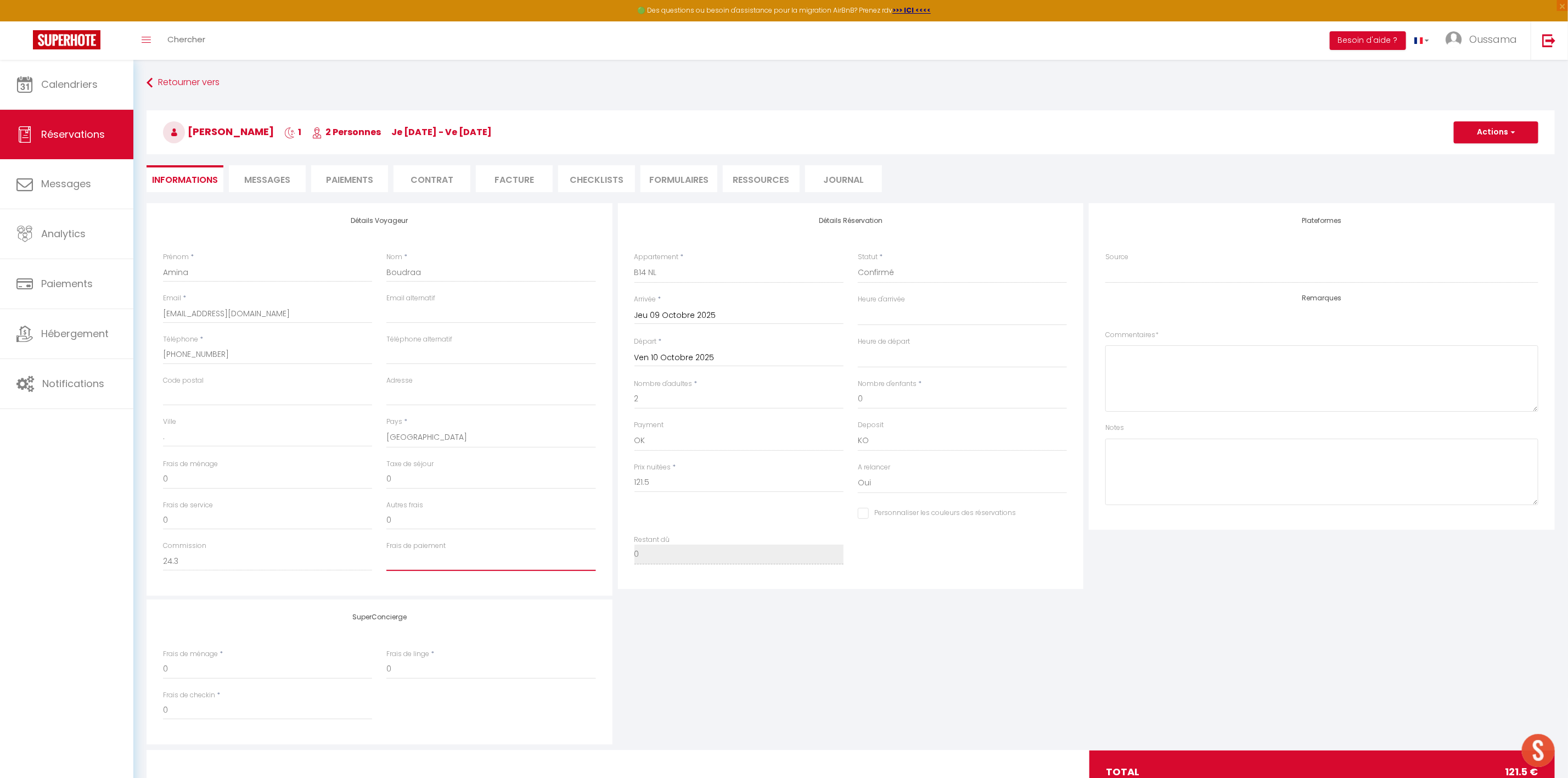
checkbox input "false"
type input "4"
select select
checkbox input "false"
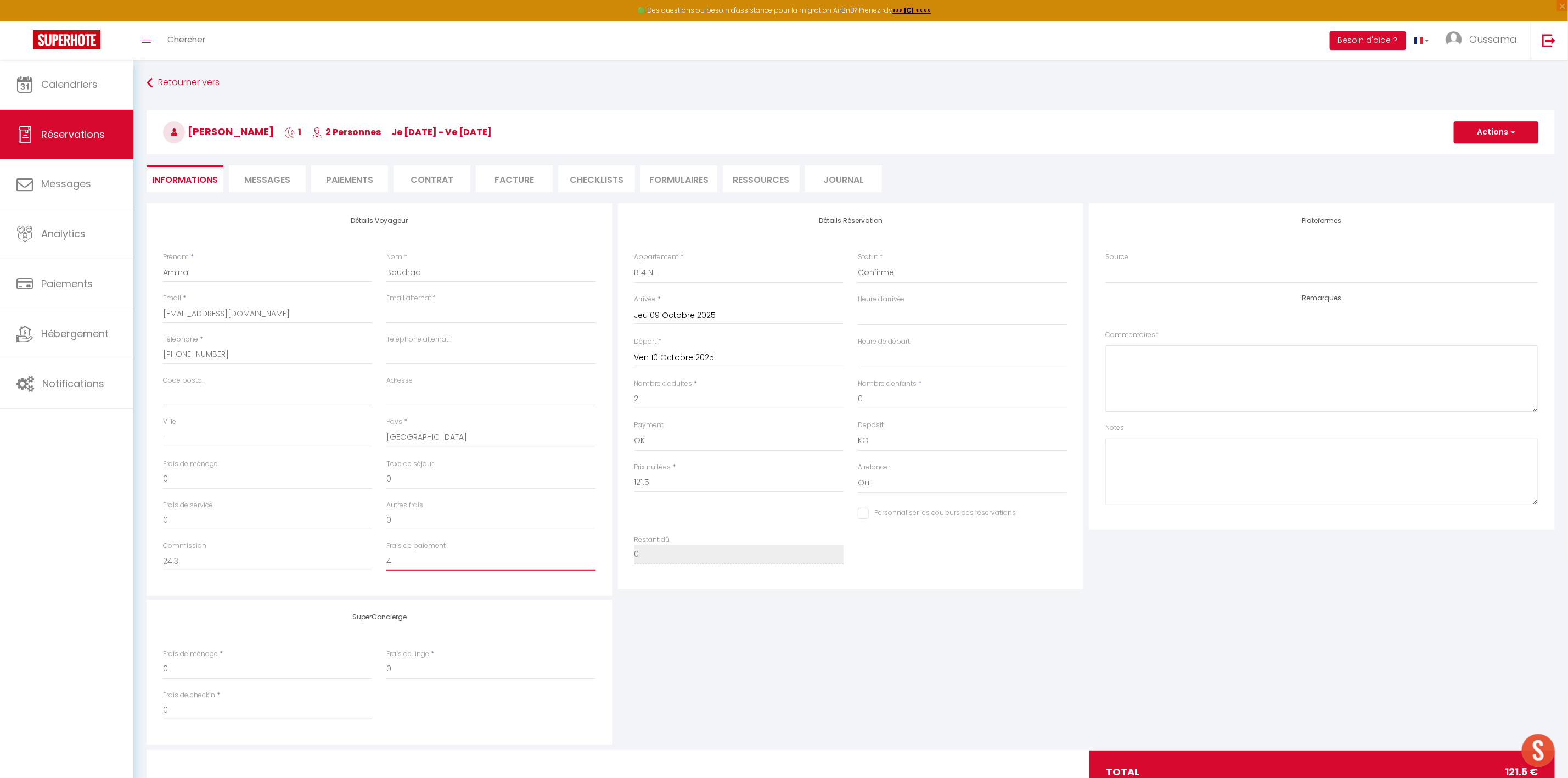
type input "4."
select select
checkbox input "false"
type input "4.5"
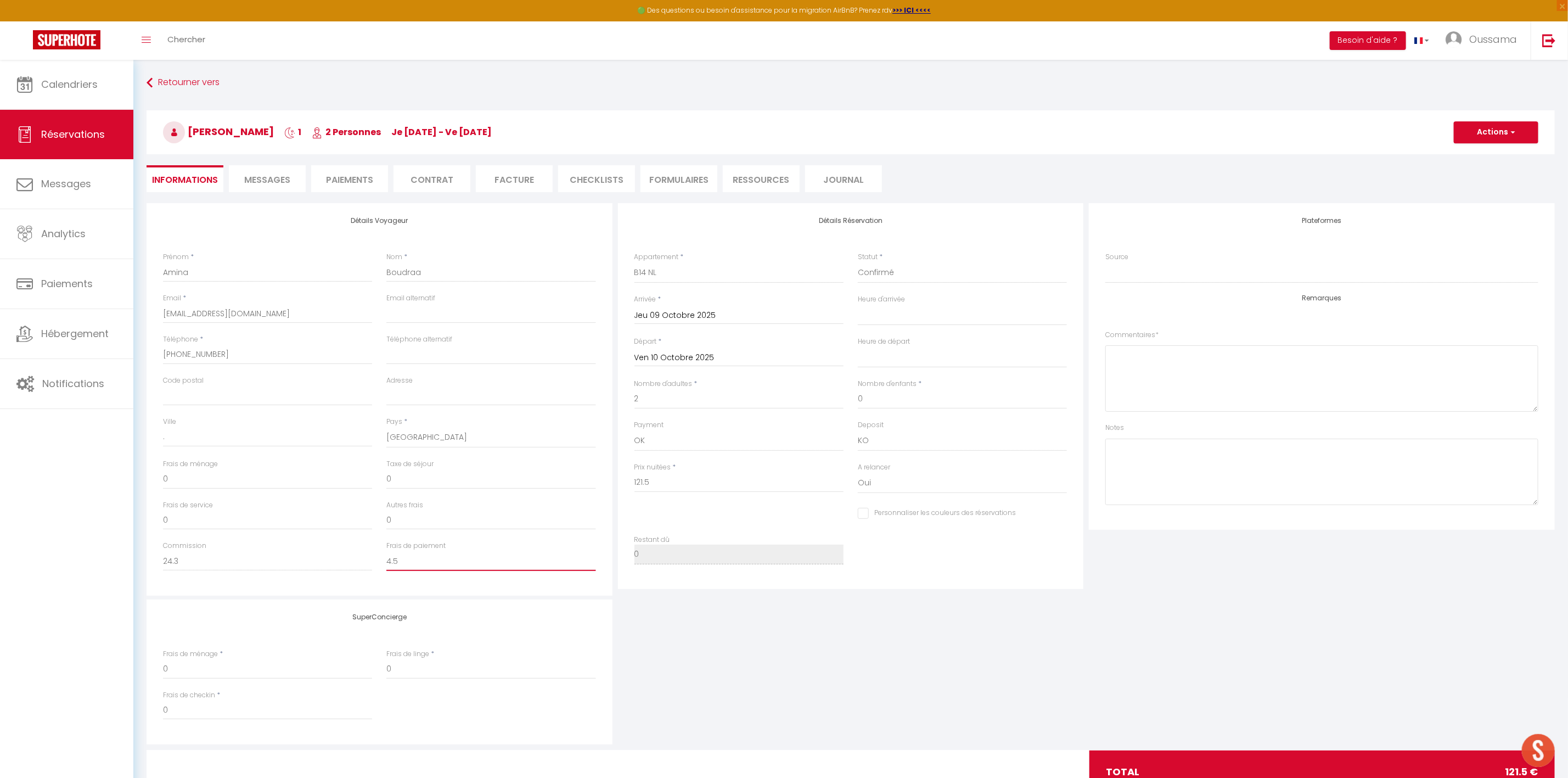
select select
checkbox input "false"
type input "4.57"
select select
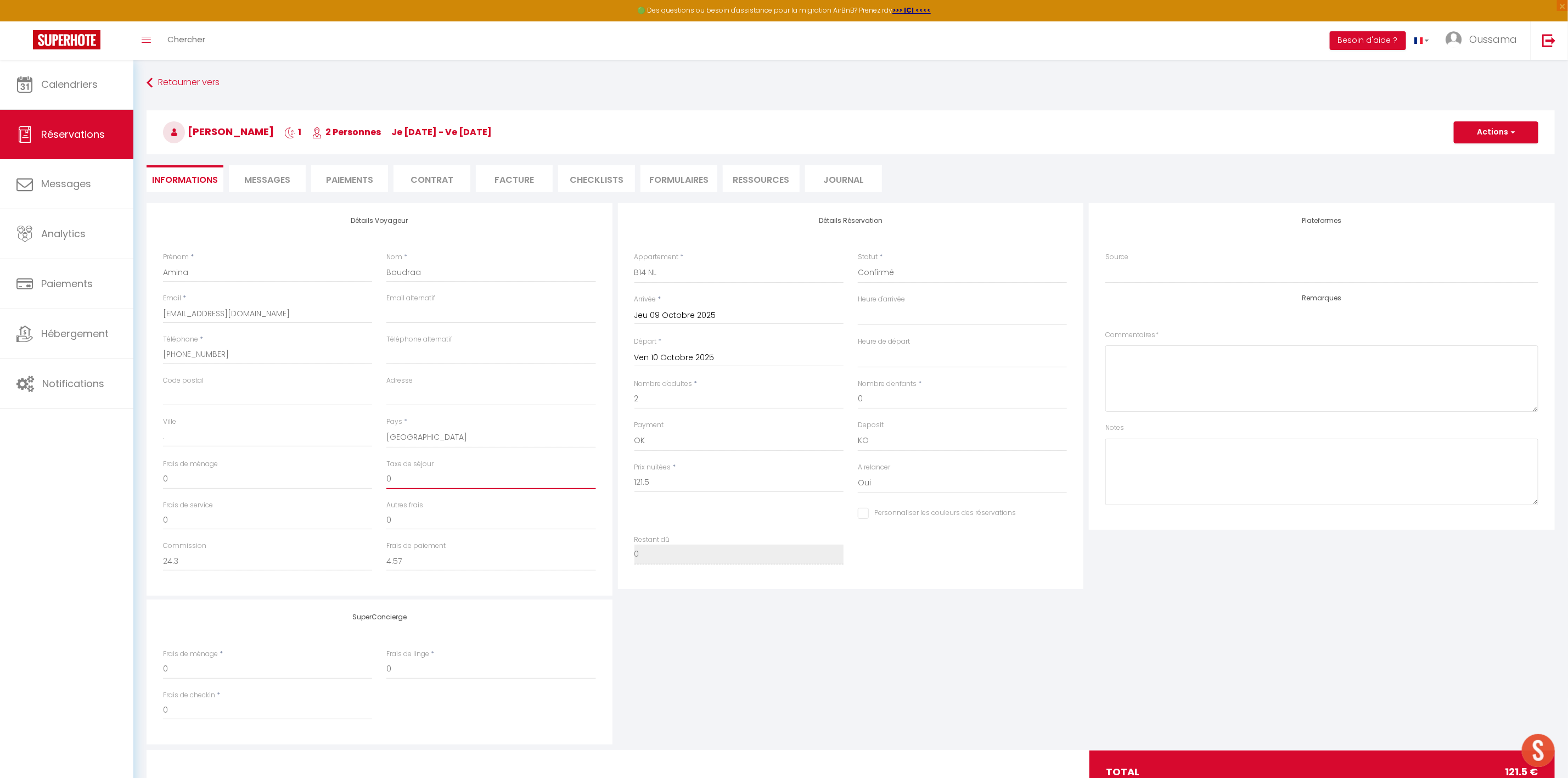
click at [408, 479] on input "0" at bounding box center [491, 479] width 209 height 20
click at [912, 272] on select "Confirmé Non Confirmé [PERSON_NAME] par le voyageur No Show Request" at bounding box center [962, 272] width 209 height 21
click at [1144, 274] on select "Direct [DOMAIN_NAME] [DOMAIN_NAME] Chalet montagne Expedia Gite de [GEOGRAPHIC_…" at bounding box center [1321, 272] width 433 height 21
click at [1105, 262] on select "Direct [DOMAIN_NAME] [DOMAIN_NAME] Chalet montagne Expedia Gite de [GEOGRAPHIC_…" at bounding box center [1321, 272] width 433 height 21
click at [1477, 135] on button "Actions" at bounding box center [1495, 132] width 85 height 22
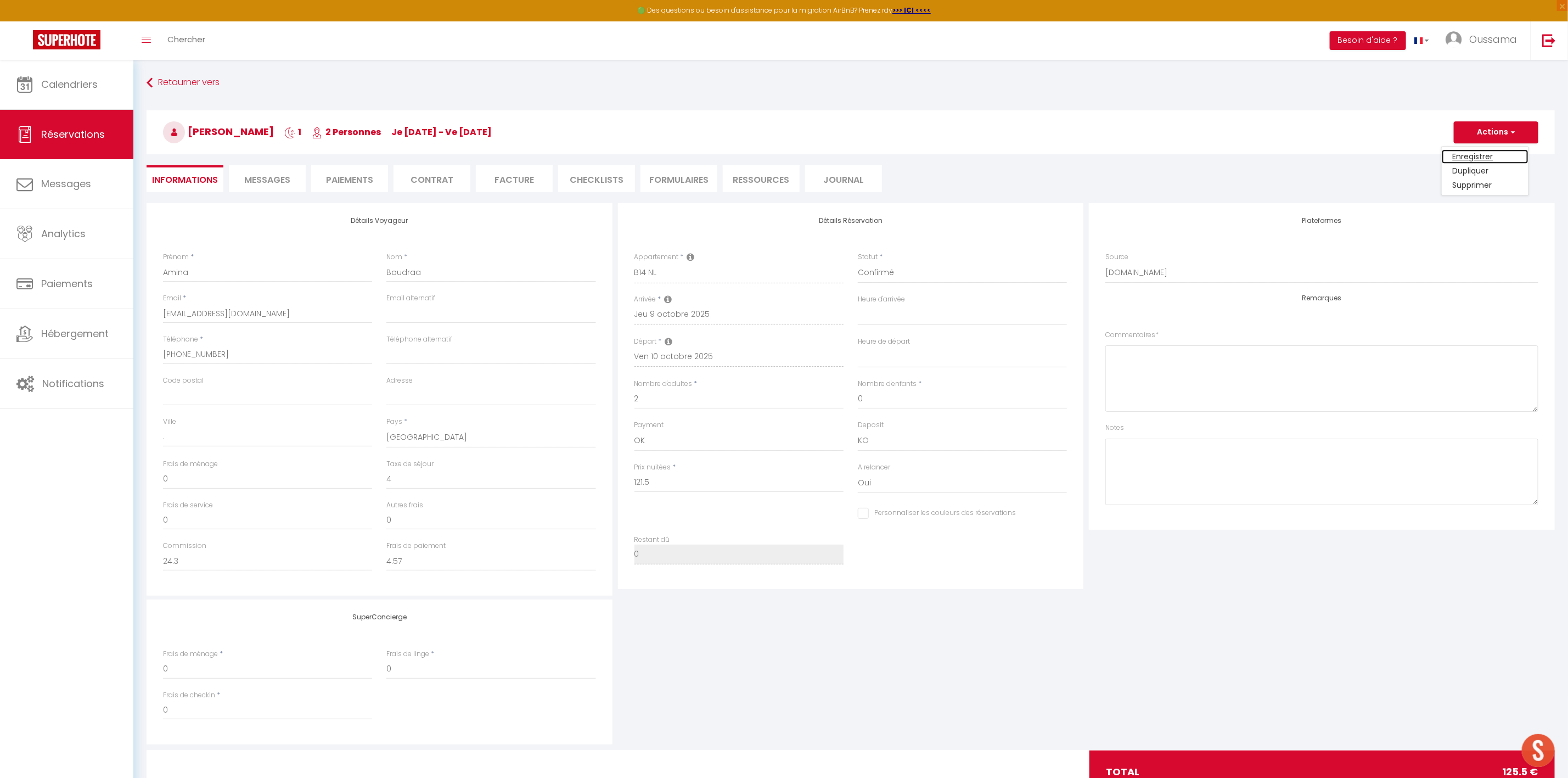
click at [1476, 152] on link "Enregistrer" at bounding box center [1485, 156] width 87 height 14
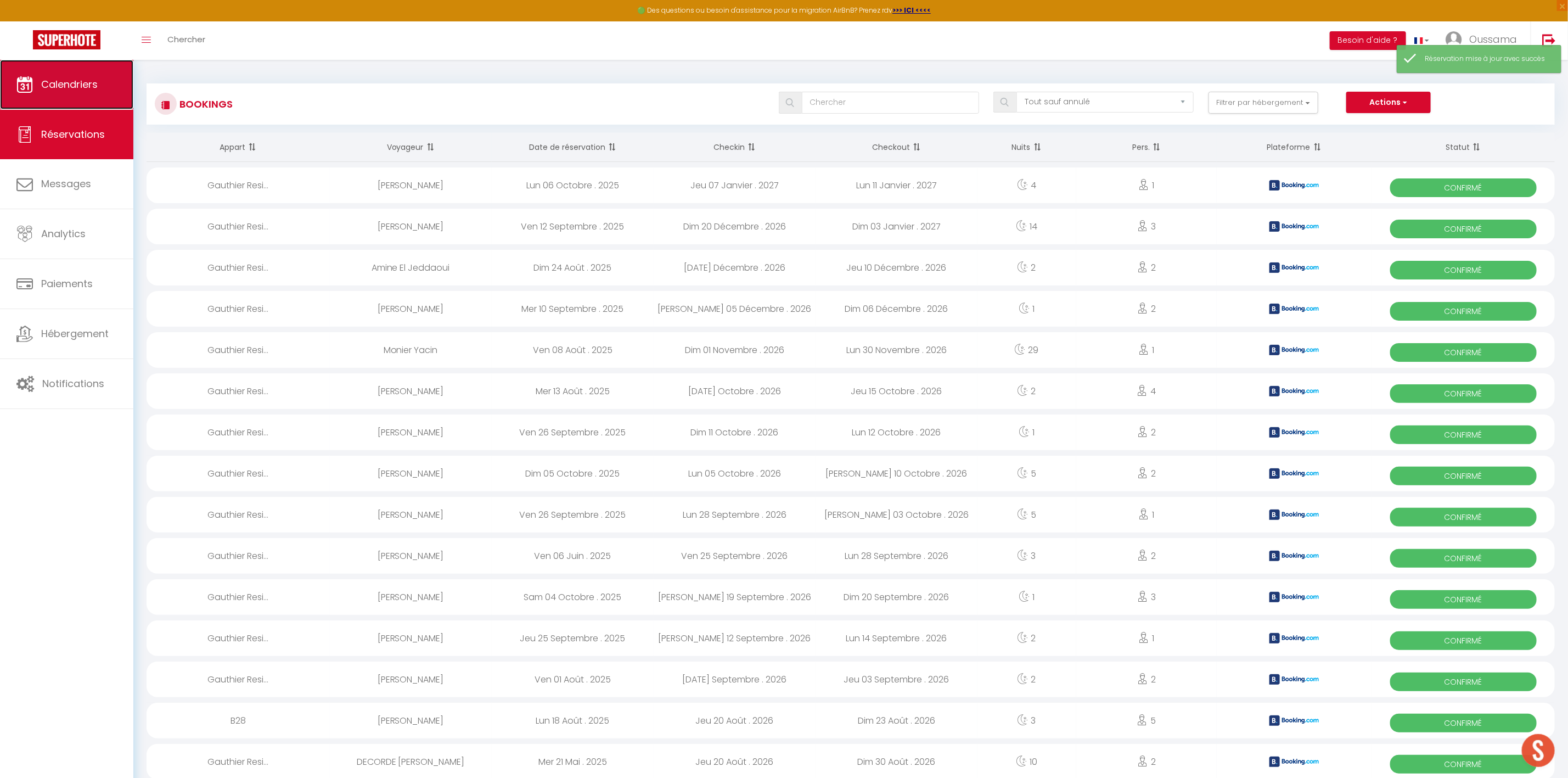
click at [68, 100] on link "Calendriers" at bounding box center [67, 85] width 133 height 49
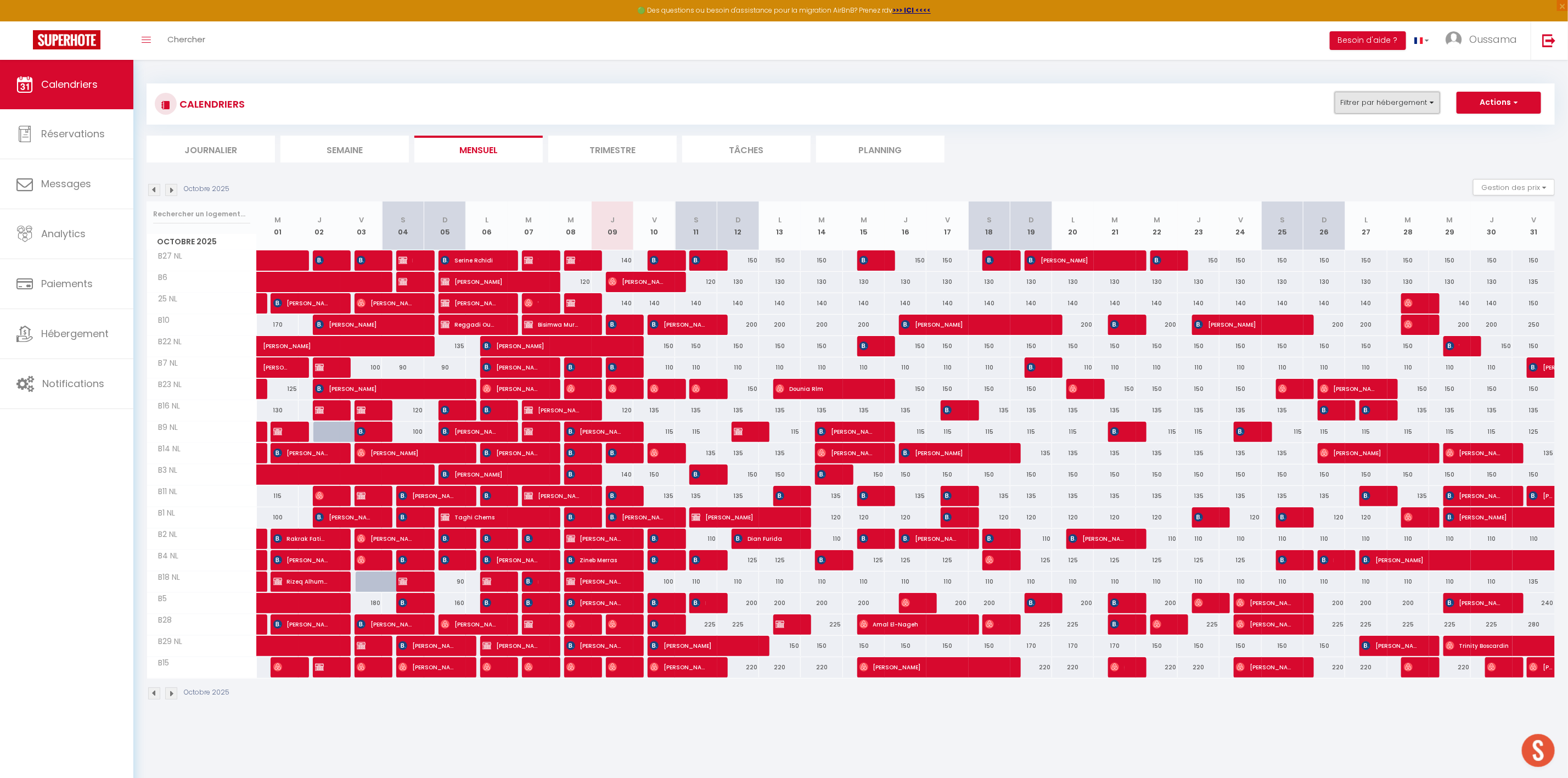
click at [1411, 107] on button "Filtrer par hébergement" at bounding box center [1388, 102] width 105 height 22
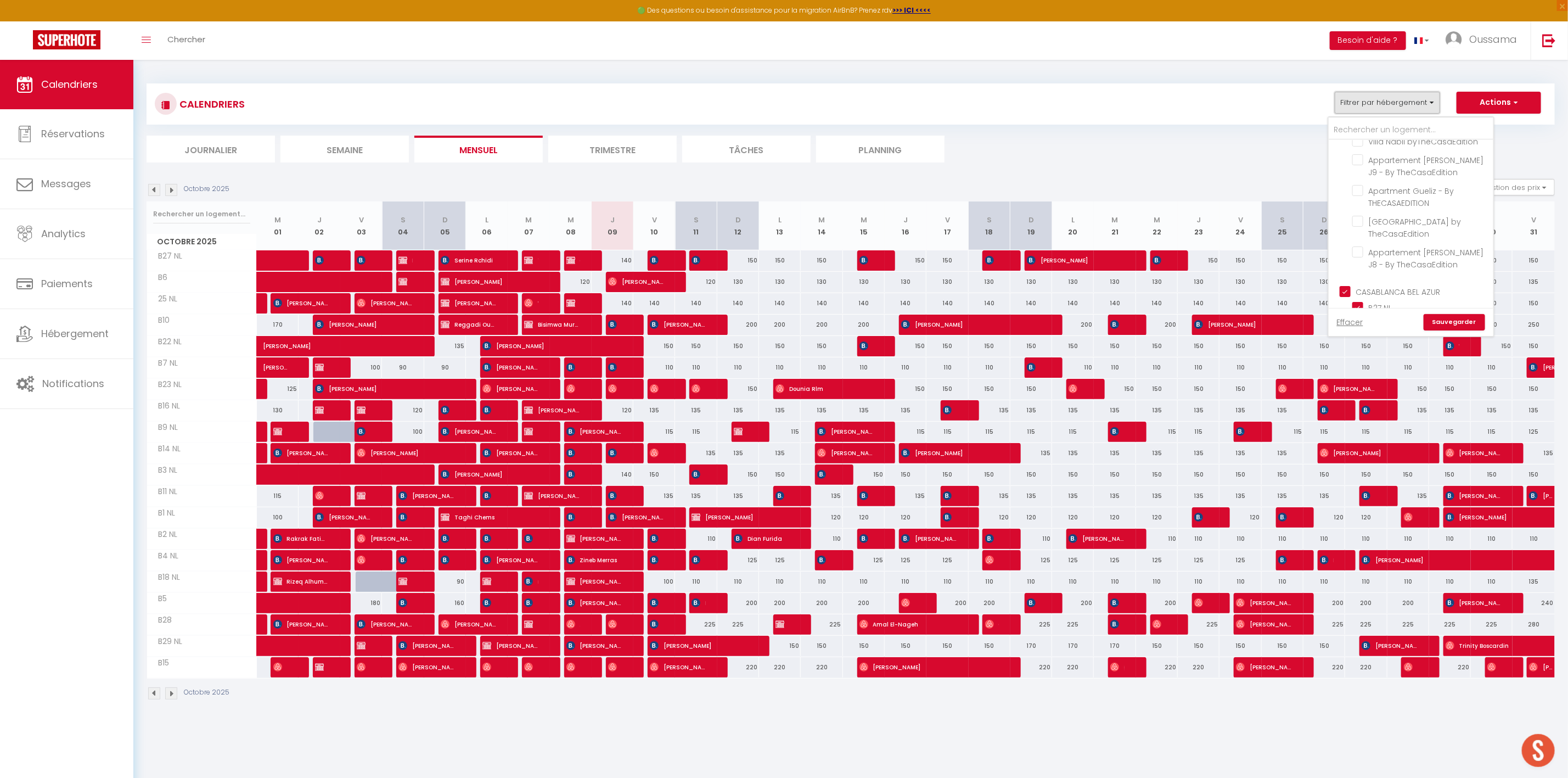
scroll to position [353, 0]
click at [1363, 211] on input "CASABLANCA BEL AZUR" at bounding box center [1422, 214] width 165 height 11
click at [1375, 270] on input "MARRAKECH" at bounding box center [1422, 269] width 165 height 11
click at [1454, 316] on link "Sauvegarder" at bounding box center [1454, 322] width 62 height 16
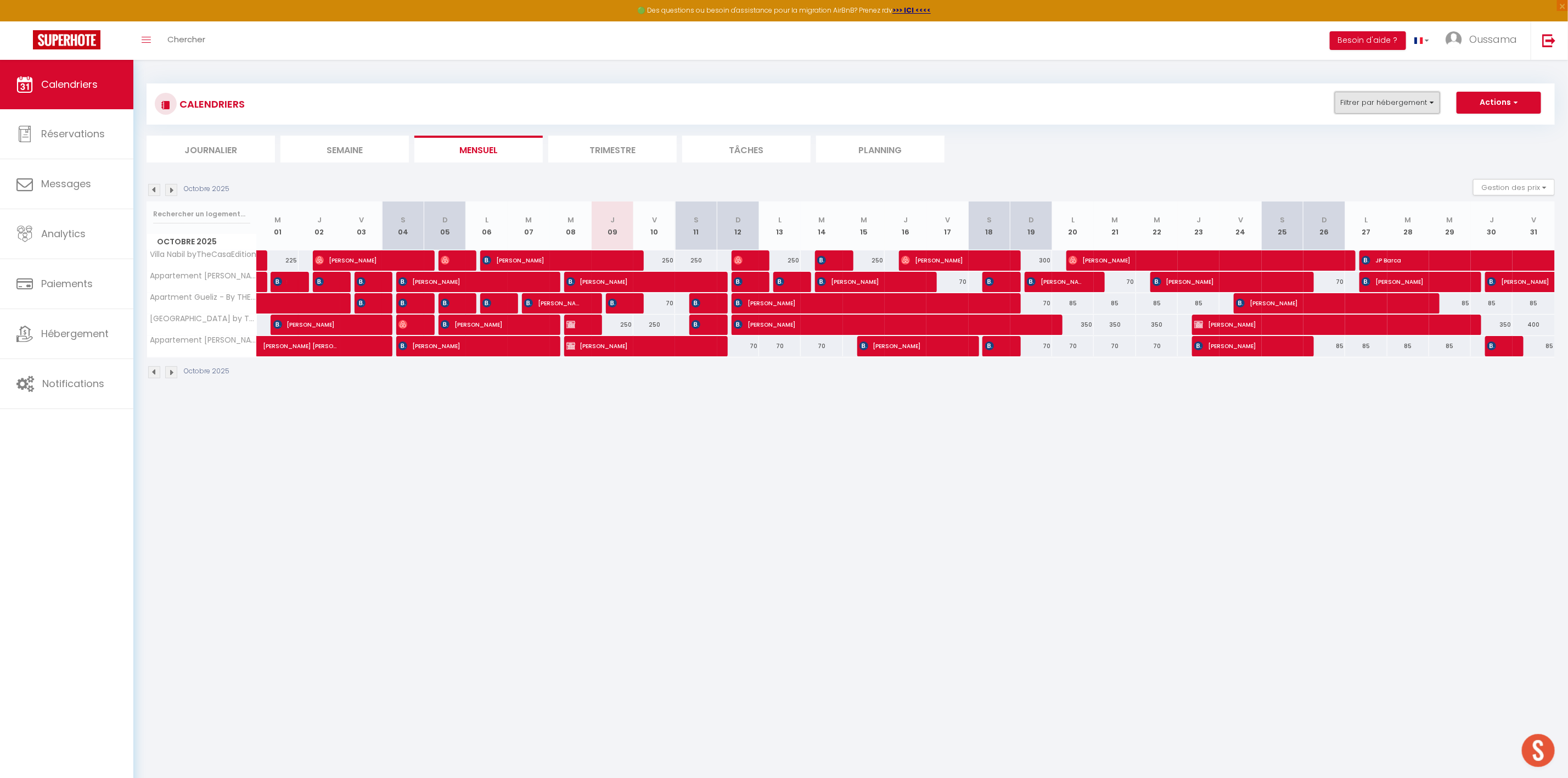
click at [1404, 107] on button "Filtrer par hébergement" at bounding box center [1388, 102] width 105 height 22
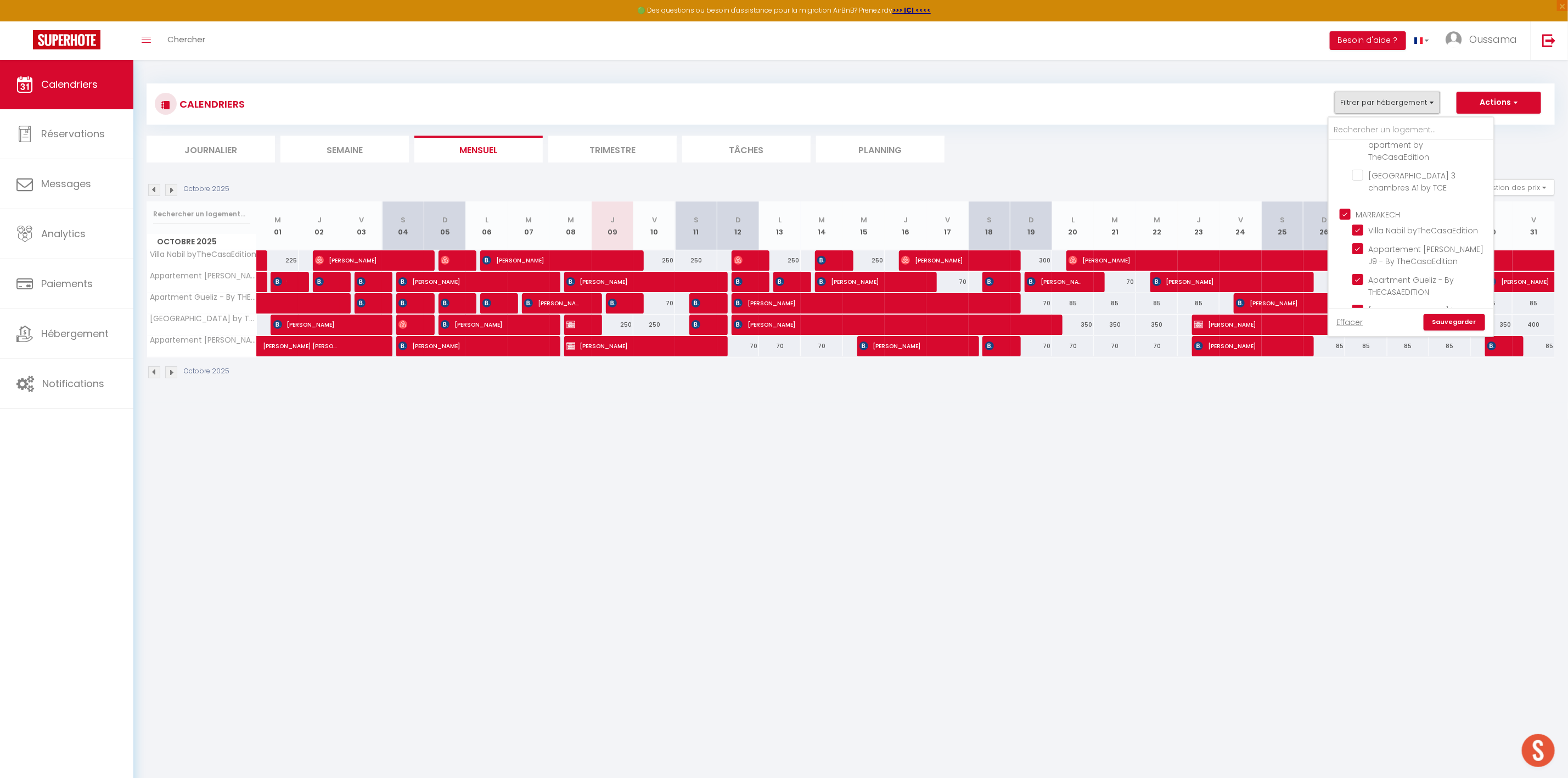
scroll to position [209, 0]
click at [1376, 186] on input "MARRAKECH" at bounding box center [1422, 191] width 165 height 11
click at [1381, 173] on input "CASABLANCA BEL AZUR" at bounding box center [1422, 178] width 165 height 11
click at [1456, 320] on link "Sauvegarder" at bounding box center [1454, 322] width 62 height 16
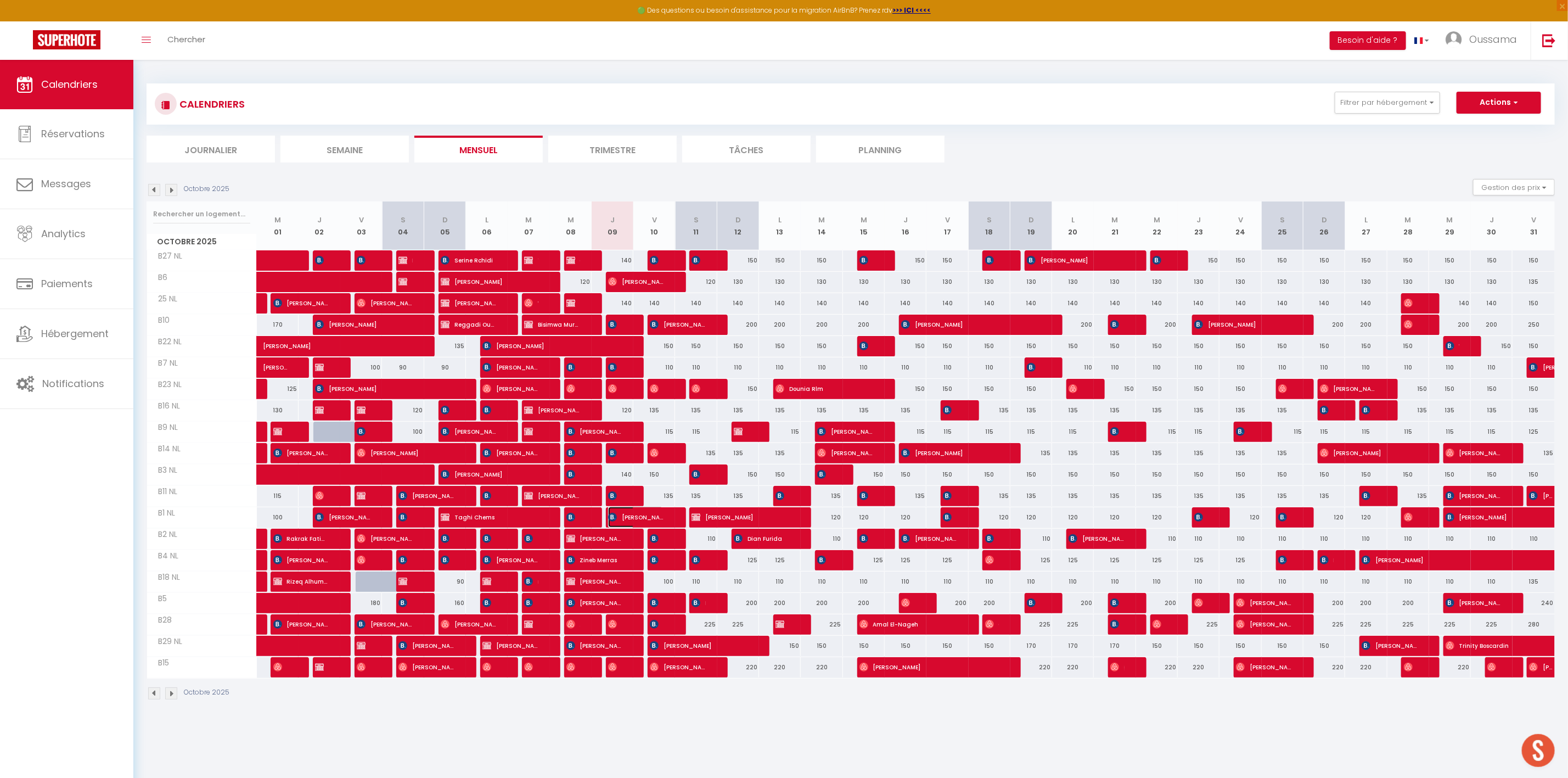
drag, startPoint x: 649, startPoint y: 515, endPoint x: 721, endPoint y: 536, distance: 75.0
click at [649, 515] on span "[PERSON_NAME]" at bounding box center [635, 517] width 55 height 21
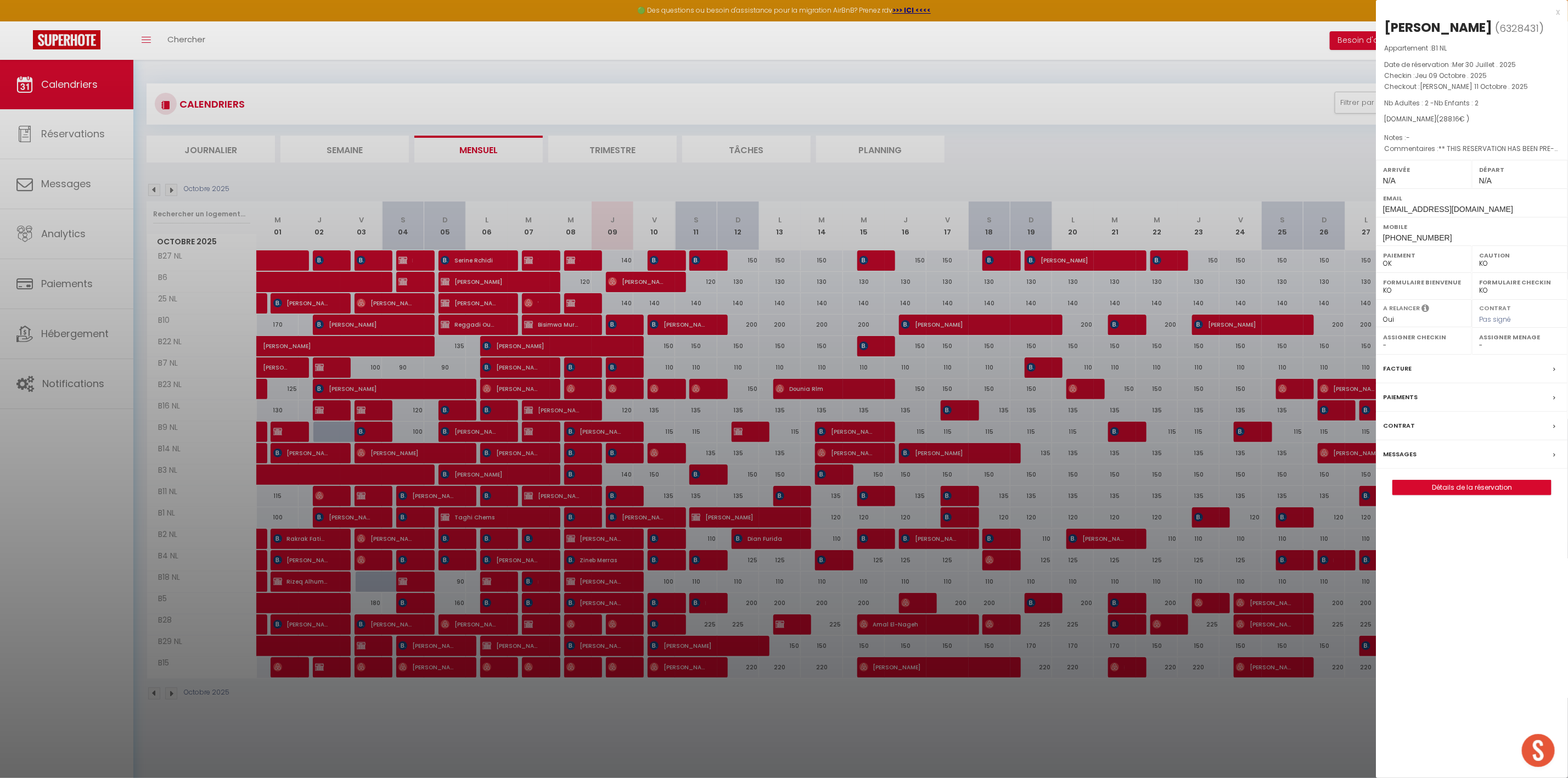
click at [704, 715] on div at bounding box center [784, 389] width 1568 height 778
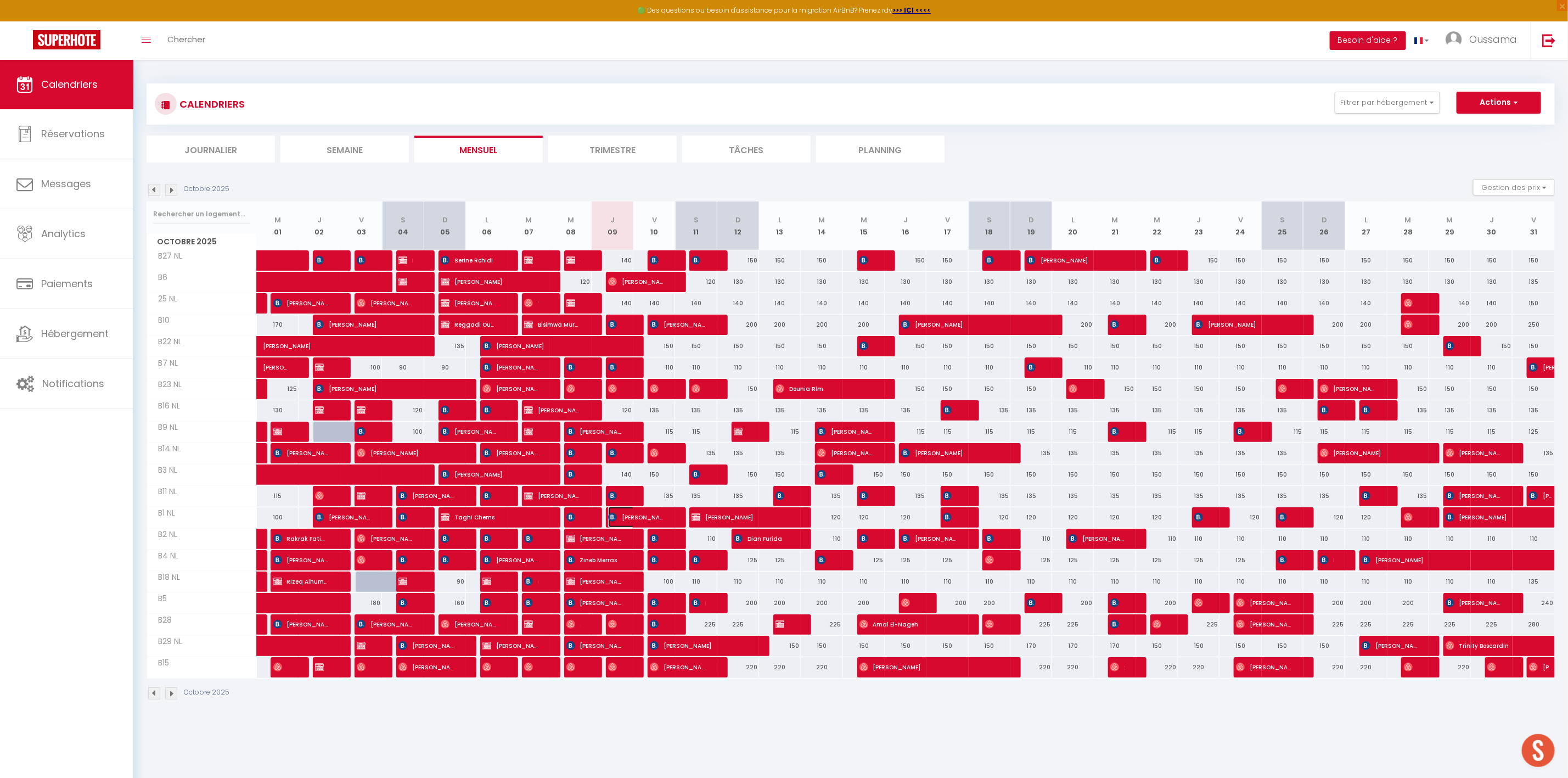
click at [661, 515] on span "[PERSON_NAME]" at bounding box center [635, 517] width 55 height 21
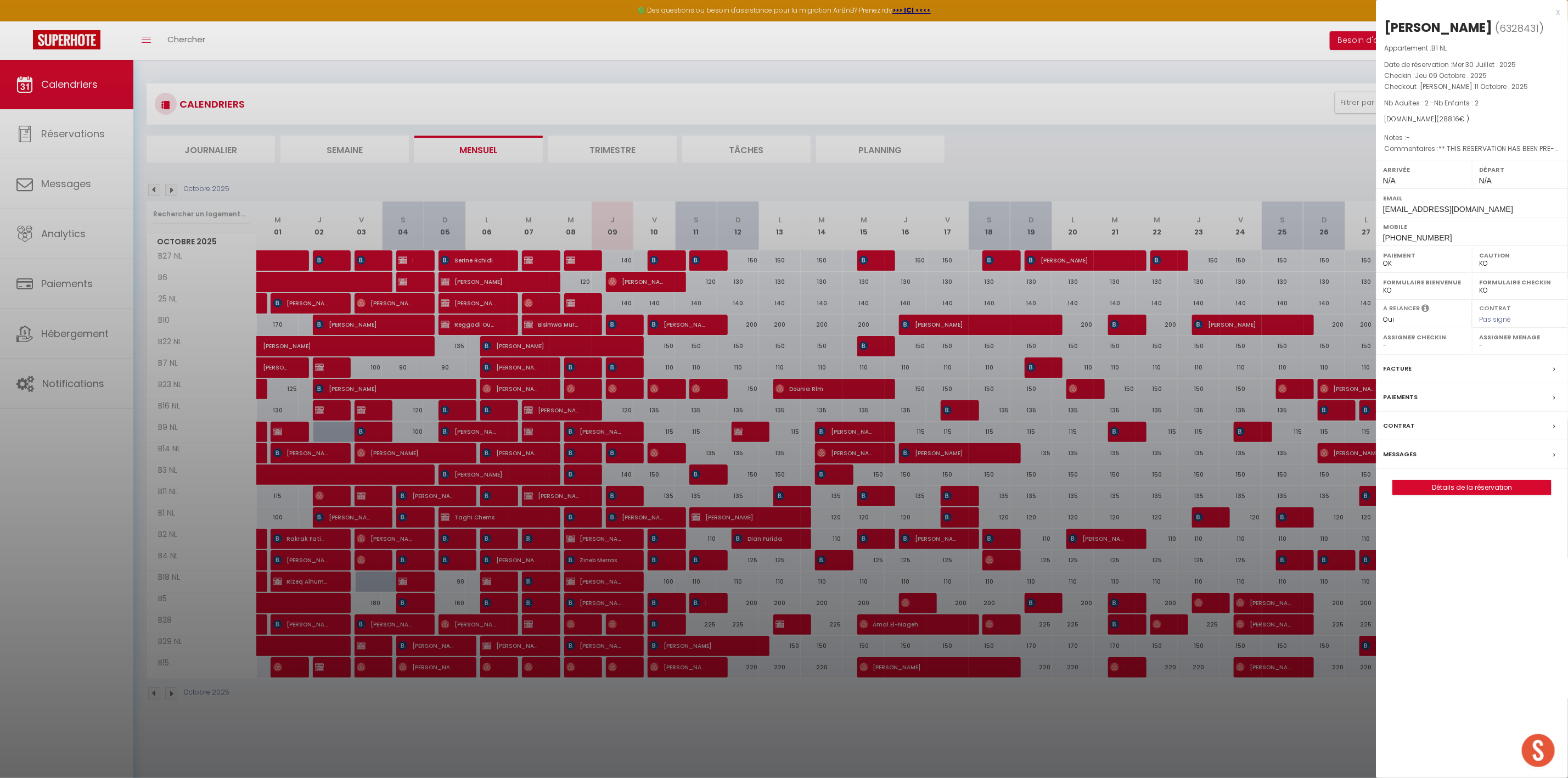
click at [1555, 12] on div "x" at bounding box center [1467, 12] width 184 height 13
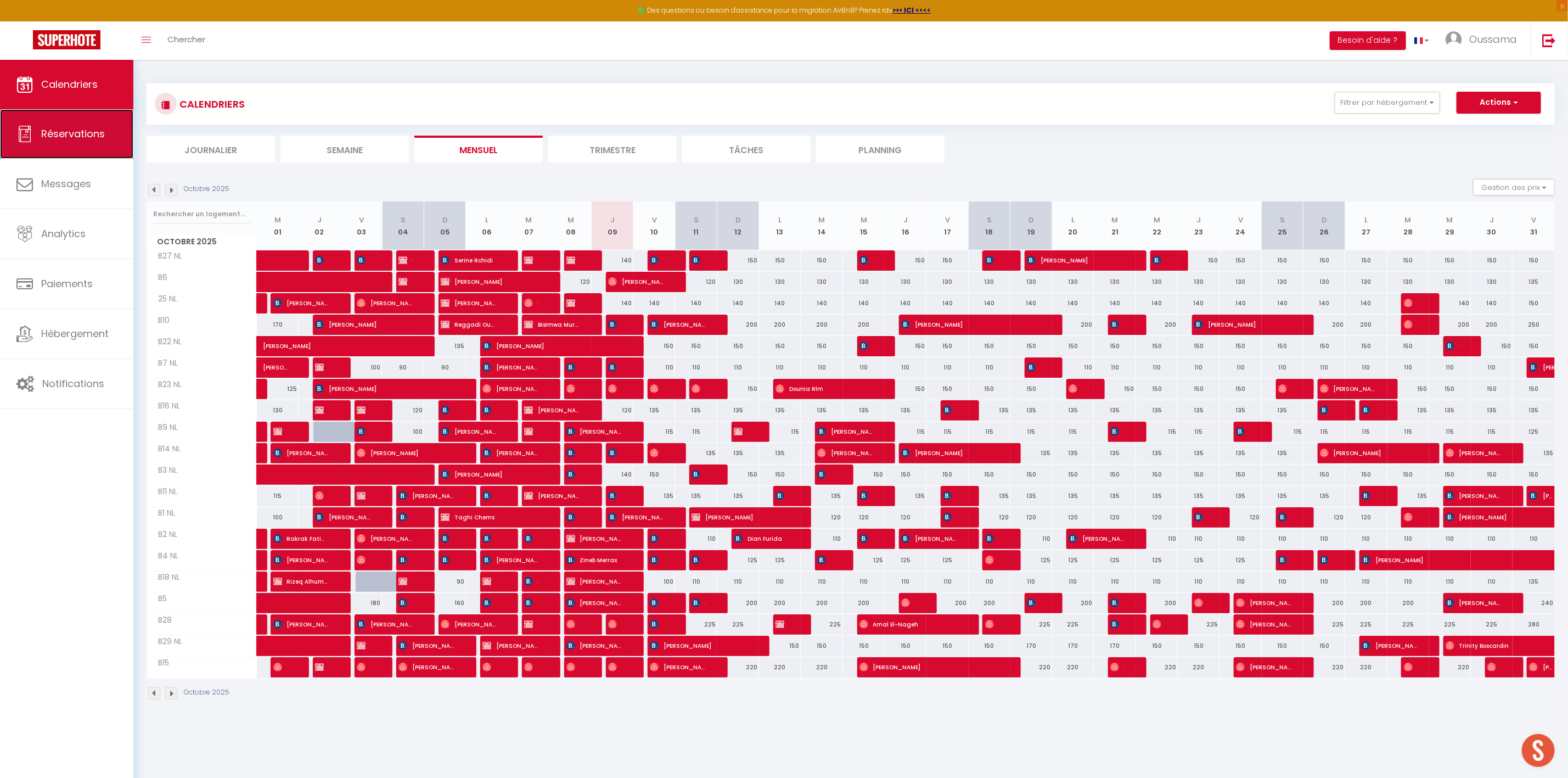
click at [49, 153] on link "Réservations" at bounding box center [67, 134] width 133 height 49
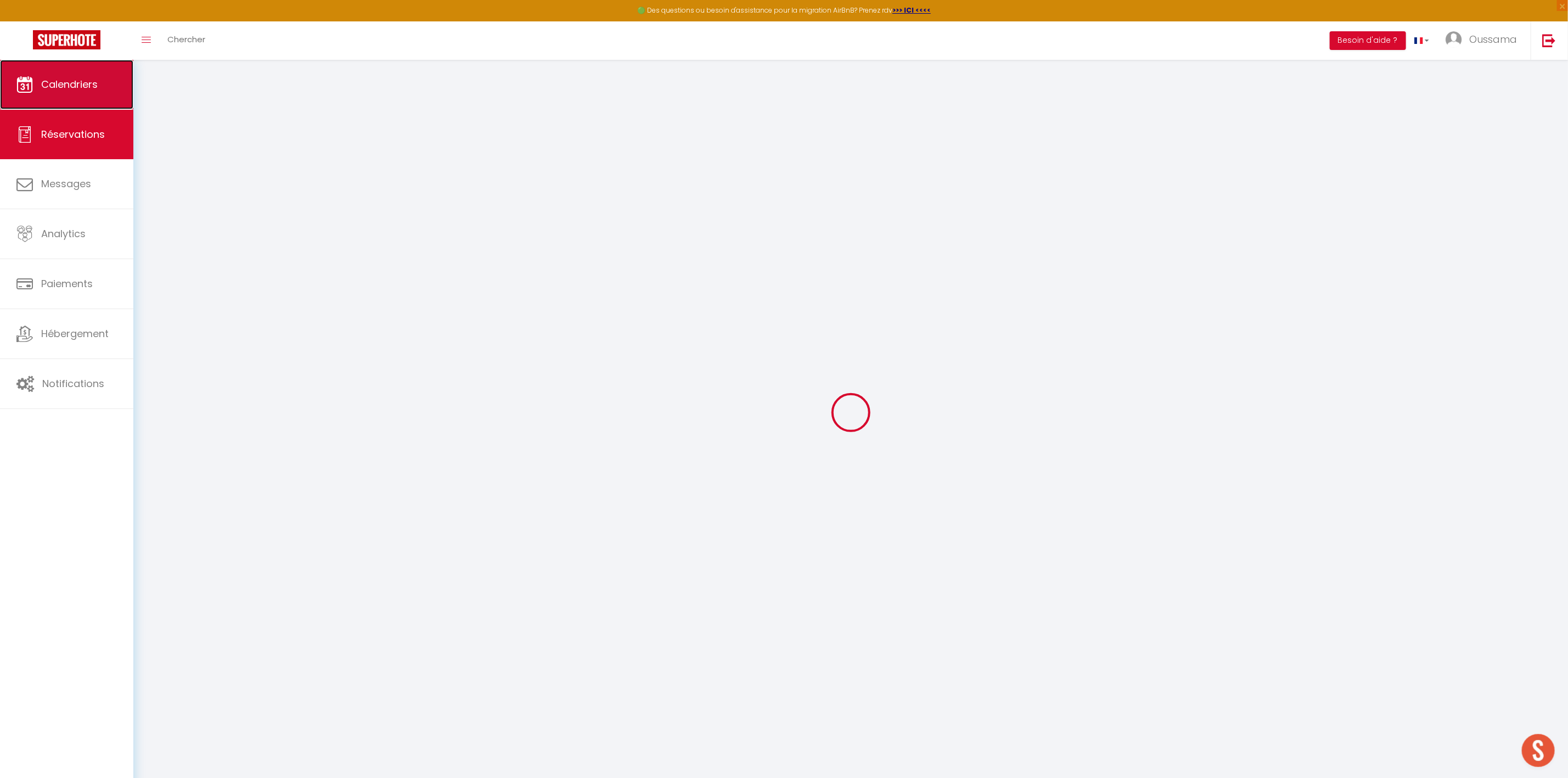
click at [86, 103] on link "Calendriers" at bounding box center [67, 85] width 133 height 49
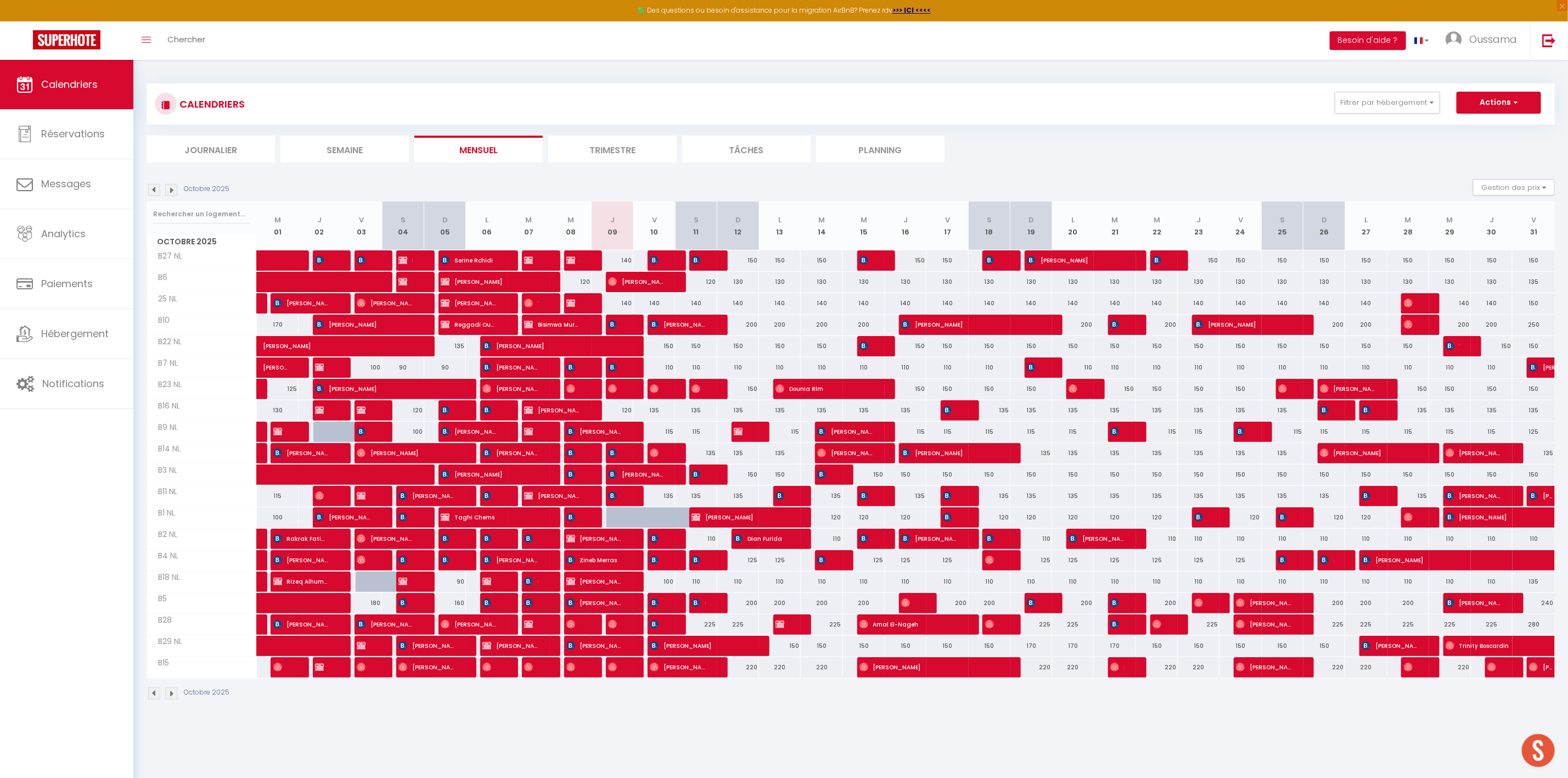
click at [613, 521] on div at bounding box center [627, 517] width 42 height 21
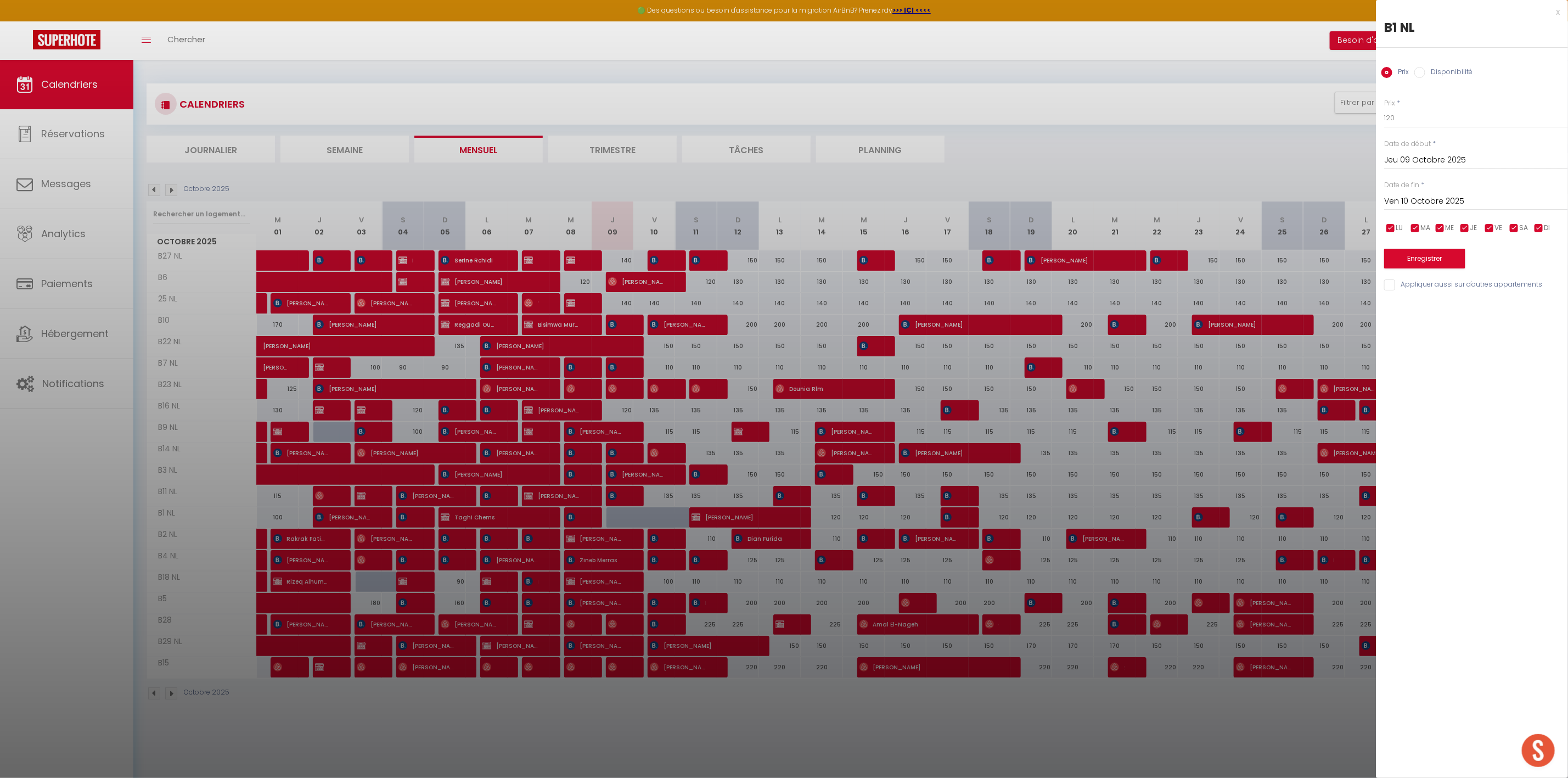
click at [1421, 78] on div "Disponibilité" at bounding box center [1443, 73] width 59 height 12
click at [1422, 73] on input "Disponibilité" at bounding box center [1419, 72] width 11 height 11
click at [1447, 199] on input "Ven 10 Octobre 2025" at bounding box center [1476, 202] width 184 height 14
click at [1400, 308] on span "12" at bounding box center [1396, 309] width 24 height 22
click at [1427, 262] on button "Enregistrer" at bounding box center [1425, 260] width 82 height 20
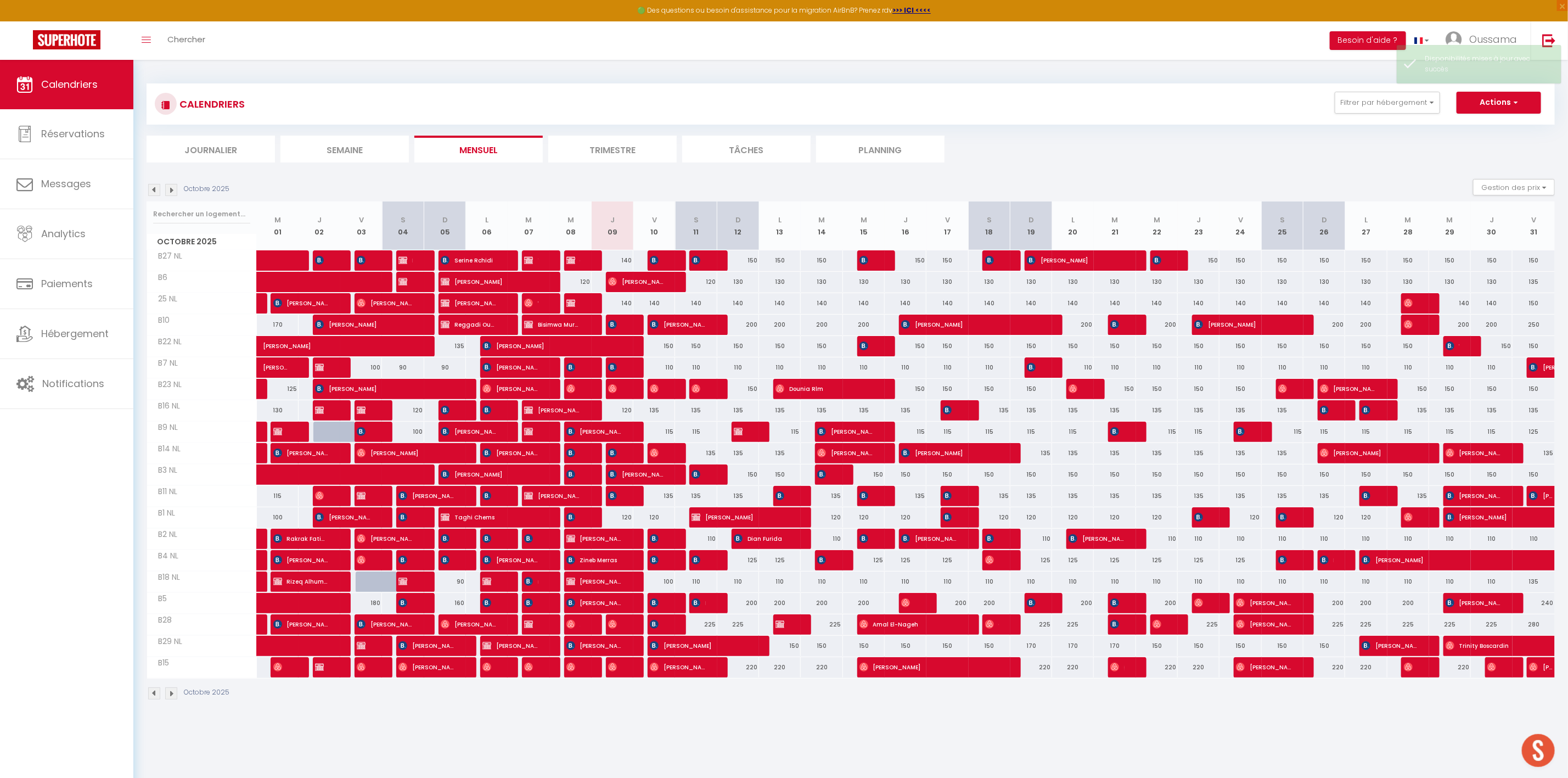
click at [623, 524] on div "120" at bounding box center [612, 517] width 42 height 21
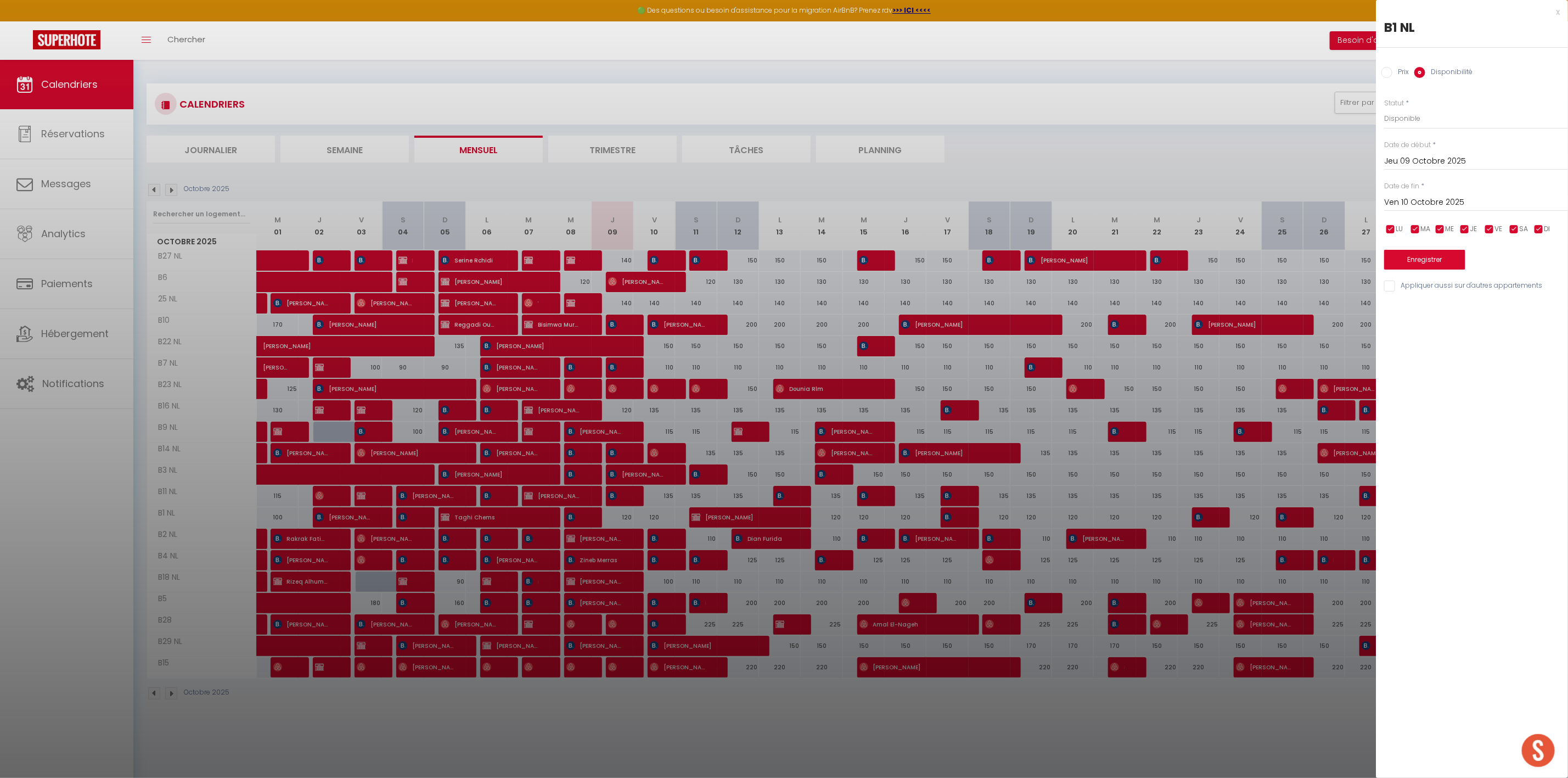
click at [619, 523] on div at bounding box center [784, 389] width 1568 height 778
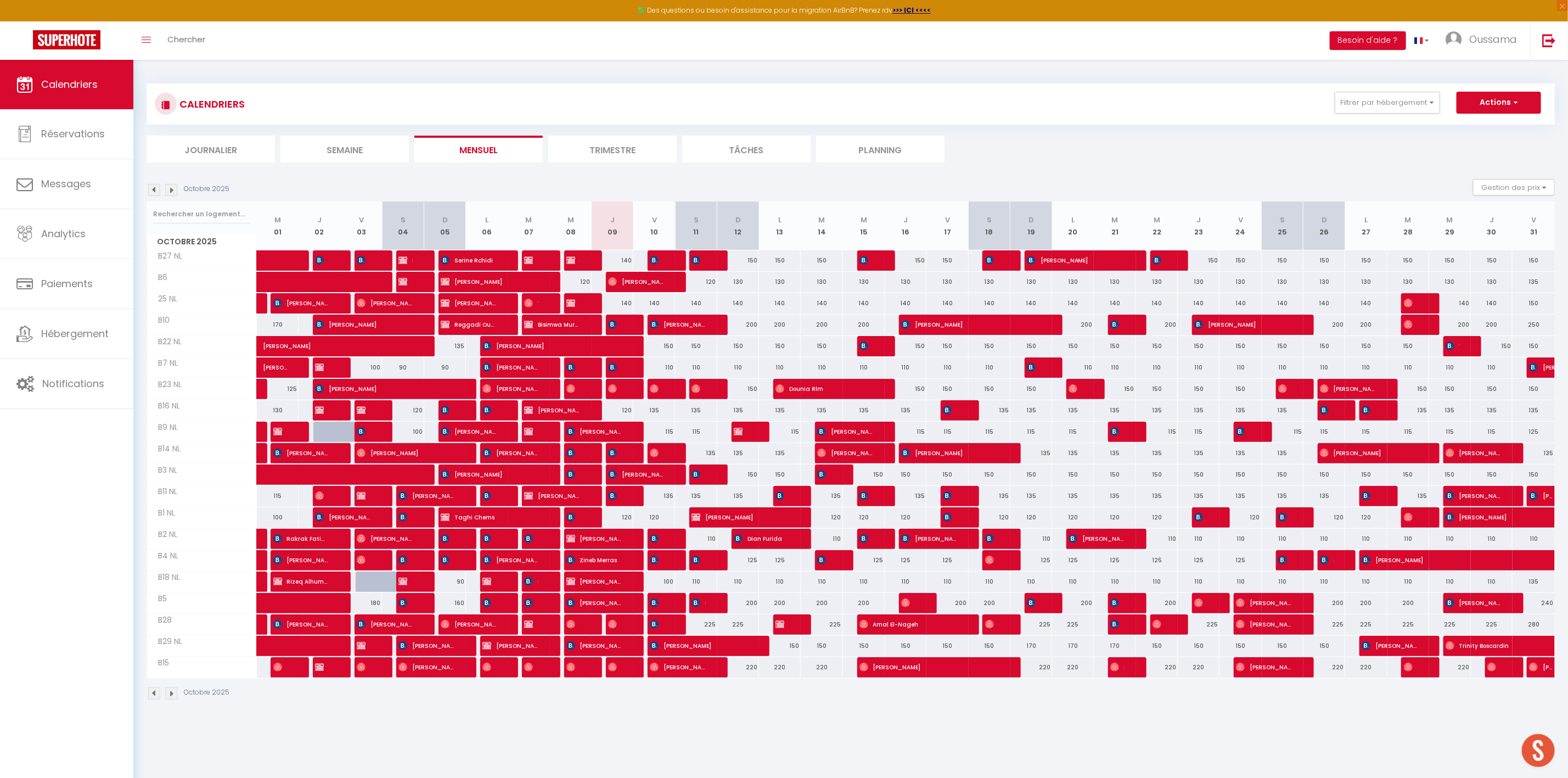
click at [628, 518] on div "120" at bounding box center [612, 517] width 42 height 21
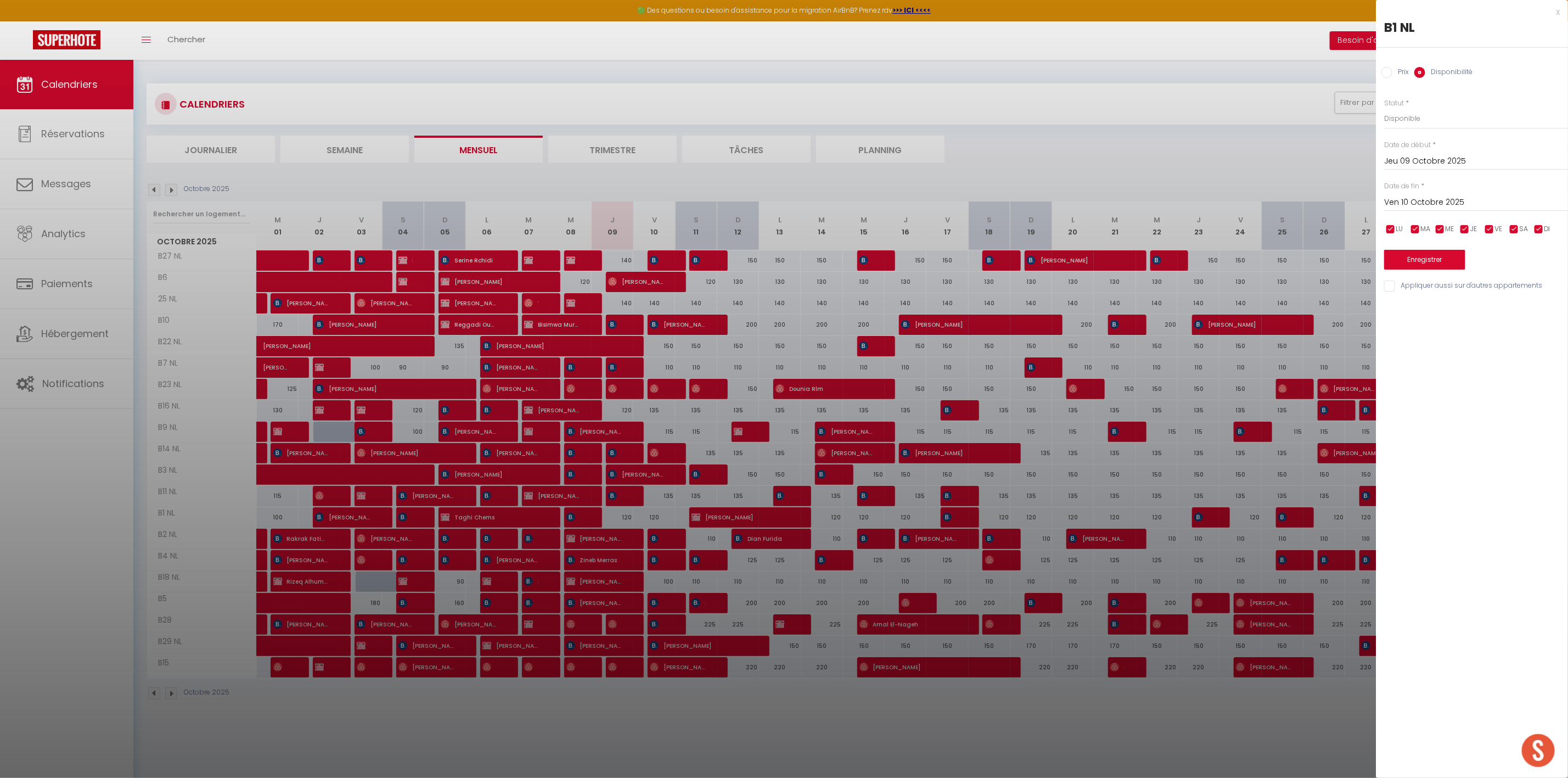
click at [1392, 70] on input "Prix" at bounding box center [1386, 72] width 11 height 11
drag, startPoint x: 1414, startPoint y: 116, endPoint x: 1356, endPoint y: 117, distance: 58.0
click at [1356, 117] on body "🟢 Des questions ou besoin d'assistance pour la migration AirBnB? Prenez rdv >>>…" at bounding box center [784, 449] width 1568 height 778
click at [1411, 199] on input "Ven 10 Octobre 2025" at bounding box center [1476, 201] width 184 height 14
click at [1536, 288] on span "11" at bounding box center [1536, 286] width 24 height 22
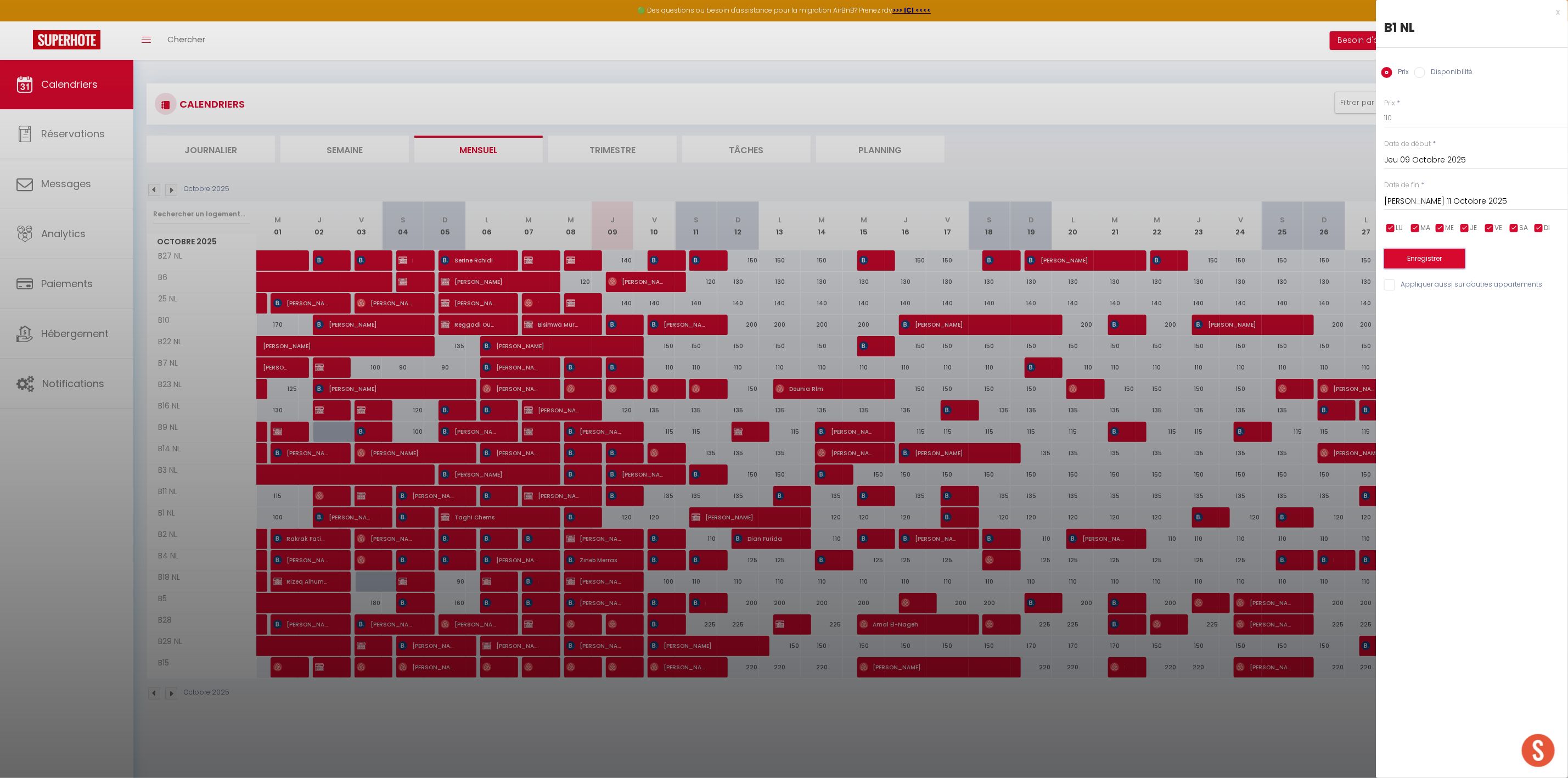
click at [1431, 257] on button "Enregistrer" at bounding box center [1425, 259] width 82 height 20
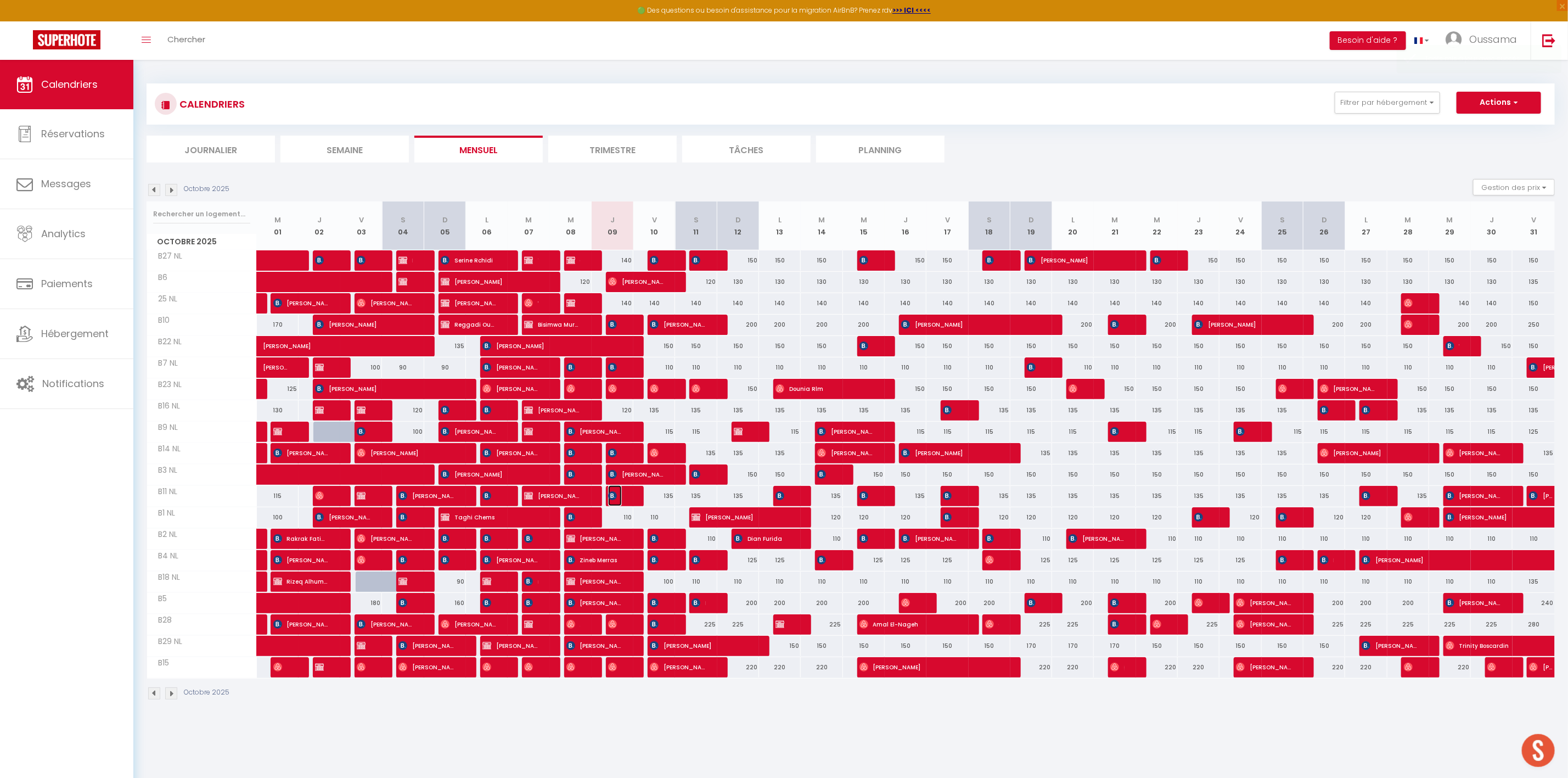
click at [611, 497] on img at bounding box center [612, 495] width 9 height 9
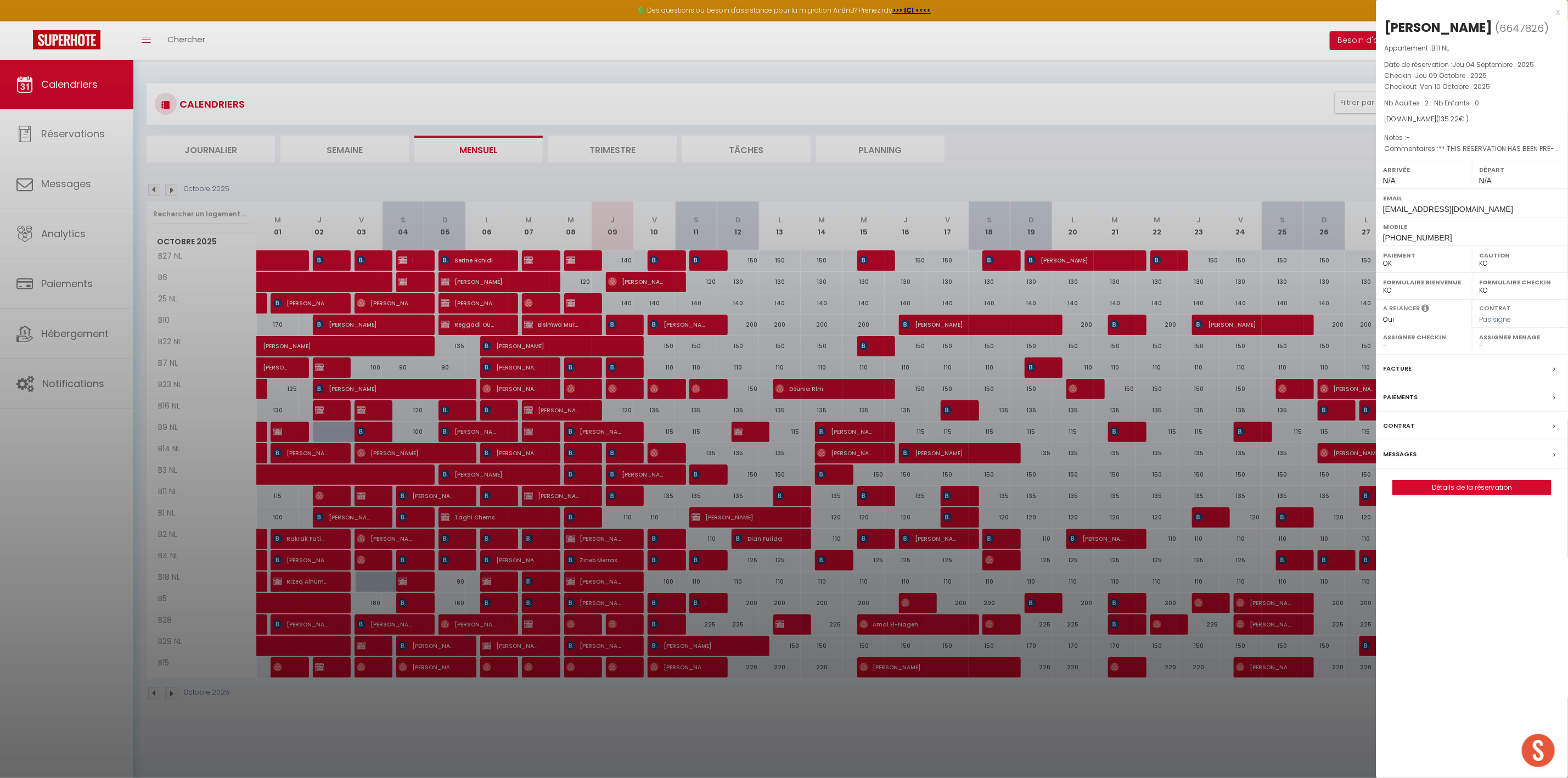
click at [638, 714] on div at bounding box center [784, 389] width 1568 height 778
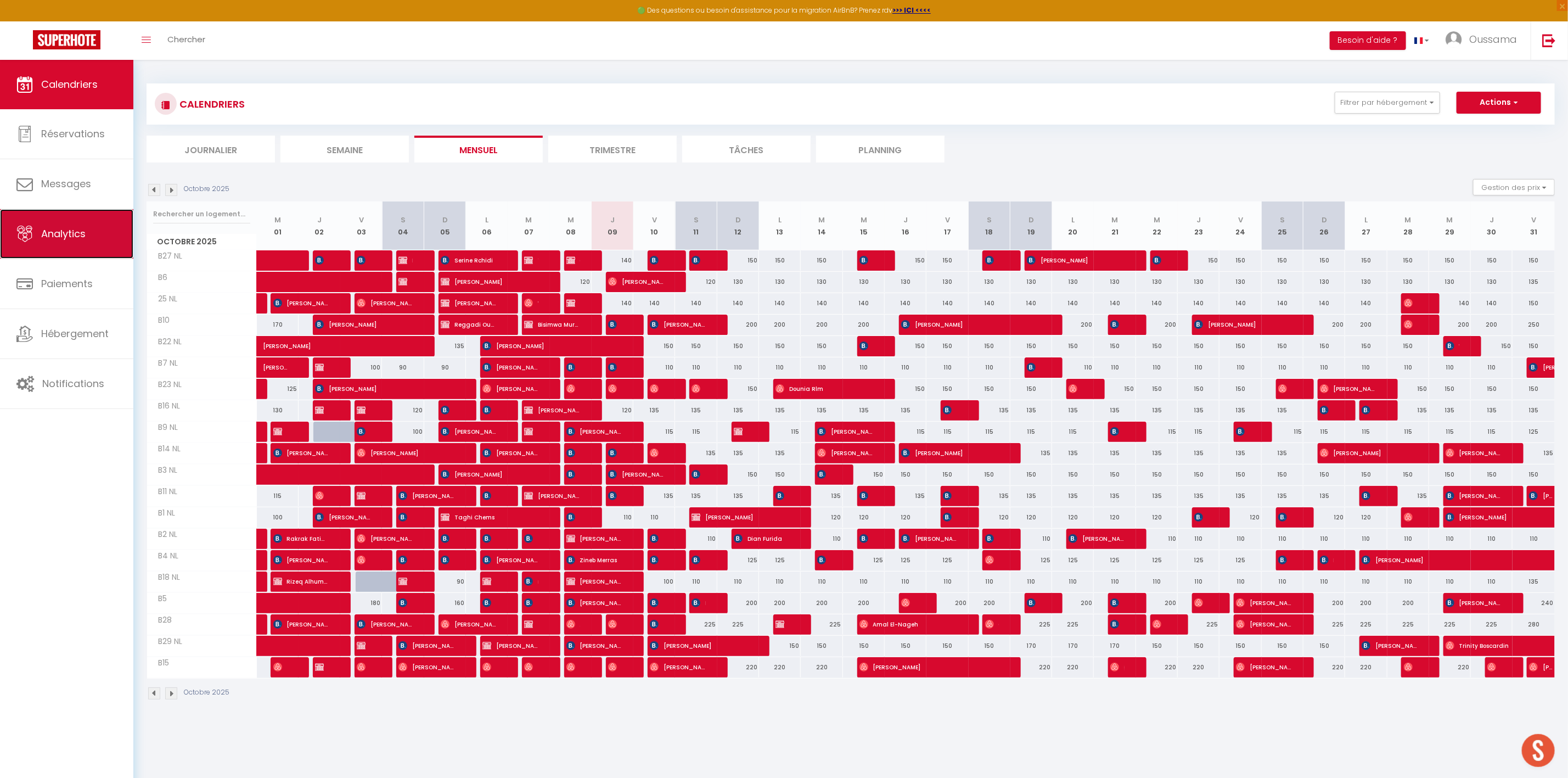
click at [93, 234] on link "Analytics" at bounding box center [67, 234] width 133 height 49
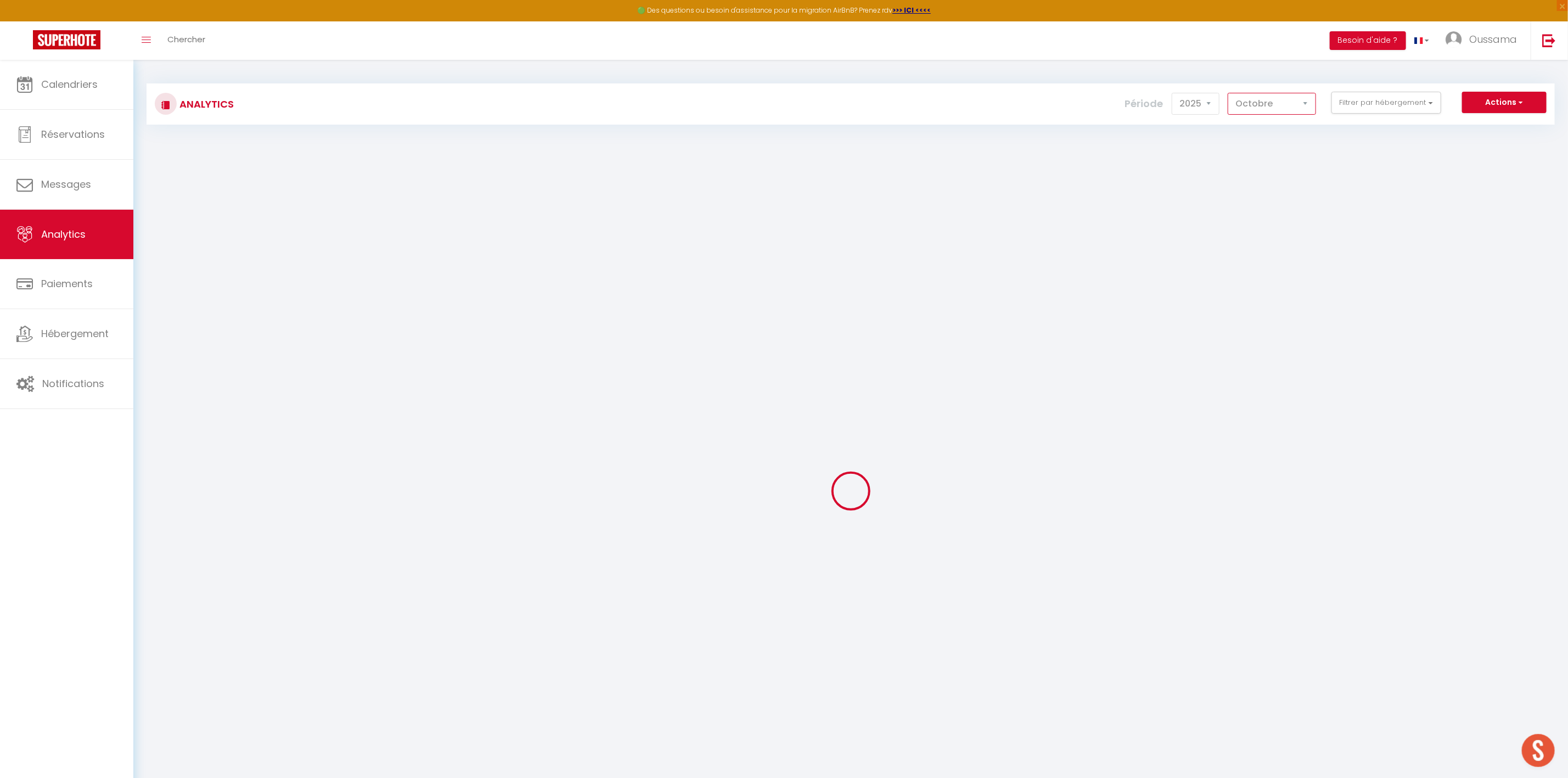
click at [1259, 102] on select "[PERSON_NAME] Mars [PERSON_NAME] Juin Juillet Août Septembre Octobre Novembre D…" at bounding box center [1271, 104] width 88 height 22
click at [1229, 93] on select "[PERSON_NAME] Mars [PERSON_NAME] Juin Juillet Août Septembre Octobre Novembre D…" at bounding box center [1271, 104] width 88 height 22
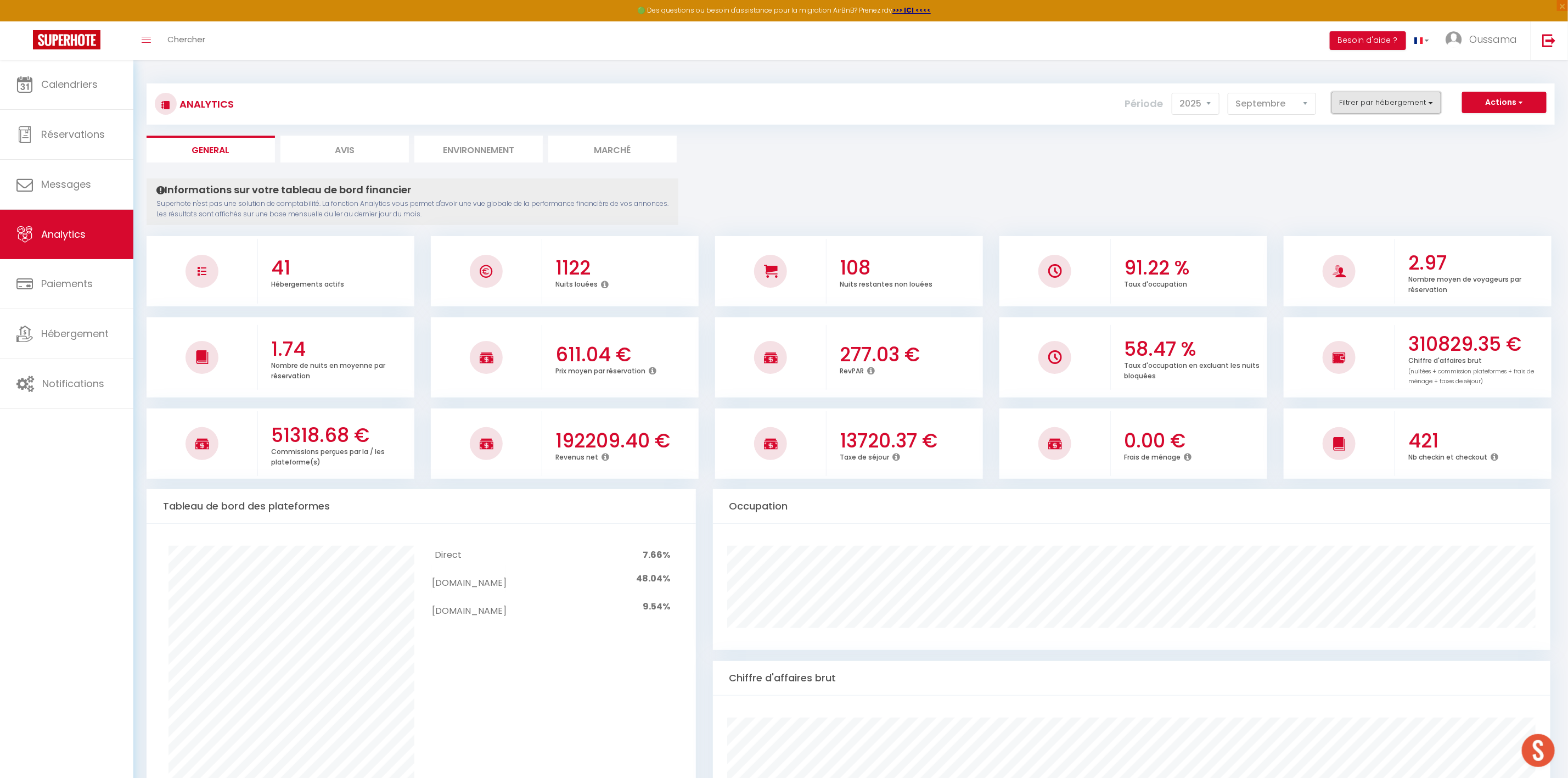
click at [1397, 99] on button "Filtrer par hébergement" at bounding box center [1386, 102] width 110 height 22
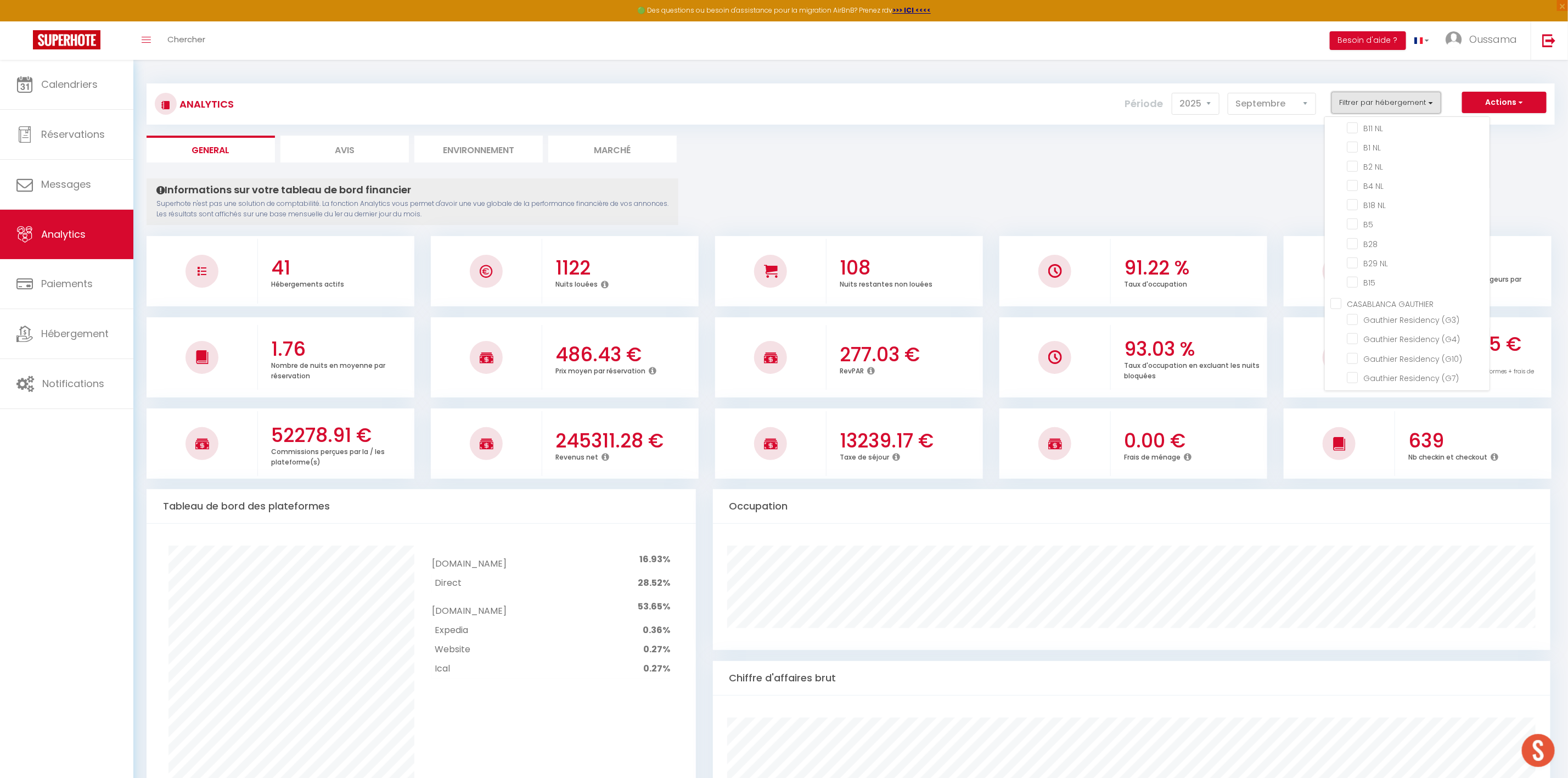
scroll to position [644, 0]
click at [1383, 279] on GAUTHIER "CASABLANCA GAUTHIER" at bounding box center [1409, 284] width 159 height 11
